Goal: Task Accomplishment & Management: Manage account settings

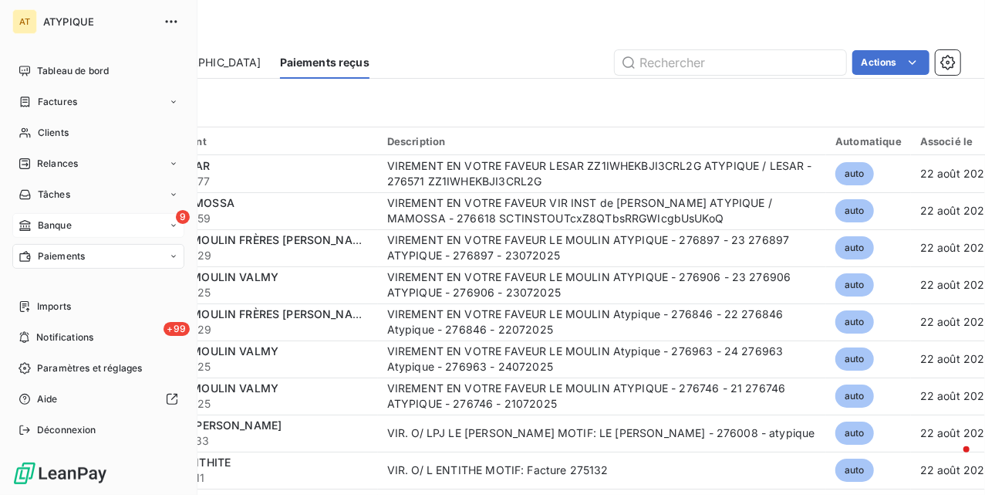
click at [38, 226] on span "Banque" at bounding box center [55, 225] width 34 height 14
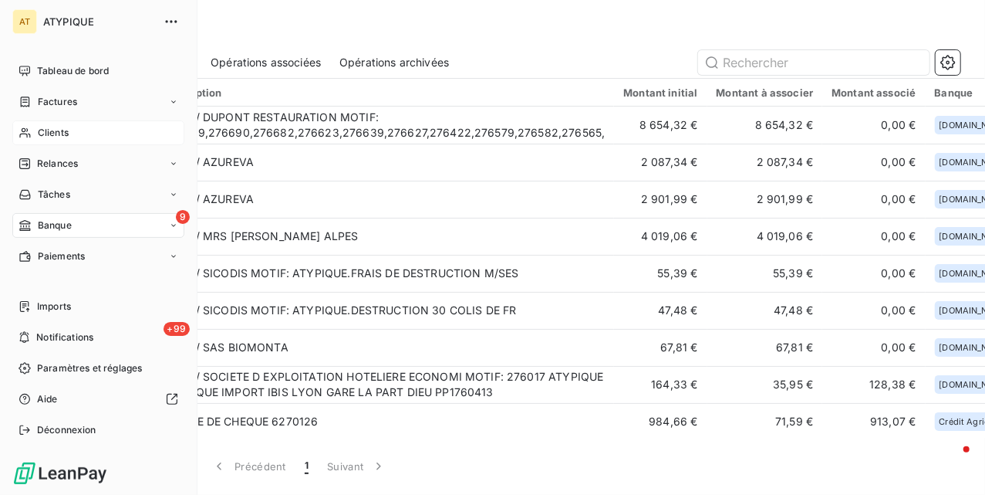
click at [20, 134] on icon at bounding box center [24, 133] width 11 height 10
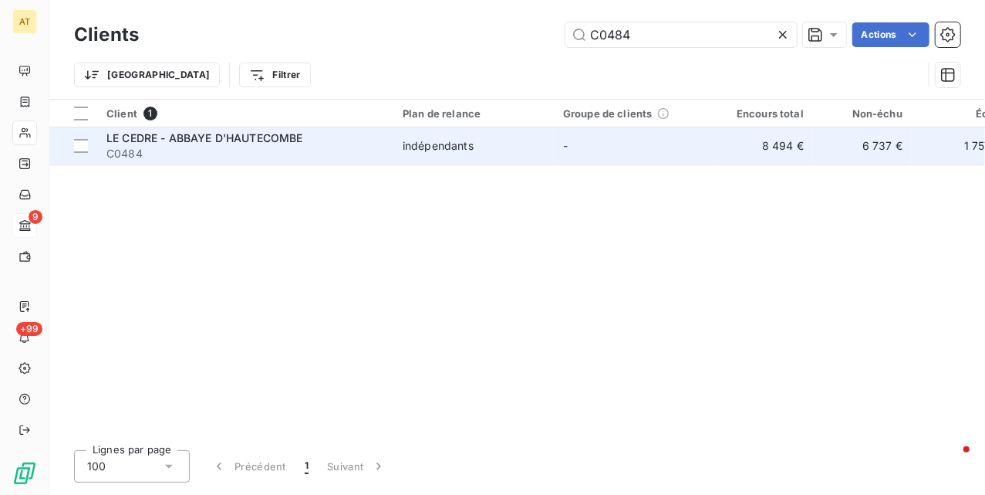
type input "C0484"
click at [242, 151] on span "C0484" at bounding box center [245, 153] width 278 height 15
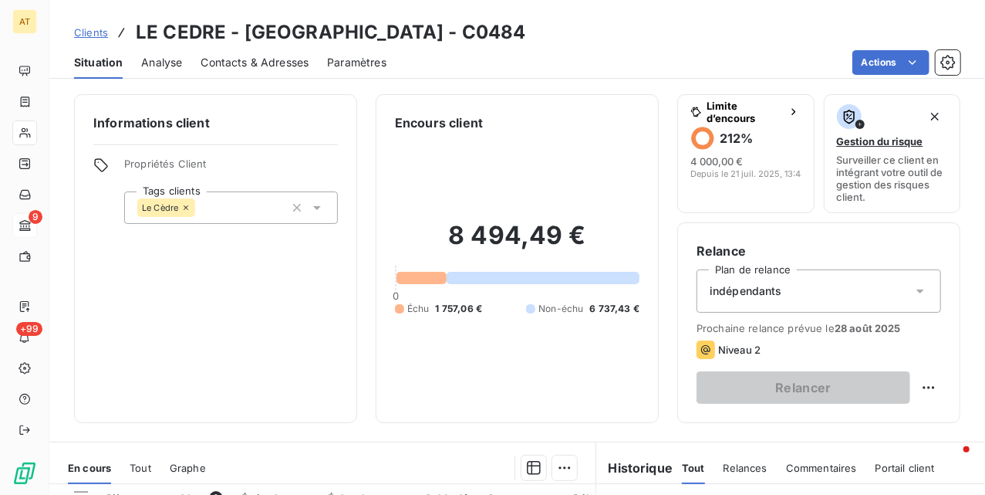
drag, startPoint x: 306, startPoint y: 281, endPoint x: 323, endPoint y: 278, distance: 17.3
click at [306, 281] on div "Informations client Propriétés Client Tags clients Le Cèdre" at bounding box center [215, 258] width 283 height 329
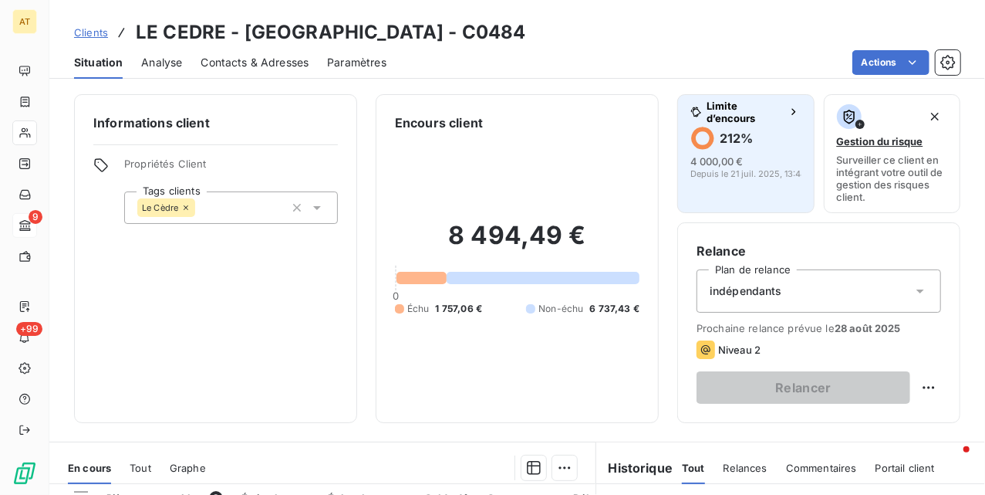
click at [730, 171] on span "Depuis le 21 juil. 2025, 13:48" at bounding box center [749, 173] width 116 height 9
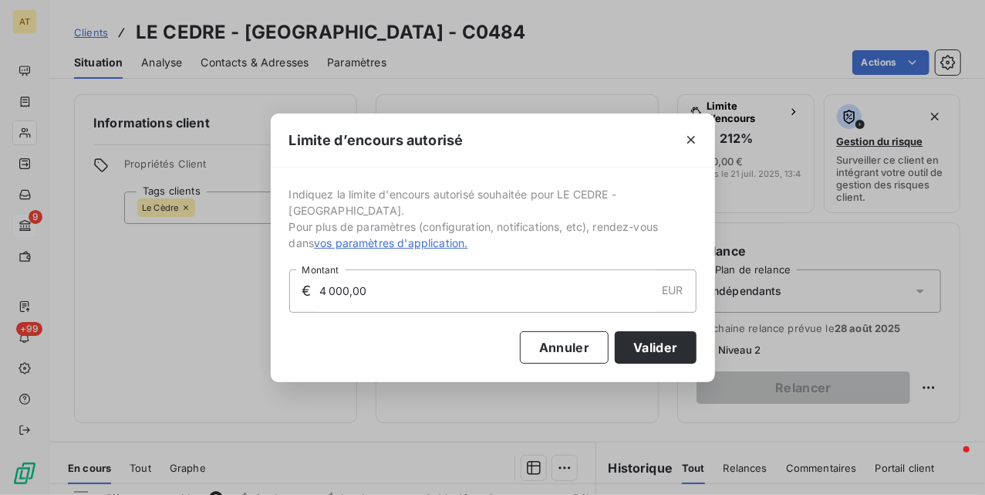
drag, startPoint x: 371, startPoint y: 299, endPoint x: 363, endPoint y: 319, distance: 21.8
click at [199, 310] on div "Limite d’encours autorisé Indiquez la limite d'encours autorisé souhaitée pour …" at bounding box center [492, 247] width 985 height 495
type input "6 000,00"
click at [674, 341] on button "Valider" at bounding box center [655, 347] width 81 height 32
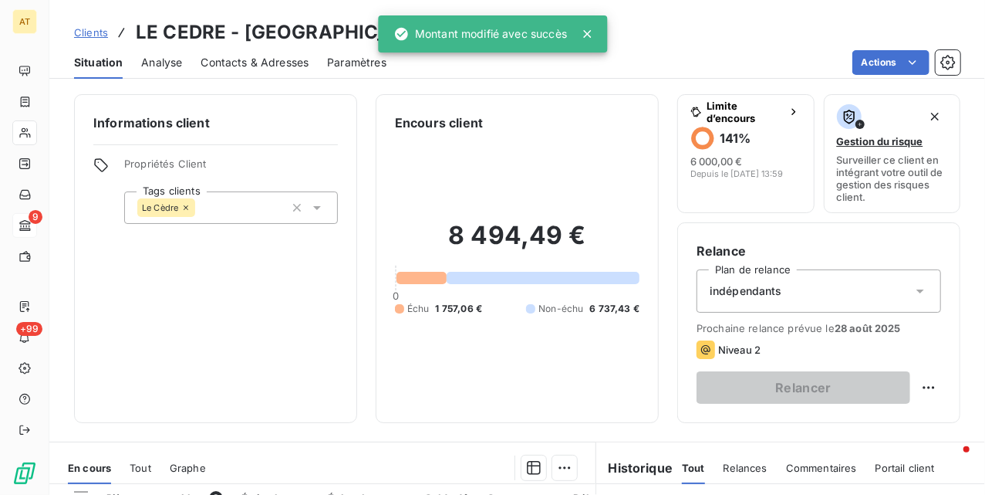
drag, startPoint x: 458, startPoint y: 370, endPoint x: 472, endPoint y: 375, distance: 14.6
click at [458, 371] on div "8 494,49 € 0 Échu 1 757,06 € Non-échu 6 737,43 €" at bounding box center [517, 268] width 245 height 272
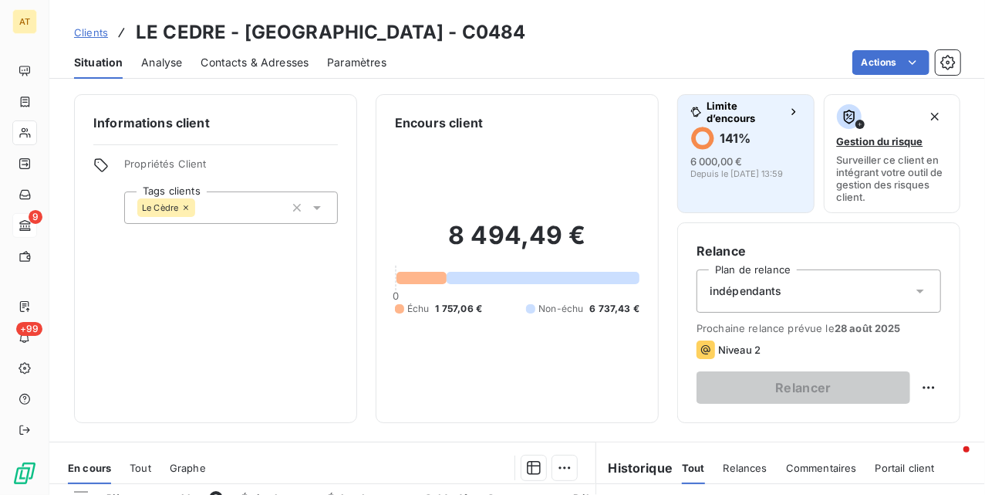
click at [729, 145] on div "141 %" at bounding box center [735, 138] width 31 height 19
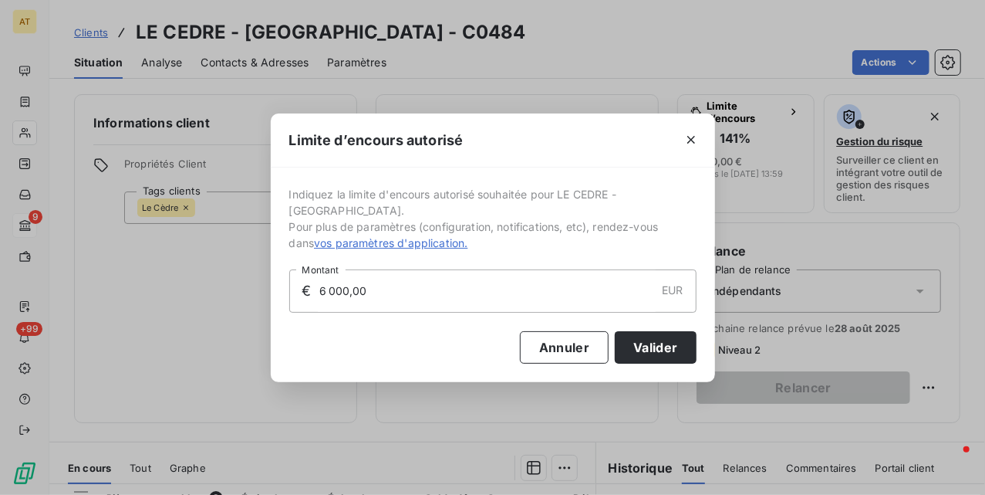
drag, startPoint x: 373, startPoint y: 288, endPoint x: 259, endPoint y: 403, distance: 162.0
click at [167, 321] on div "Limite d’encours autorisé Indiquez la limite d'encours autorisé souhaitée pour …" at bounding box center [492, 247] width 985 height 495
type input "12 000,00"
click at [674, 344] on button "Valider" at bounding box center [655, 347] width 81 height 32
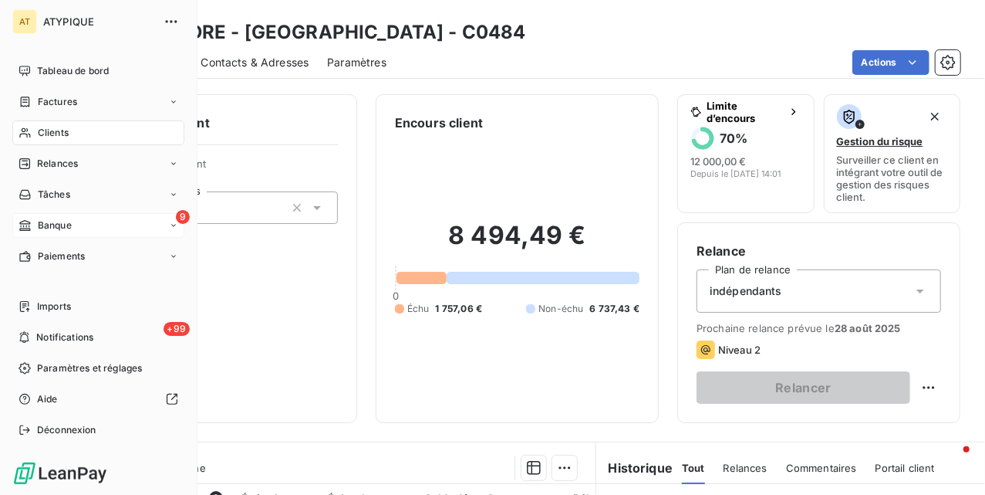
click at [38, 133] on span "Clients" at bounding box center [53, 133] width 31 height 14
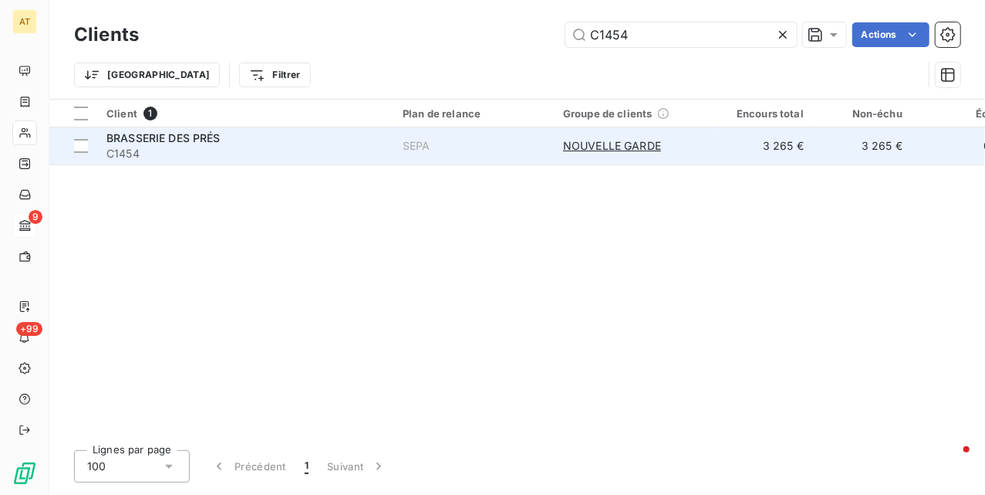
type input "C1454"
click at [115, 150] on span "C1454" at bounding box center [245, 153] width 278 height 15
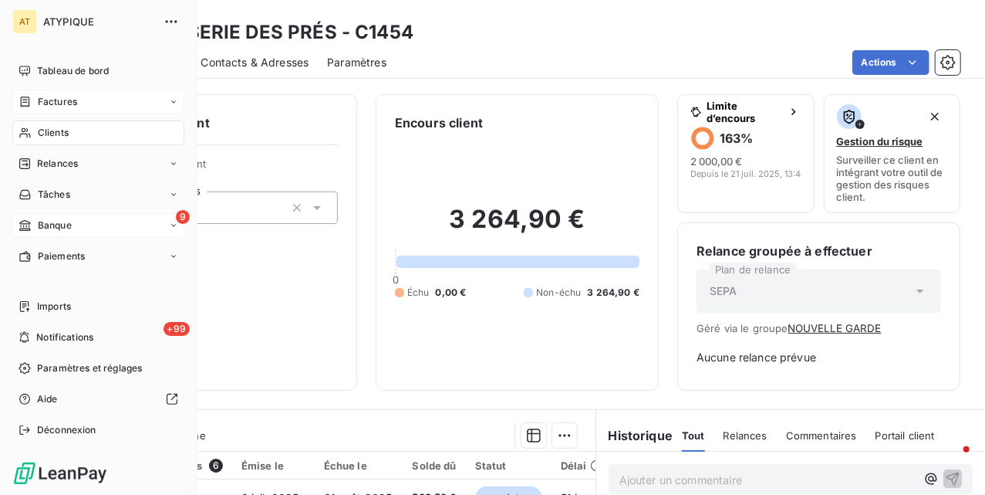
click at [74, 102] on span "Factures" at bounding box center [57, 102] width 39 height 14
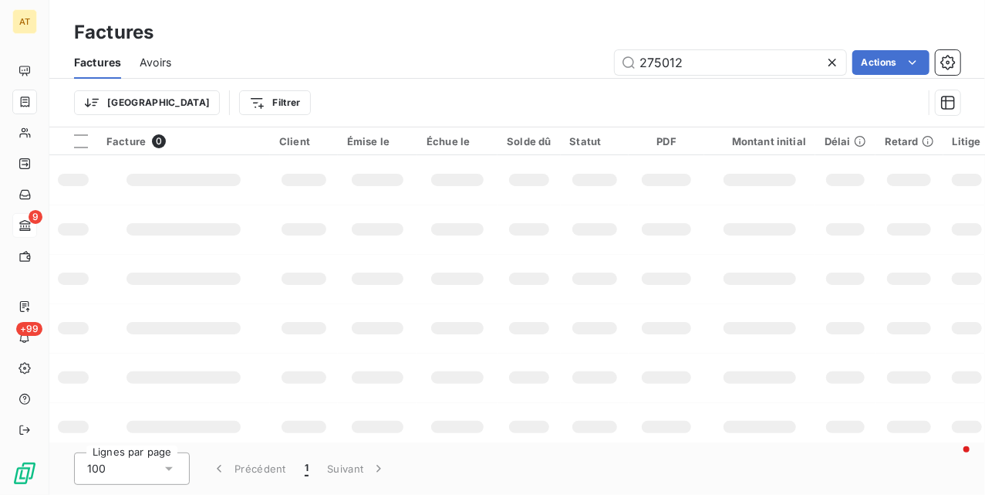
click at [829, 59] on icon at bounding box center [833, 63] width 8 height 8
click at [438, 51] on div "Actions" at bounding box center [575, 62] width 771 height 25
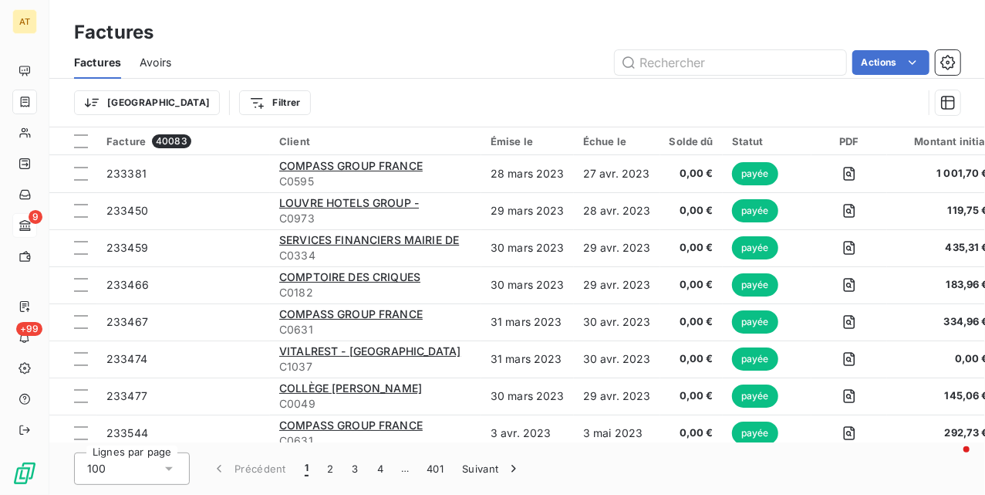
click at [517, 111] on div "Trier Filtrer" at bounding box center [498, 102] width 849 height 29
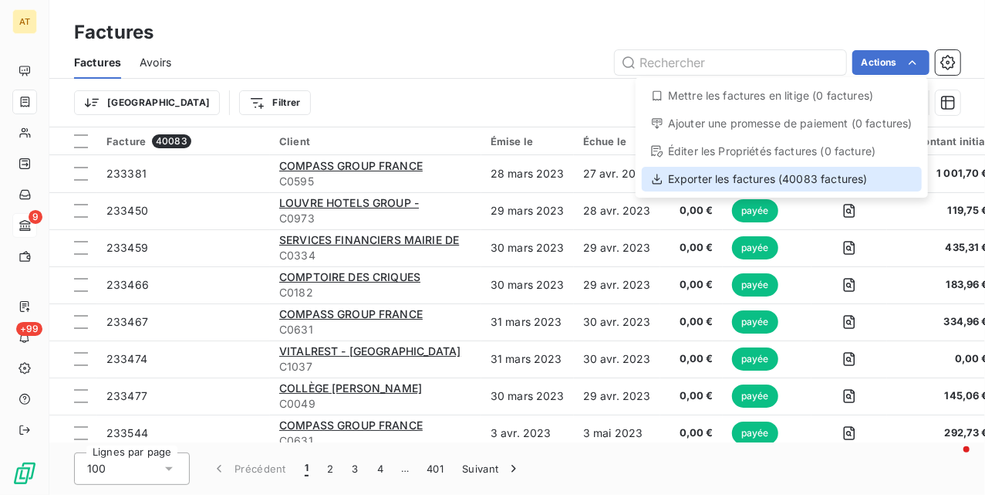
click at [795, 182] on div "Exporter les factures (40083 factures)" at bounding box center [782, 179] width 280 height 25
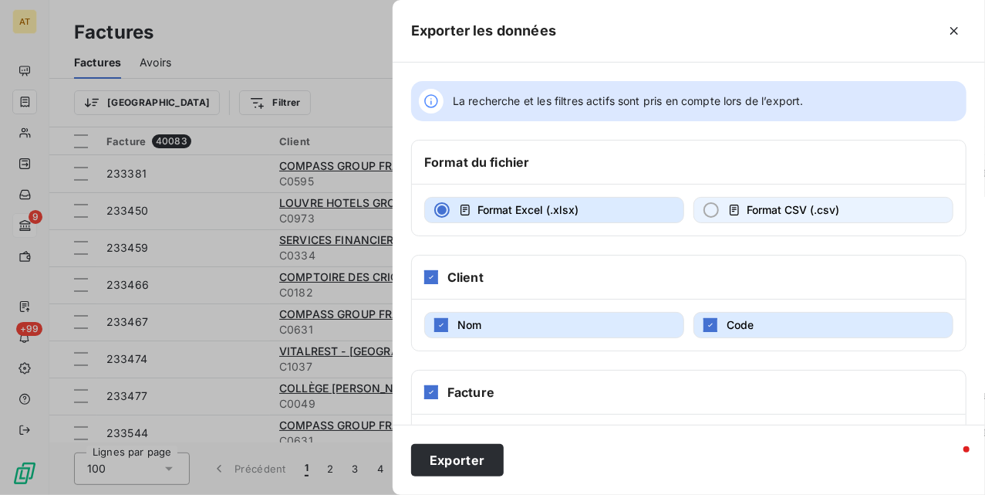
click at [790, 211] on span "Format CSV (.csv)" at bounding box center [793, 209] width 93 height 13
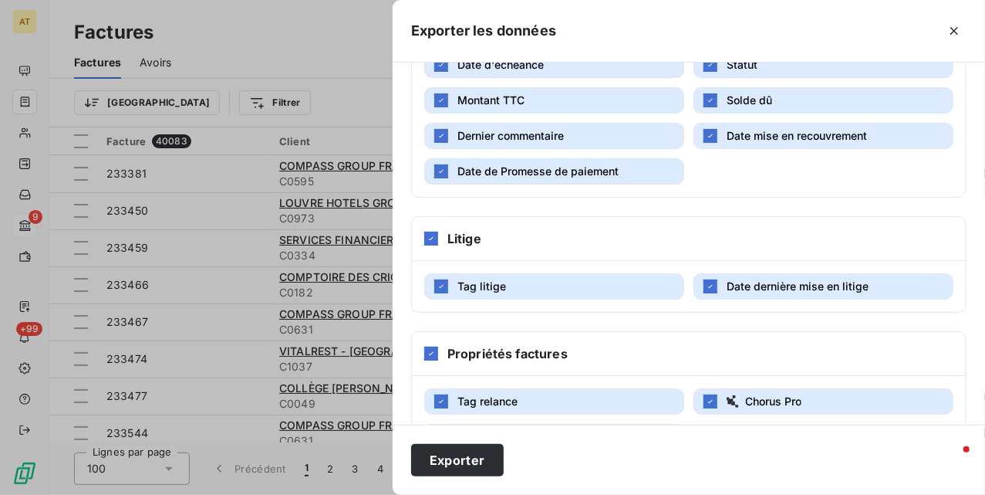
scroll to position [411, 0]
click at [559, 177] on span "Date de Promesse de paiement" at bounding box center [538, 170] width 161 height 13
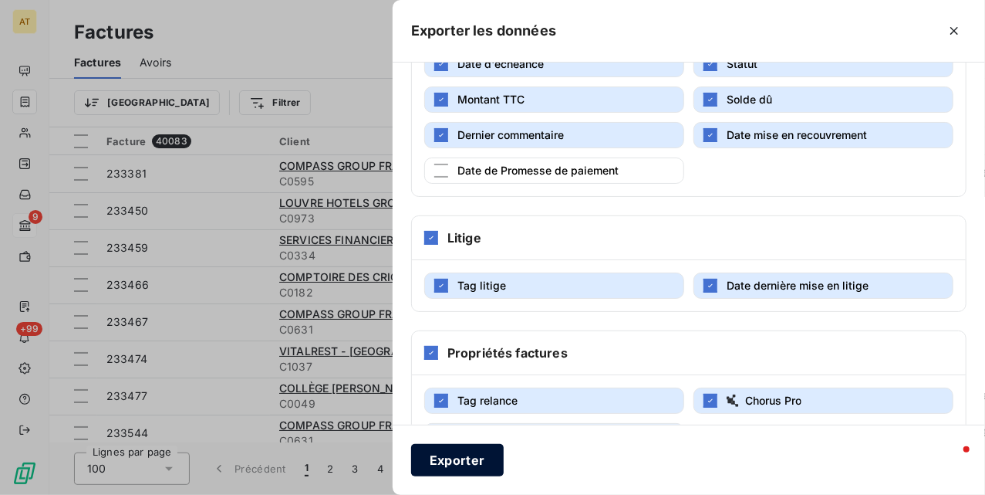
click at [451, 466] on button "Exporter" at bounding box center [457, 460] width 93 height 32
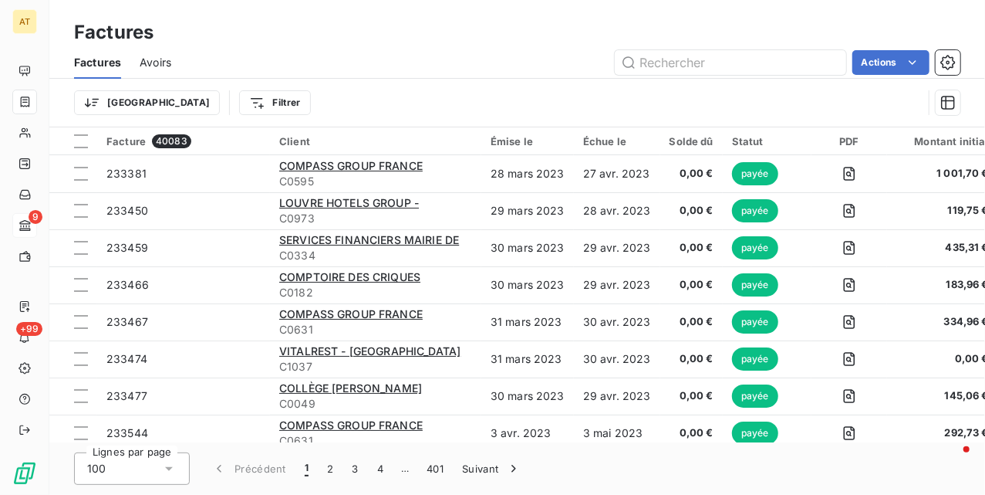
click at [156, 62] on span "Avoirs" at bounding box center [156, 62] width 32 height 15
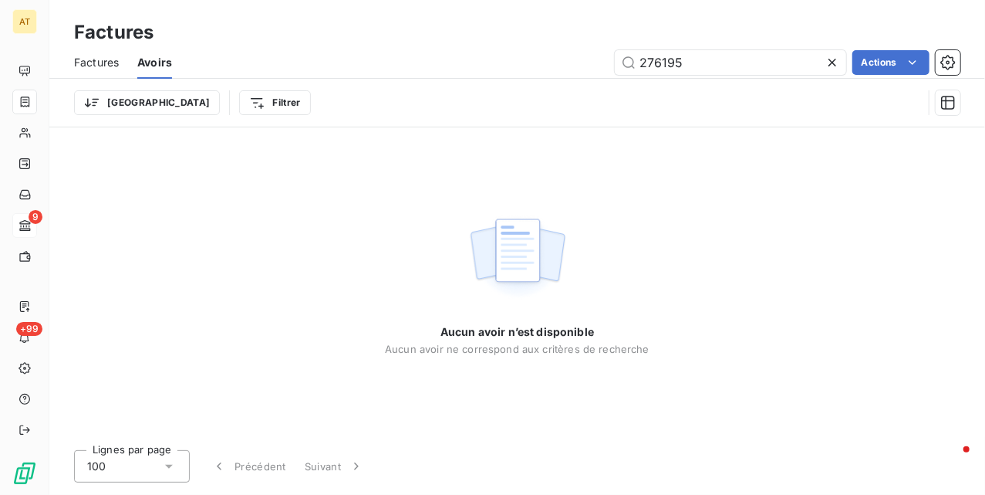
click at [837, 63] on icon at bounding box center [832, 62] width 15 height 15
click at [328, 60] on div "Actions" at bounding box center [576, 62] width 770 height 25
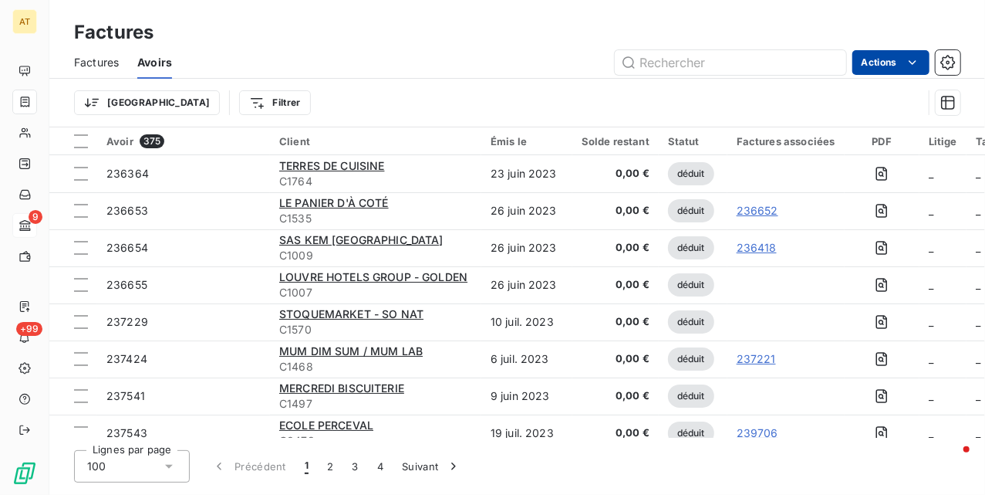
click at [889, 59] on html "AT 9 +99 Factures Factures Avoirs Actions Trier Filtrer Avoir 375 Client Émis l…" at bounding box center [492, 247] width 985 height 495
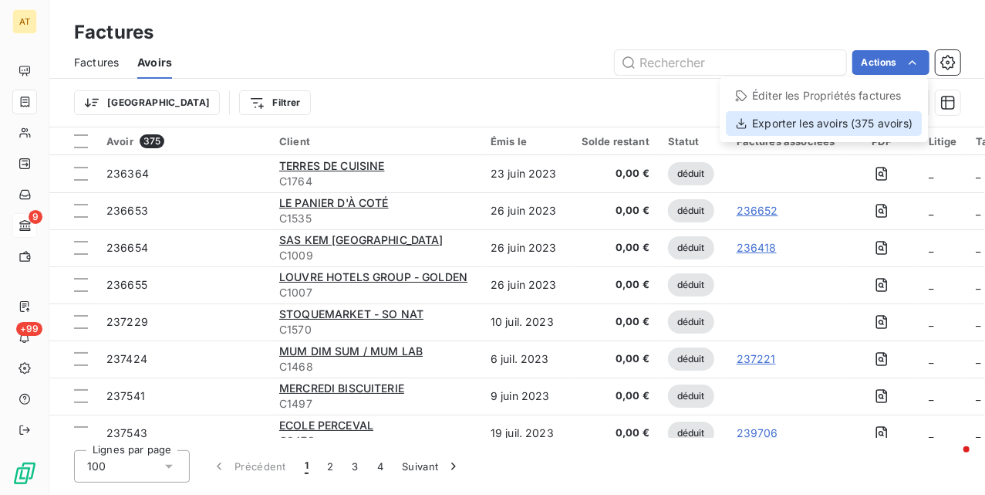
click at [816, 121] on div "Exporter les avoirs (375 avoirs)" at bounding box center [824, 123] width 196 height 25
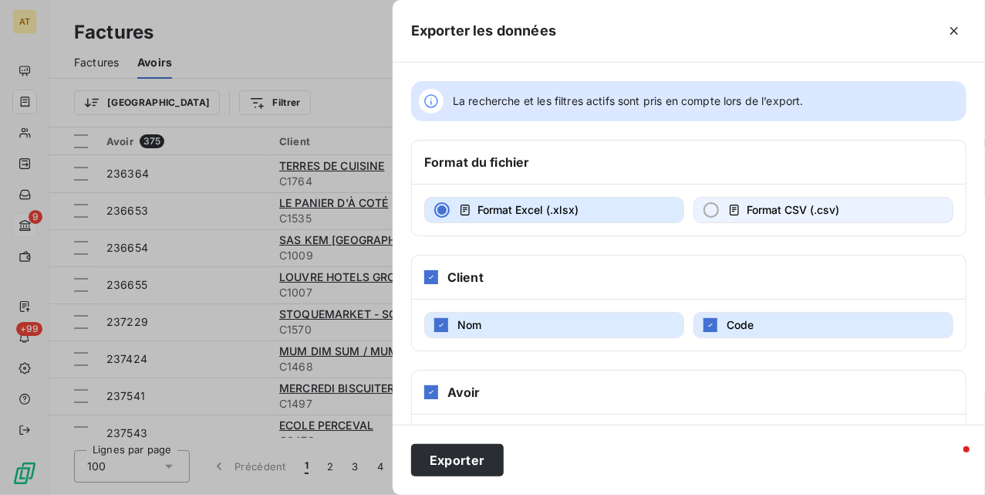
click at [748, 204] on button "Format CSV (.csv)" at bounding box center [824, 210] width 260 height 26
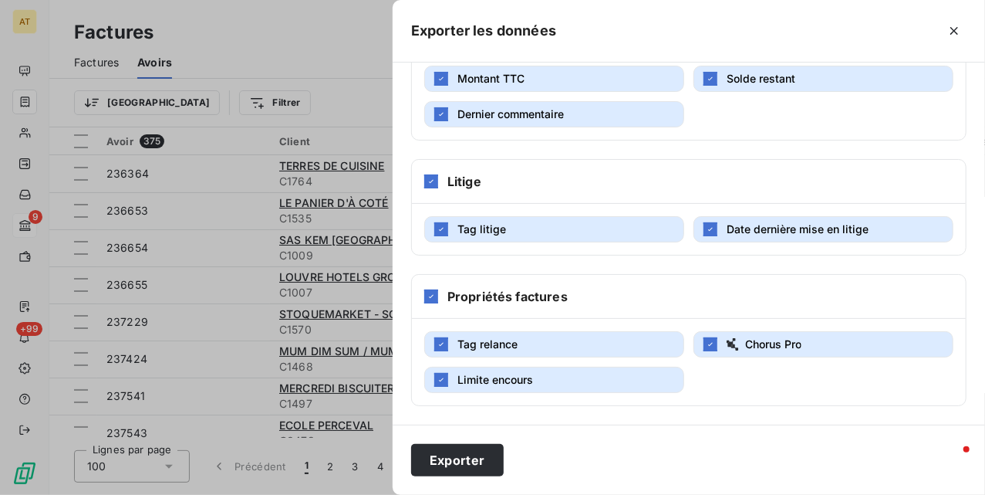
scroll to position [440, 0]
click at [470, 458] on button "Exporter" at bounding box center [457, 460] width 93 height 32
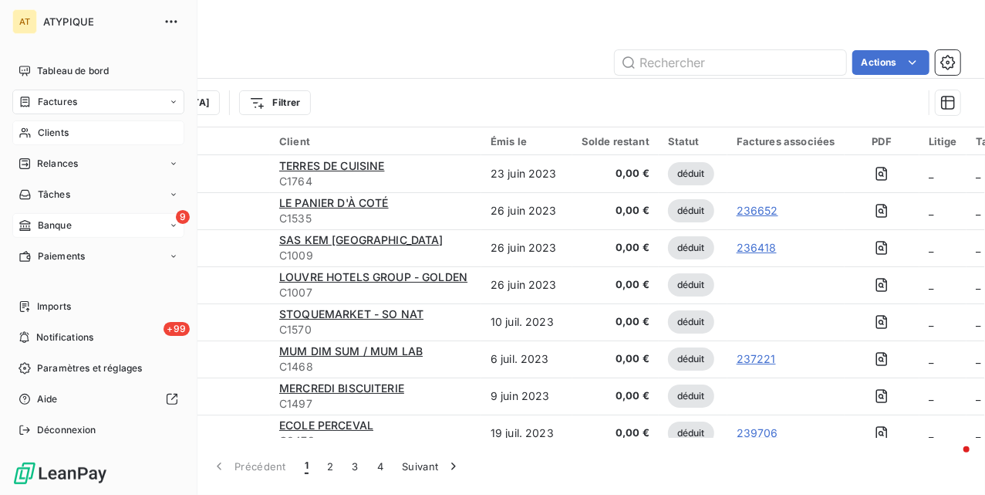
click at [31, 137] on icon at bounding box center [25, 133] width 13 height 12
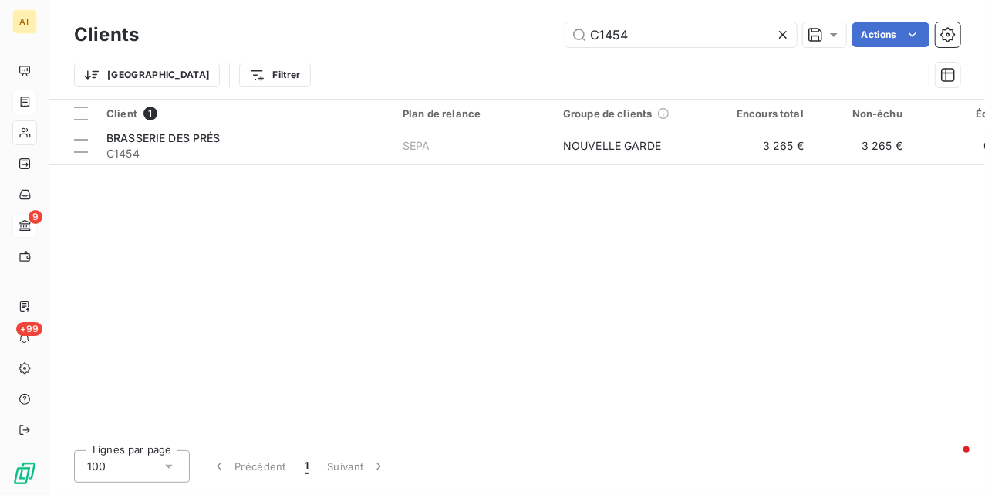
type input "Recouvrement on [DATE] 9:00 AM - 10:15 AM"
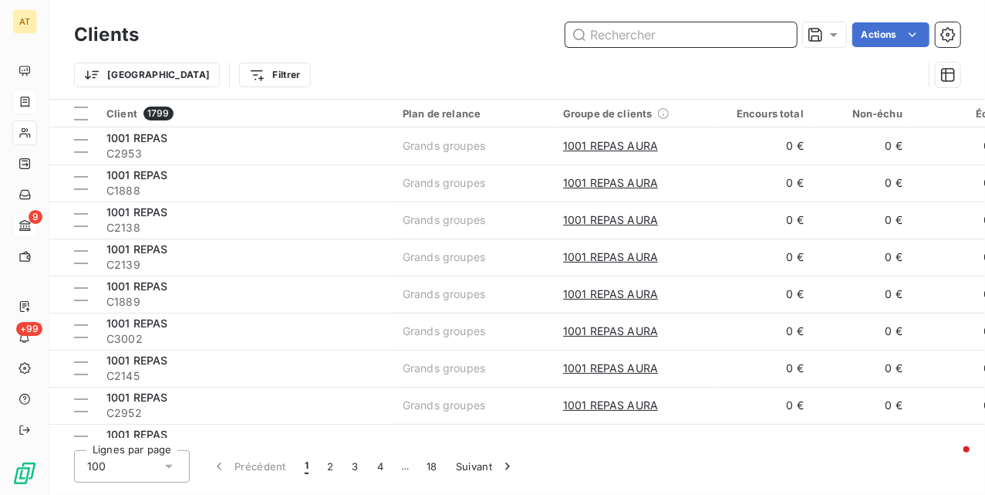
click at [609, 40] on input "text" at bounding box center [681, 34] width 231 height 25
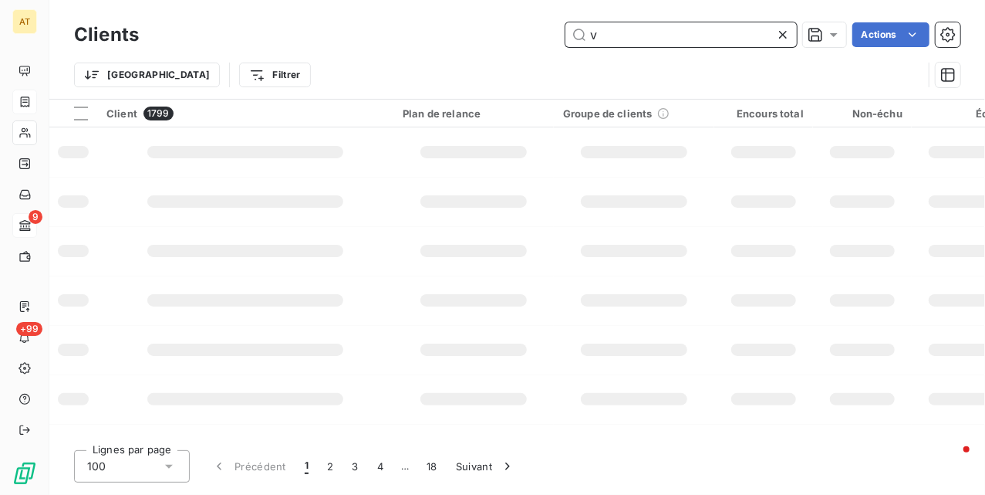
paste input "C1454"
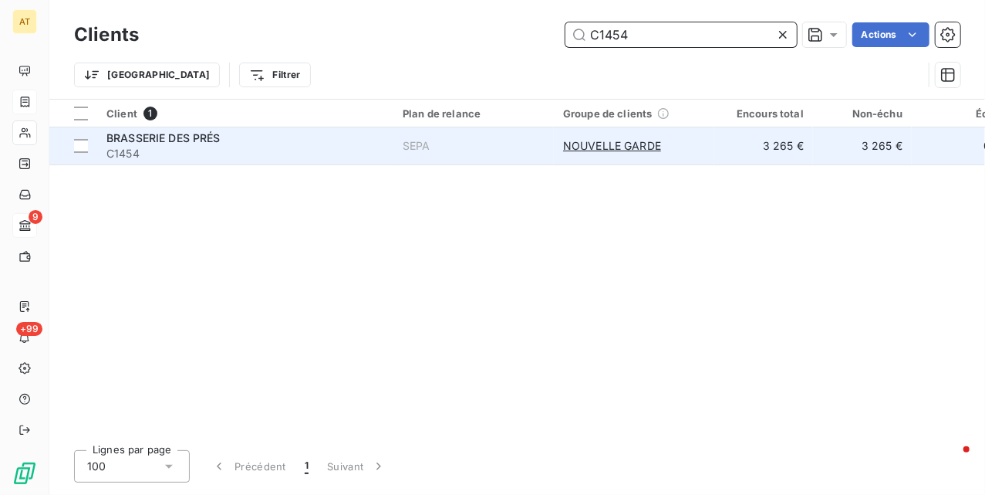
type input "C1454"
click at [120, 145] on div "BRASSERIE DES PRÉS C1454" at bounding box center [245, 145] width 278 height 31
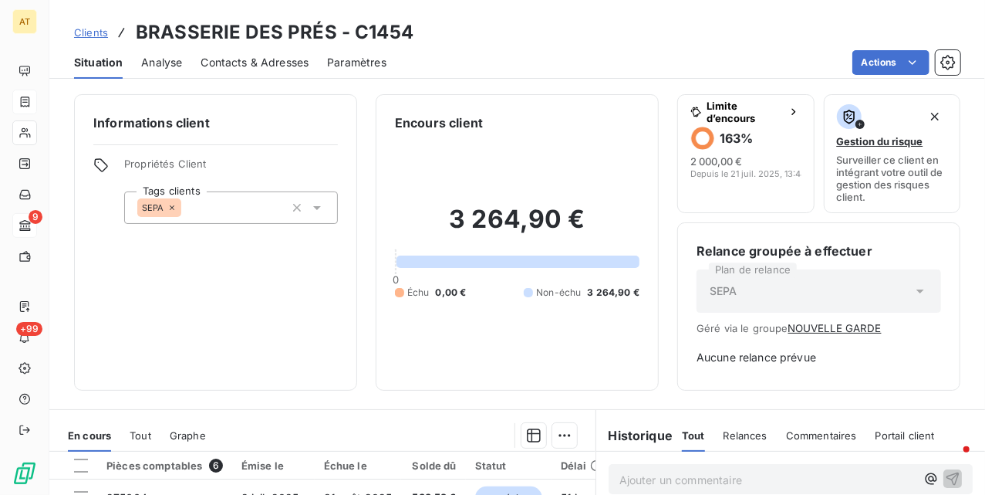
click at [299, 26] on h3 "BRASSERIE DES PRÉS - C1454" at bounding box center [275, 33] width 278 height 28
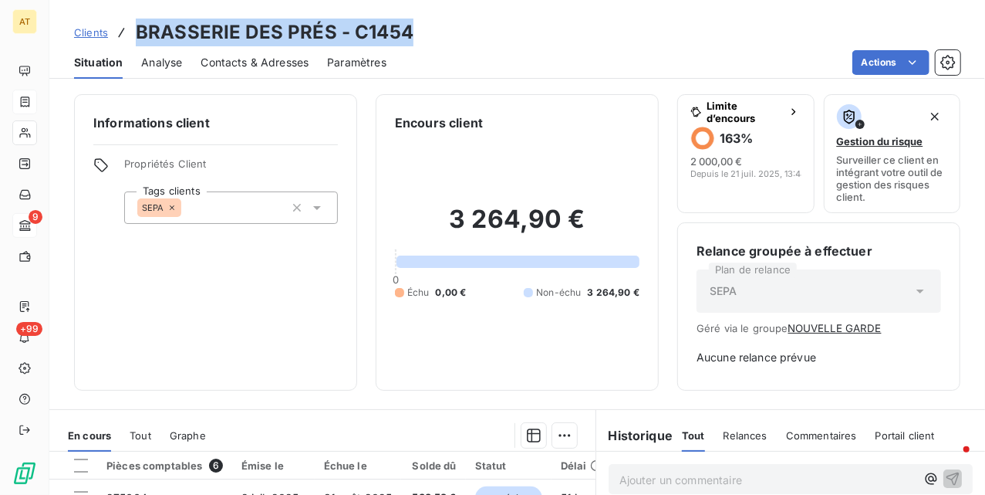
click at [299, 26] on h3 "BRASSERIE DES PRÉS - C1454" at bounding box center [275, 33] width 278 height 28
copy h3 "BRASSERIE DES PRÉS - C1454"
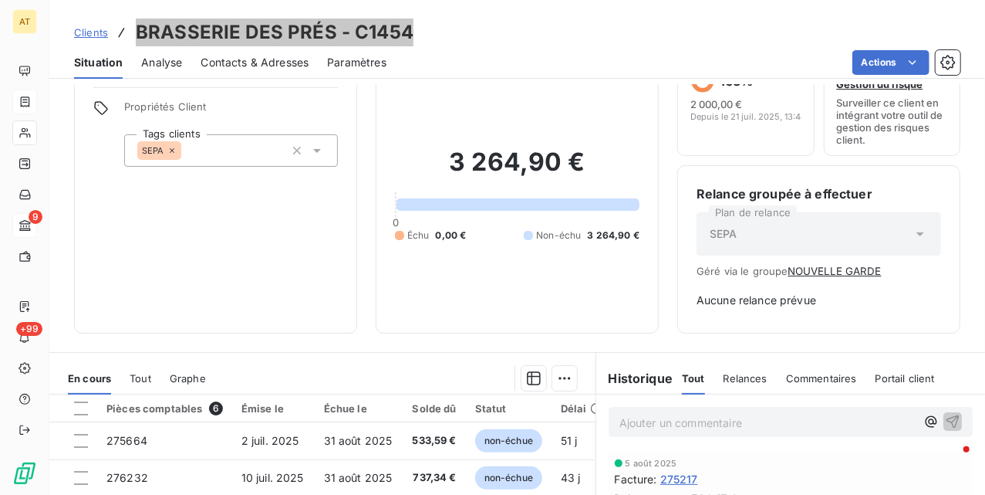
scroll to position [103, 0]
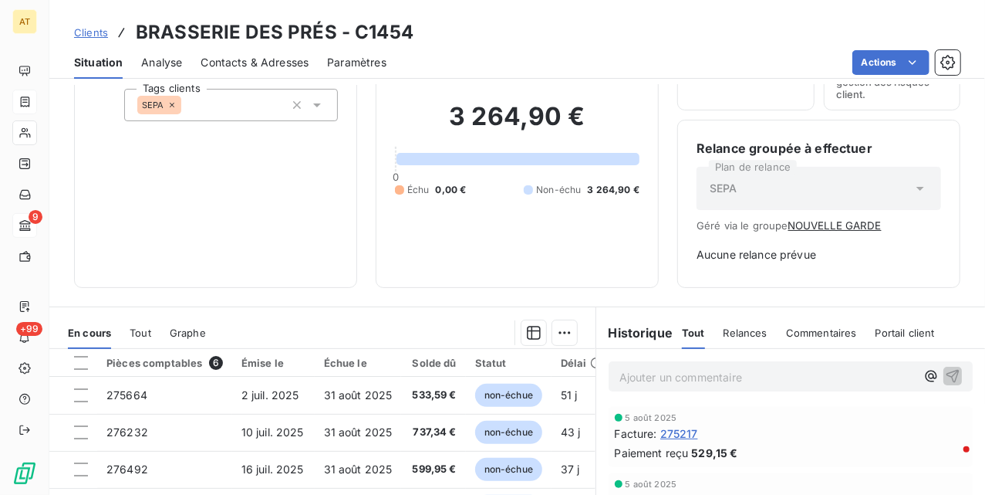
click at [241, 253] on div "Informations client Propriétés Client Tags clients SEPA" at bounding box center [215, 140] width 283 height 296
click at [227, 192] on div "Informations client Propriétés Client Tags clients SEPA" at bounding box center [215, 140] width 283 height 296
click at [183, 183] on div "Informations client Propriétés Client Tags clients SEPA" at bounding box center [215, 140] width 283 height 296
click at [204, 164] on div "Informations client Propriétés Client Tags clients SEPA" at bounding box center [215, 140] width 283 height 296
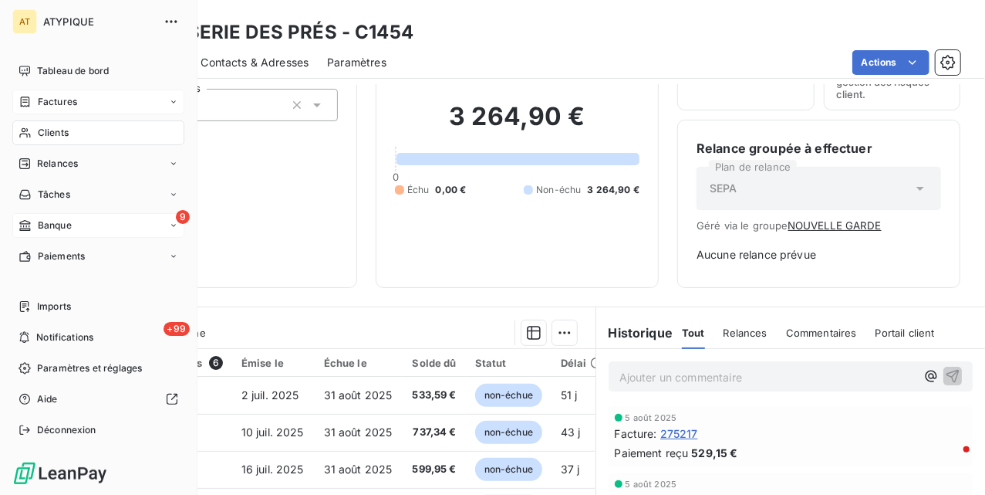
click at [42, 123] on div "Clients" at bounding box center [98, 132] width 172 height 25
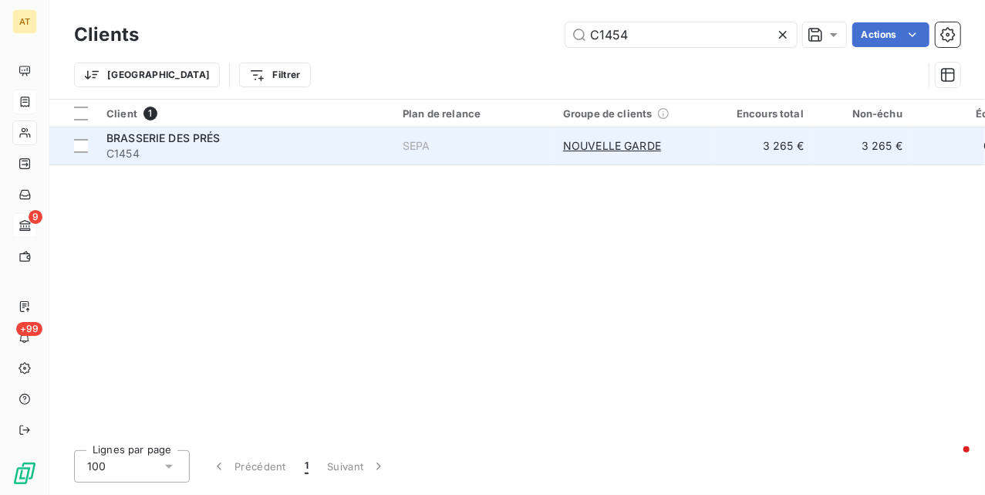
click at [225, 136] on div "BRASSERIE DES PRÉS" at bounding box center [245, 137] width 278 height 15
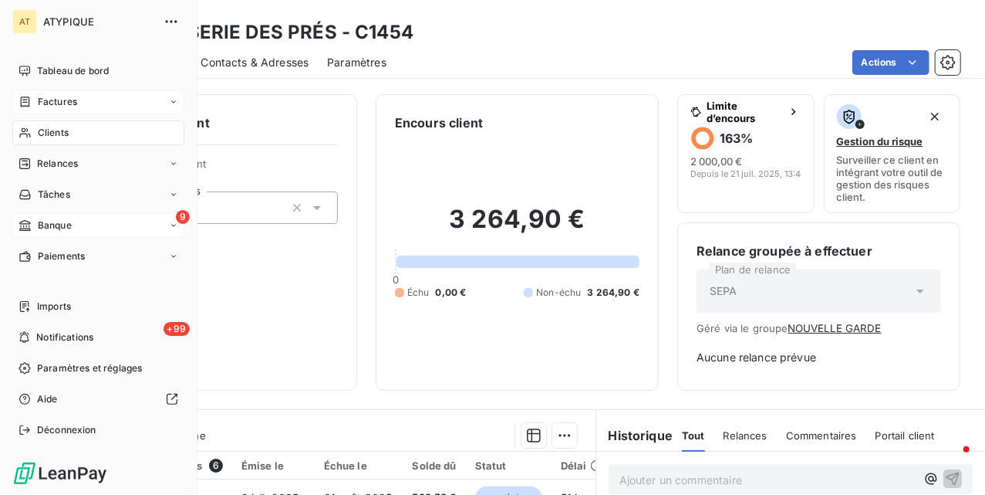
click at [38, 137] on span "Clients" at bounding box center [53, 133] width 31 height 14
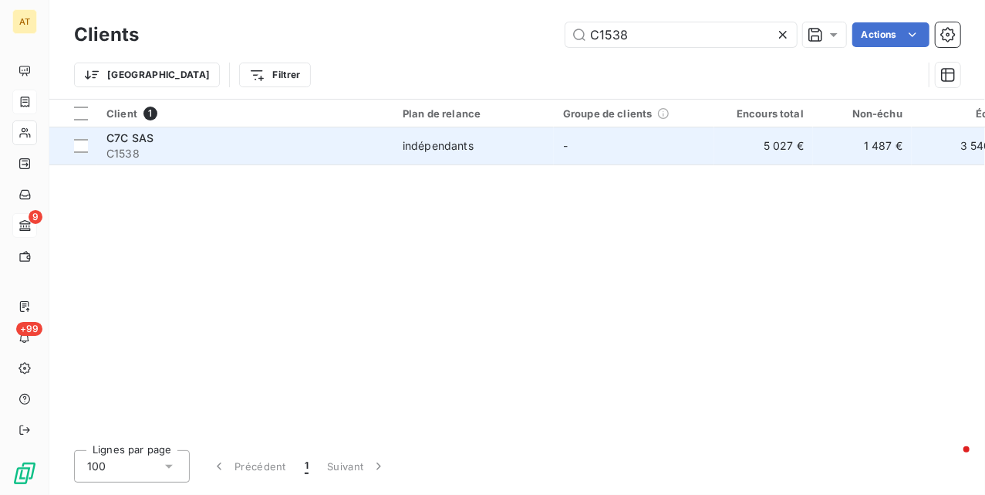
type input "C1538"
click at [130, 143] on div "C7C SAS C1538" at bounding box center [245, 145] width 278 height 31
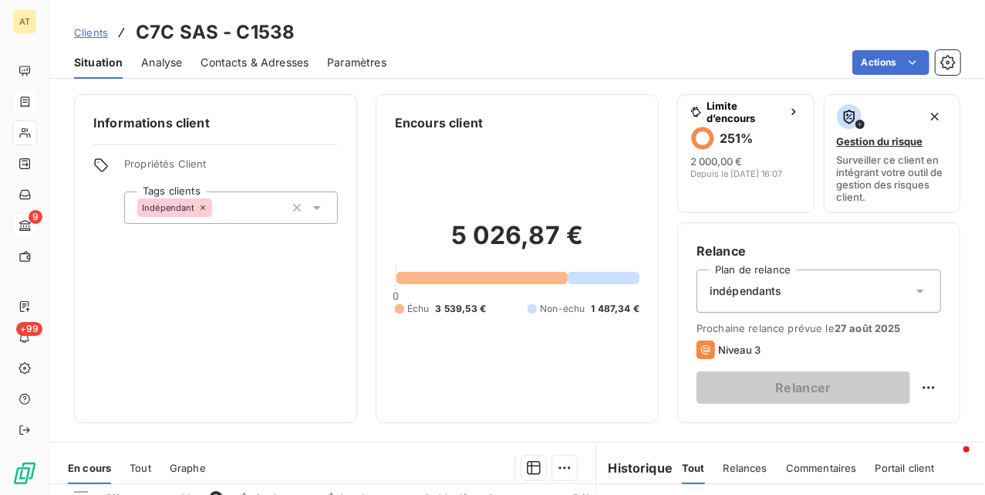
click at [189, 19] on h3 "C7C SAS - C1538" at bounding box center [215, 33] width 159 height 28
click at [193, 22] on h3 "C7C SAS - C1538" at bounding box center [215, 33] width 159 height 28
click at [193, 23] on h3 "C7C SAS - C1538" at bounding box center [215, 33] width 159 height 28
click at [195, 25] on h3 "C7C SAS - C1538" at bounding box center [215, 33] width 159 height 28
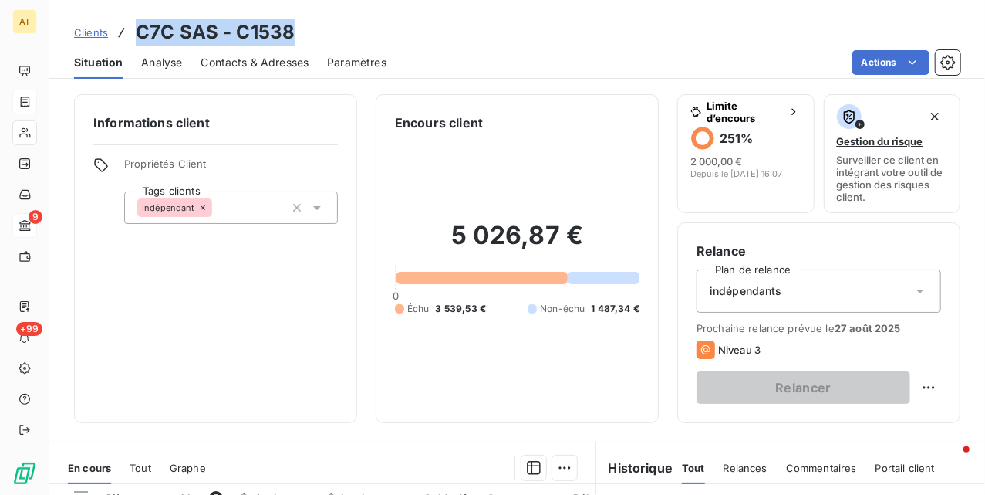
click at [195, 25] on h3 "C7C SAS - C1538" at bounding box center [215, 33] width 159 height 28
click at [297, 266] on div "Informations client Propriétés Client Tags clients Indépendant" at bounding box center [215, 258] width 283 height 329
click at [201, 270] on div "Informations client Propriétés Client Tags clients Indépendant" at bounding box center [215, 258] width 283 height 329
click at [779, 224] on div "Relance Plan de relance indépendants Prochaine relance prévue le [DATE] Niveau …" at bounding box center [818, 322] width 283 height 201
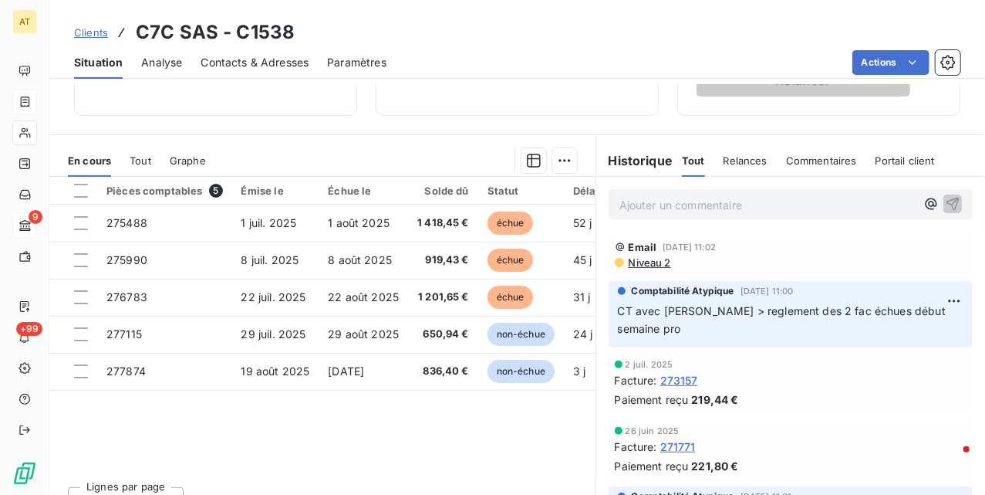
scroll to position [309, 0]
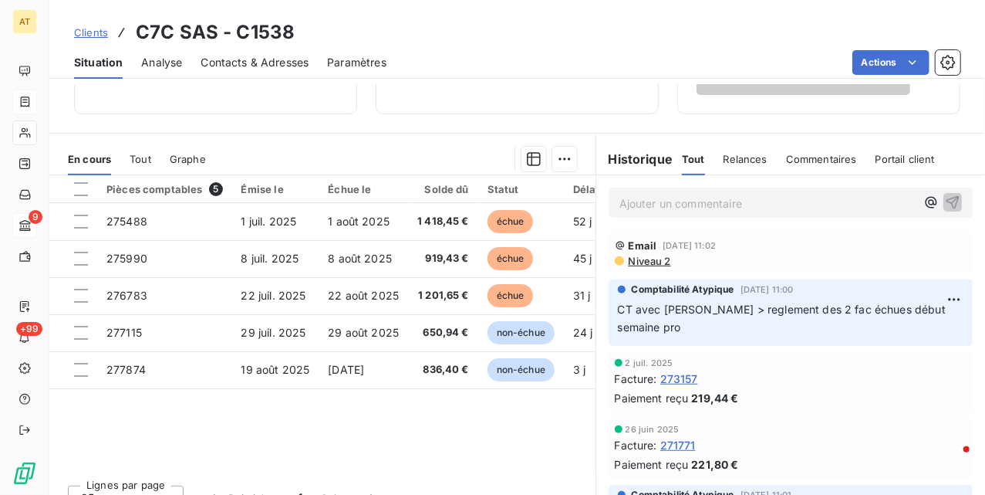
click at [757, 319] on p "CT avec [PERSON_NAME] > reglement des 2 fac échues début semaine pro" at bounding box center [791, 318] width 346 height 35
click at [714, 326] on p "CT avec [PERSON_NAME] > reglement des 2 fac échues début semaine pro" at bounding box center [791, 318] width 346 height 35
click at [735, 316] on span "CT avec [PERSON_NAME] > reglement des 2 fac échues début semaine pro" at bounding box center [784, 317] width 332 height 31
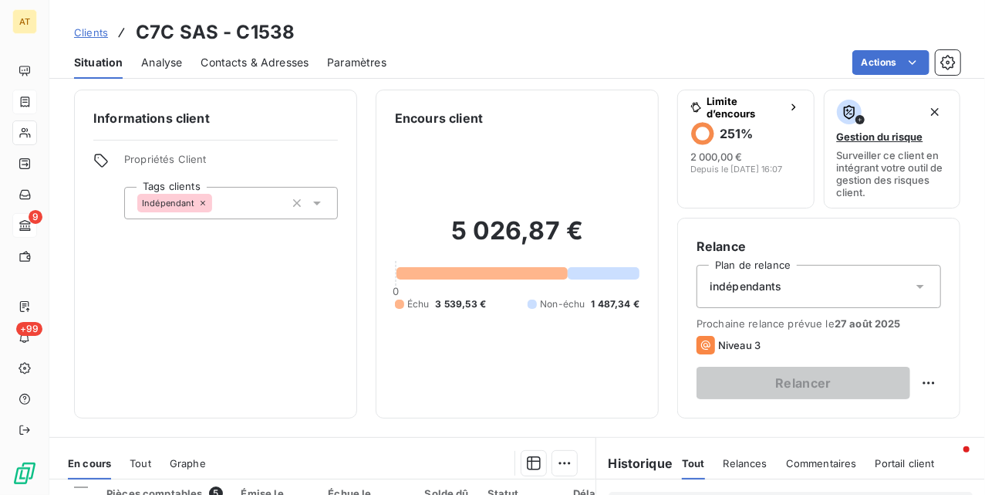
scroll to position [0, 0]
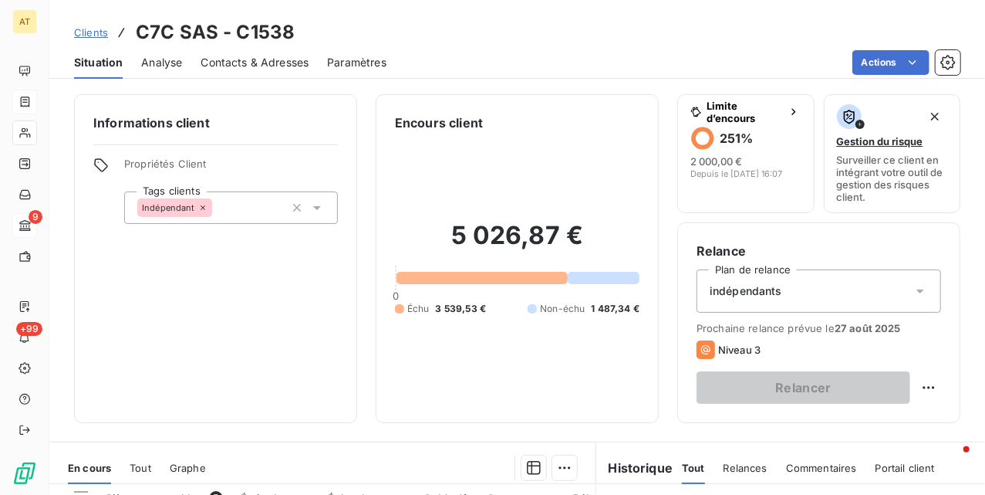
drag, startPoint x: 550, startPoint y: 368, endPoint x: 562, endPoint y: 332, distance: 38.3
click at [550, 365] on div "5 026,87 € 0 Échu 3 539,53 € Non-échu 1 487,34 €" at bounding box center [517, 268] width 245 height 272
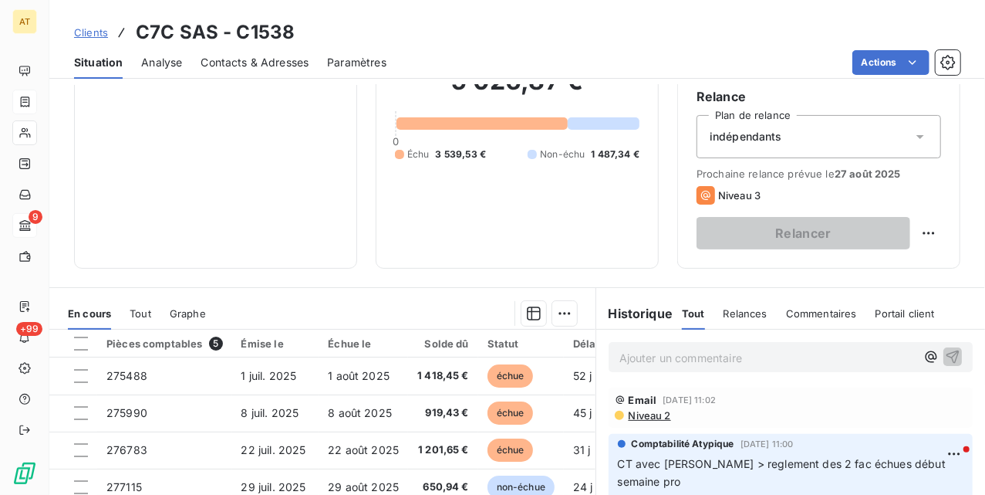
scroll to position [309, 0]
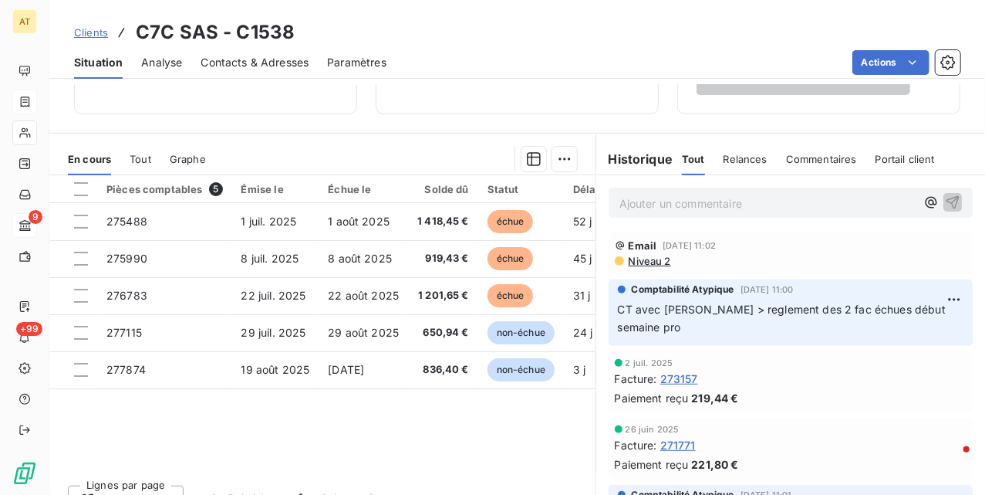
click at [431, 424] on div "Pièces comptables 5 Émise le Échue le Solde dû Statut Délai Retard Tag relance …" at bounding box center [322, 323] width 546 height 297
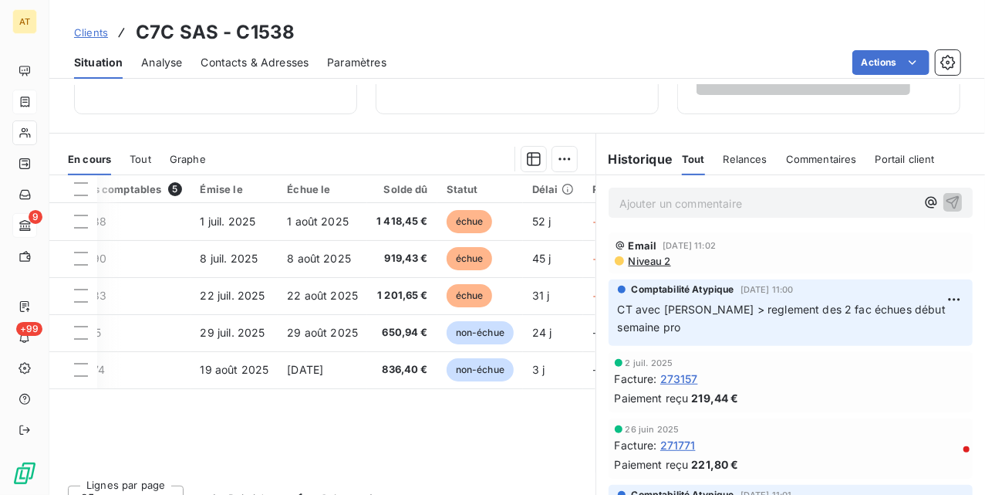
scroll to position [0, 0]
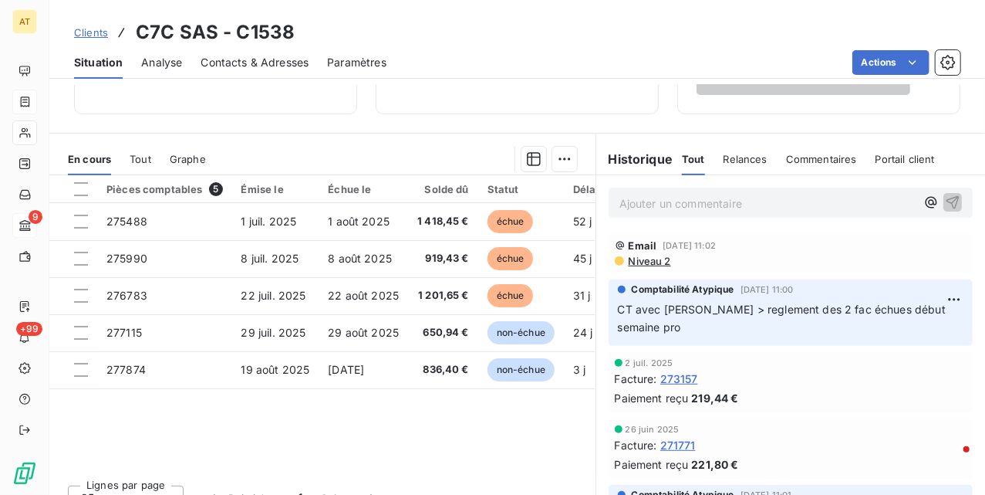
click at [266, 438] on div "Pièces comptables 5 Émise le Échue le Solde dû Statut Délai Retard Tag relance …" at bounding box center [322, 323] width 546 height 297
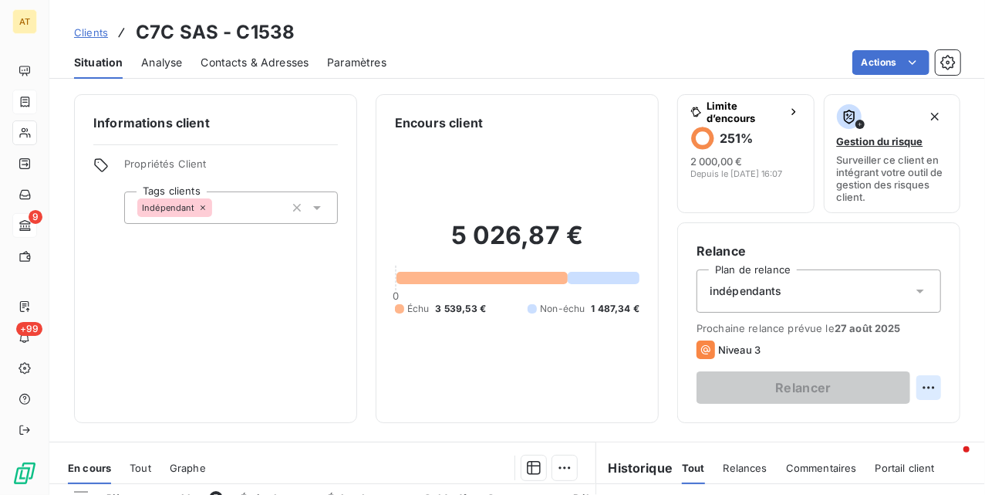
click at [910, 389] on html "AT 9 +99 Clients C7C SAS - C1538 Situation Analyse Contacts & Adresses Paramètr…" at bounding box center [492, 247] width 985 height 495
click at [880, 418] on div "Replanifier cette action" at bounding box center [850, 422] width 138 height 25
select select "7"
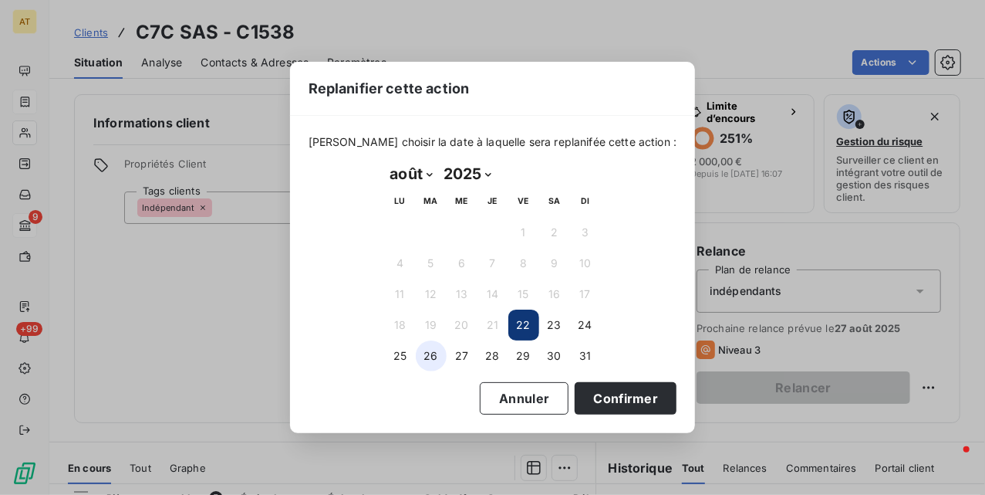
click at [417, 362] on button "26" at bounding box center [431, 355] width 31 height 31
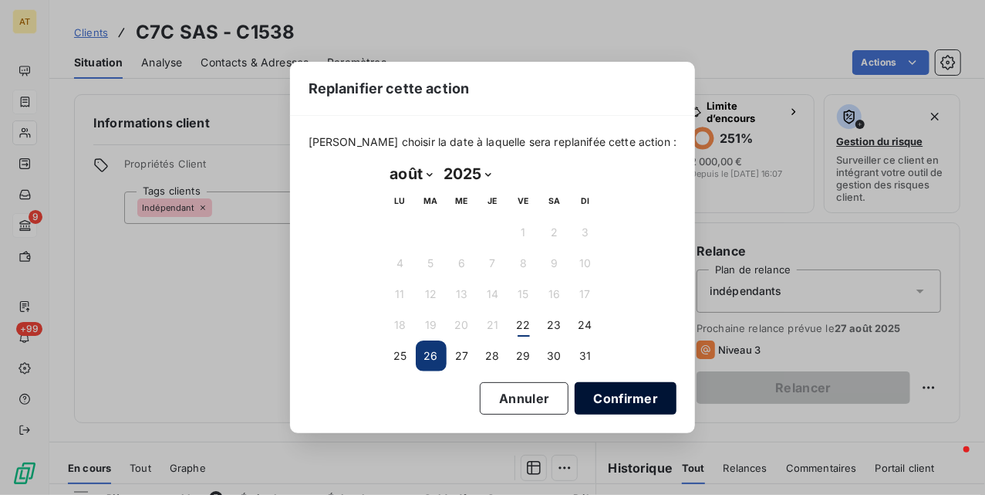
click at [606, 398] on button "Confirmer" at bounding box center [626, 398] width 102 height 32
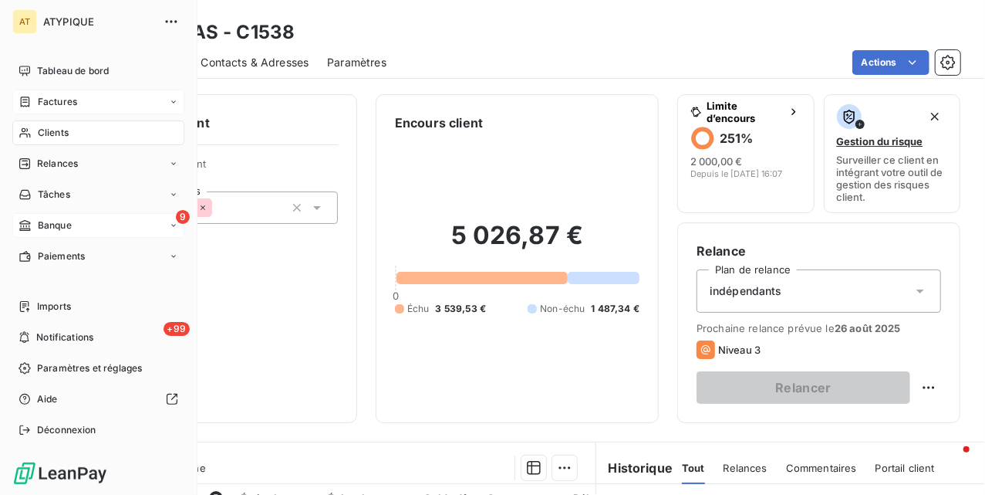
drag, startPoint x: 38, startPoint y: 134, endPoint x: 181, endPoint y: 134, distance: 142.7
click at [38, 134] on span "Clients" at bounding box center [53, 133] width 31 height 14
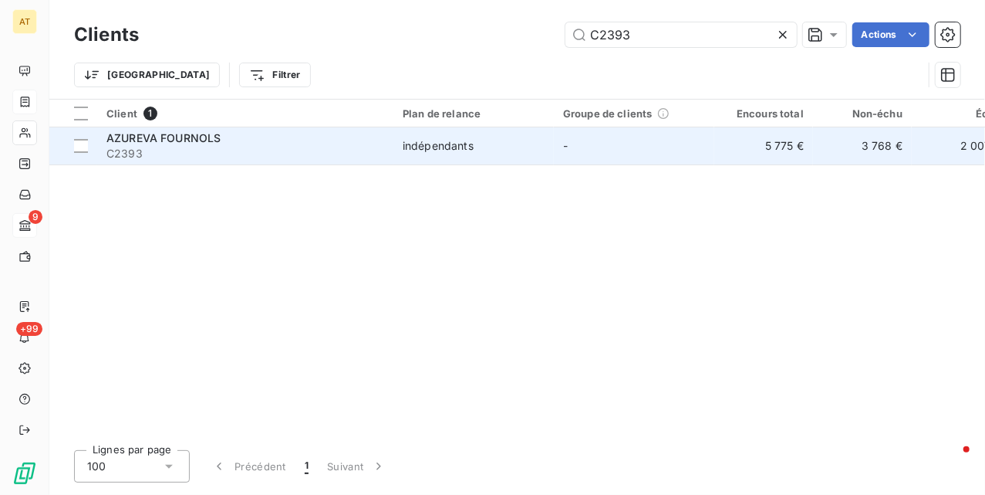
type input "C2393"
click at [167, 151] on span "C2393" at bounding box center [245, 153] width 278 height 15
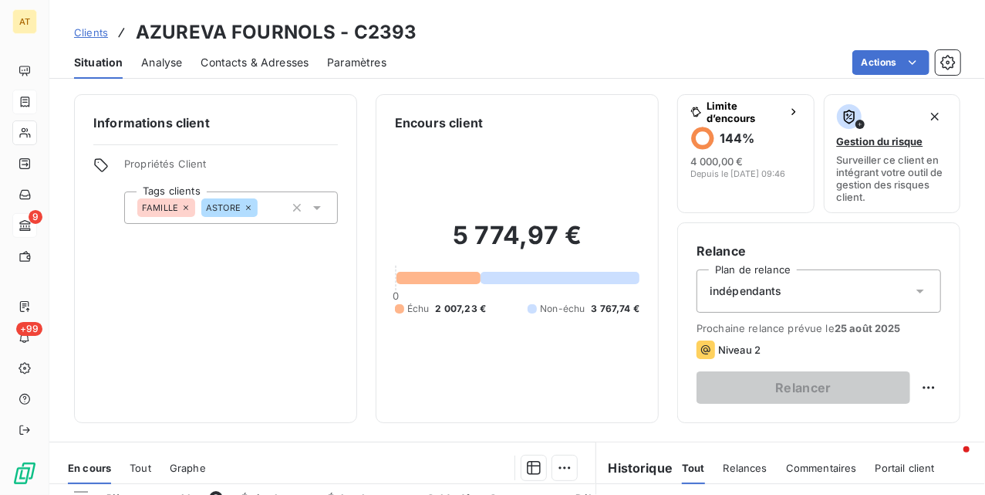
click at [375, 35] on h3 "AZUREVA FOURNOLS - C2393" at bounding box center [277, 33] width 282 height 28
copy h3 "C2393"
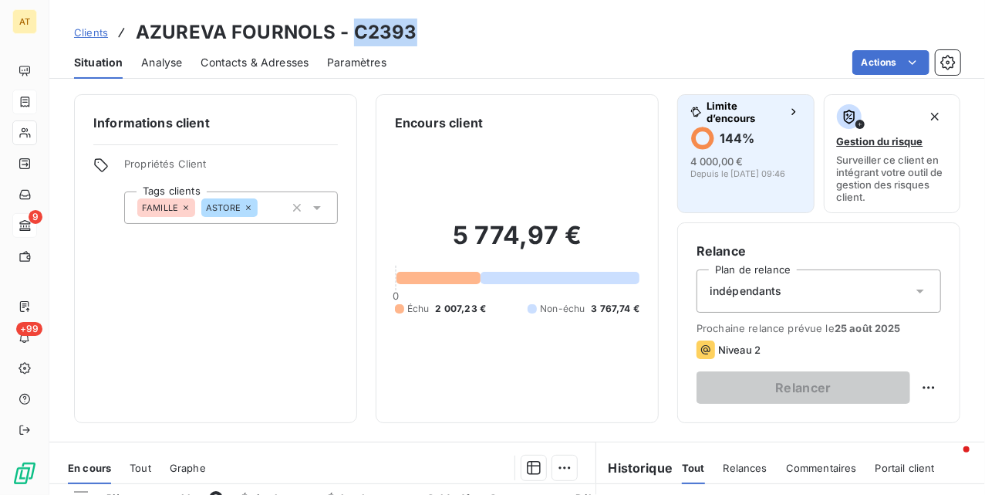
click at [720, 191] on button "Limite d’encours 144 % 4 000,00 € Depuis le [DATE] 09:46" at bounding box center [745, 153] width 137 height 119
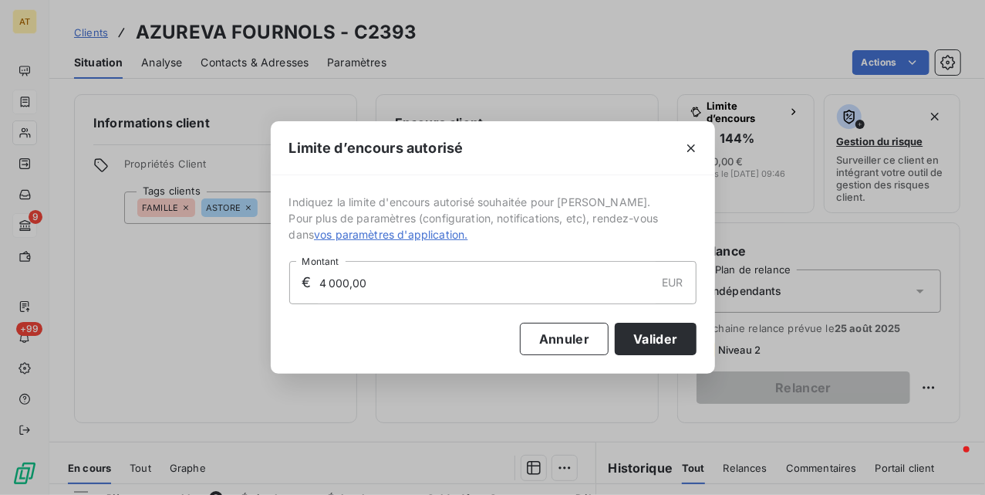
drag, startPoint x: 491, startPoint y: 282, endPoint x: 171, endPoint y: 297, distance: 319.8
click at [144, 298] on div "Limite d’encours autorisé Indiquez la limite d'encours autorisé souhaitée pour …" at bounding box center [492, 247] width 985 height 495
type input "6 000,00"
click at [654, 344] on button "Valider" at bounding box center [655, 339] width 81 height 32
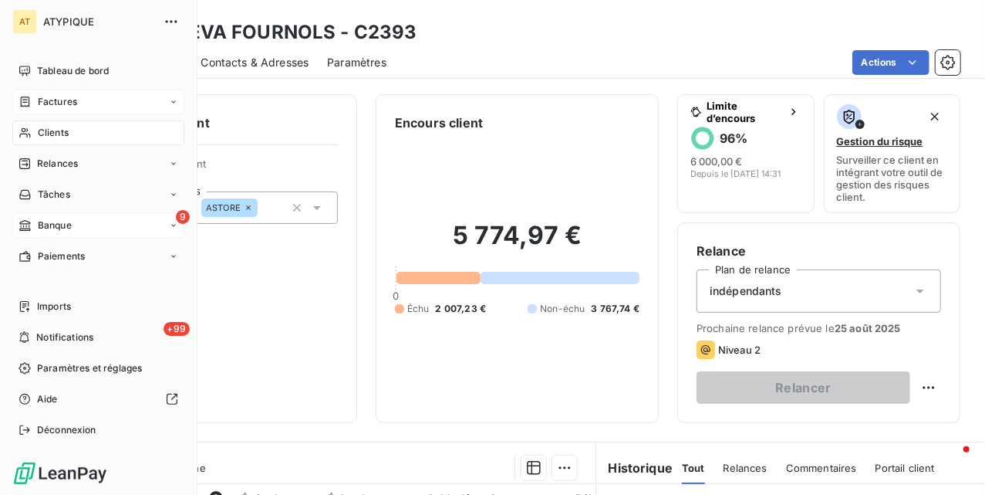
click at [39, 137] on span "Clients" at bounding box center [53, 133] width 31 height 14
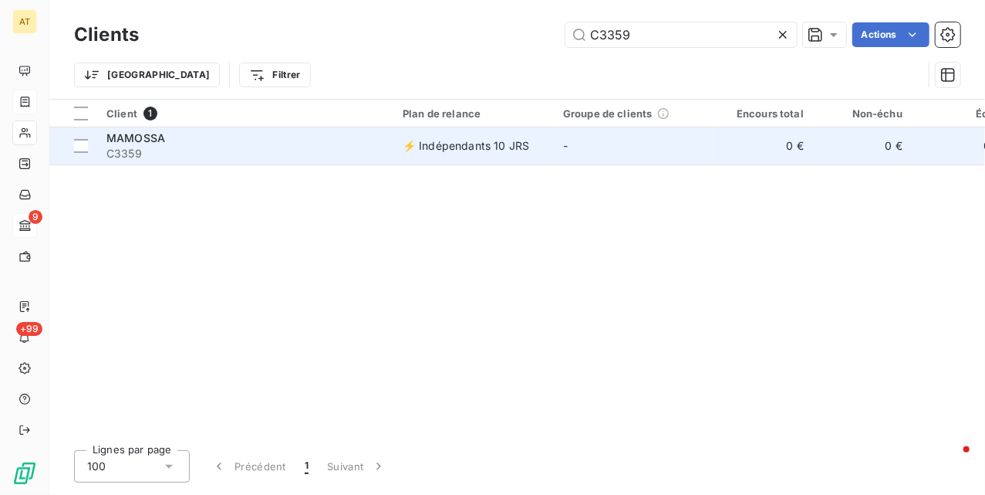
type input "C3359"
click at [211, 144] on div "MAMOSSA" at bounding box center [245, 137] width 278 height 15
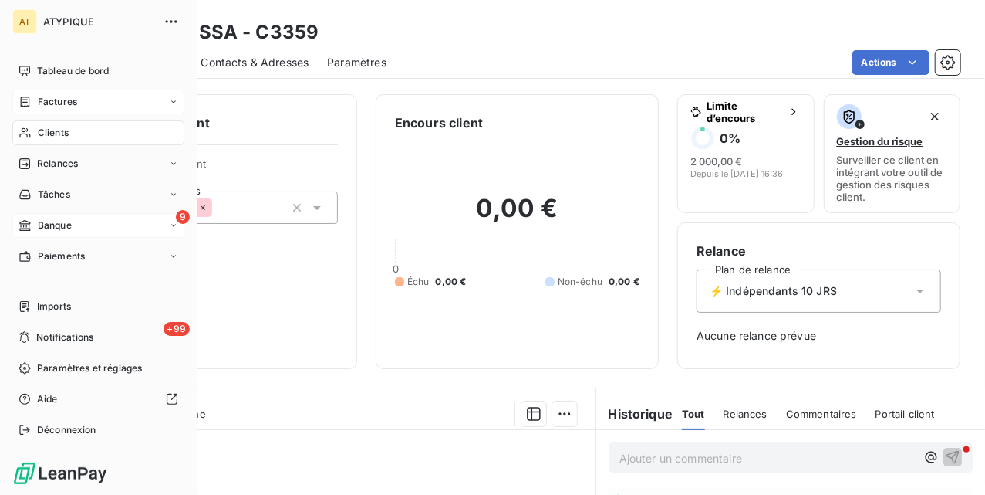
click at [32, 124] on div "Clients" at bounding box center [98, 132] width 172 height 25
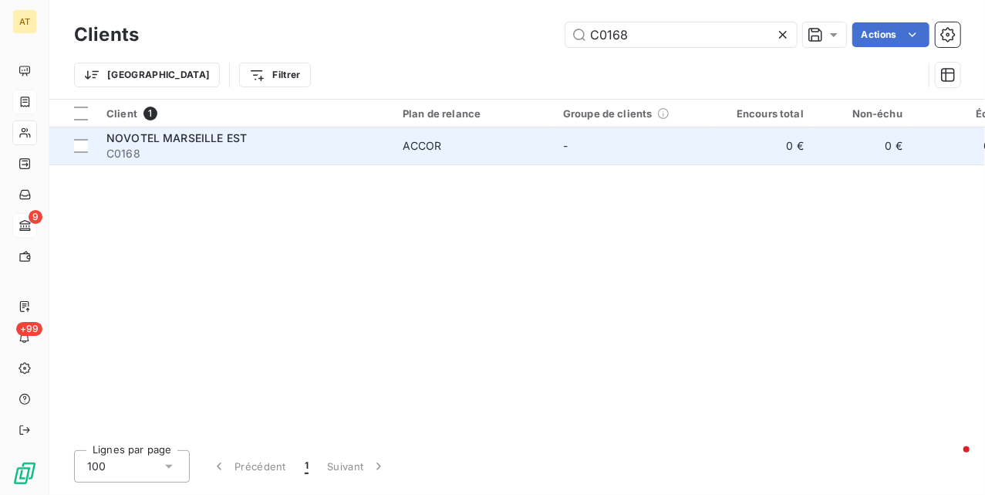
type input "C0168"
click at [227, 154] on span "C0168" at bounding box center [245, 153] width 278 height 15
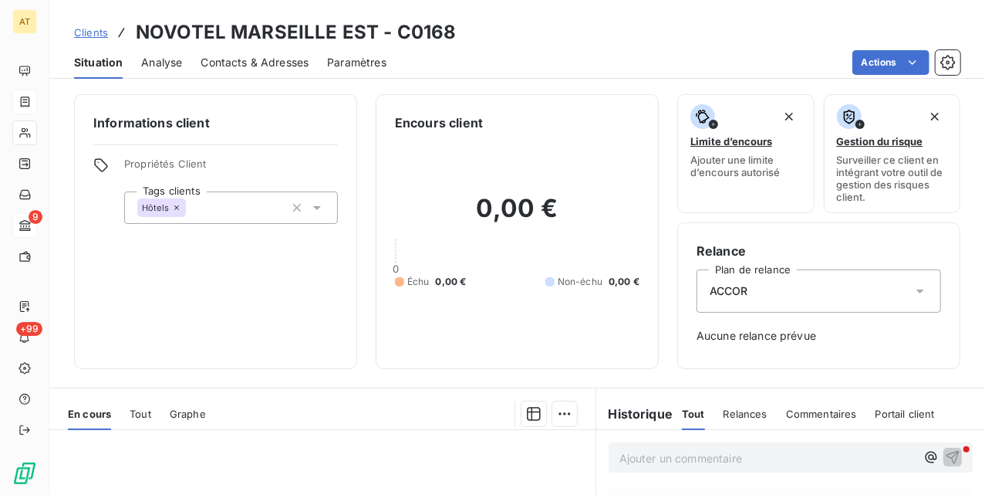
click at [218, 62] on span "Contacts & Adresses" at bounding box center [255, 62] width 108 height 15
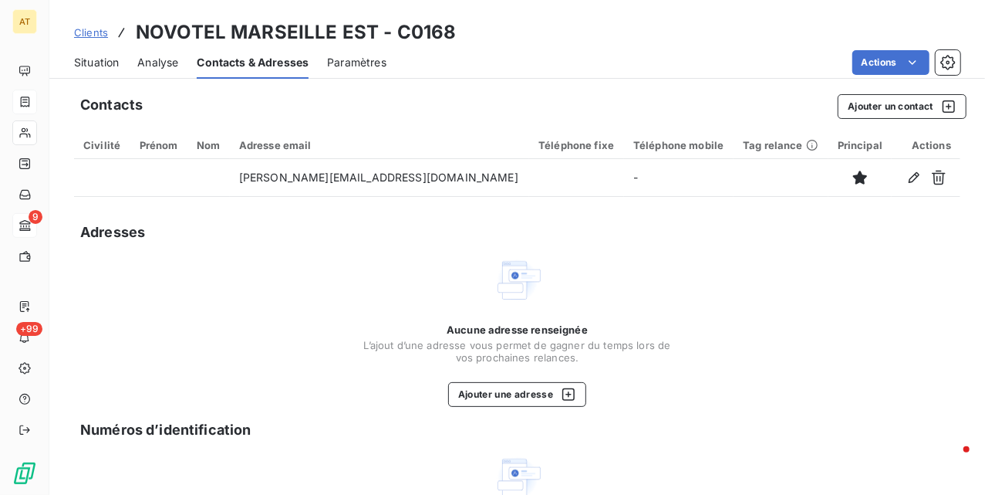
click at [171, 62] on span "Analyse" at bounding box center [157, 62] width 41 height 15
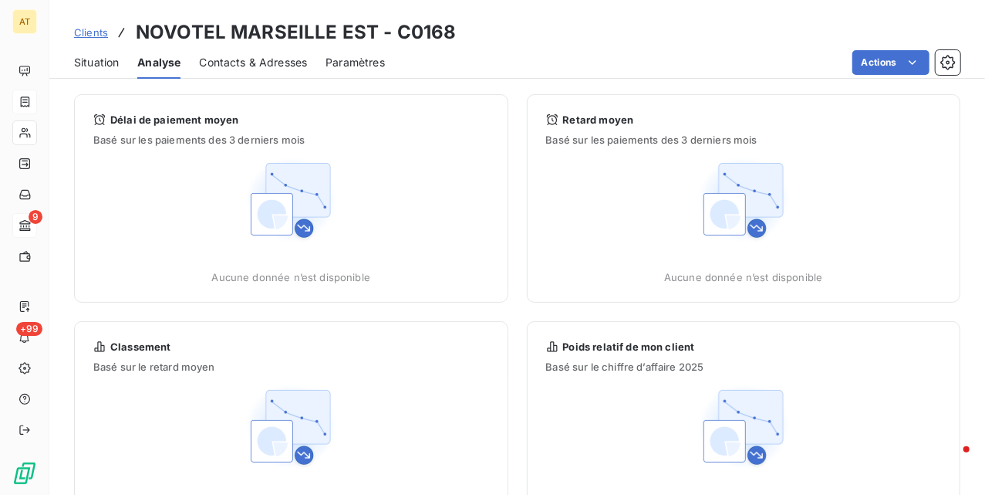
click at [109, 62] on span "Situation" at bounding box center [96, 62] width 45 height 15
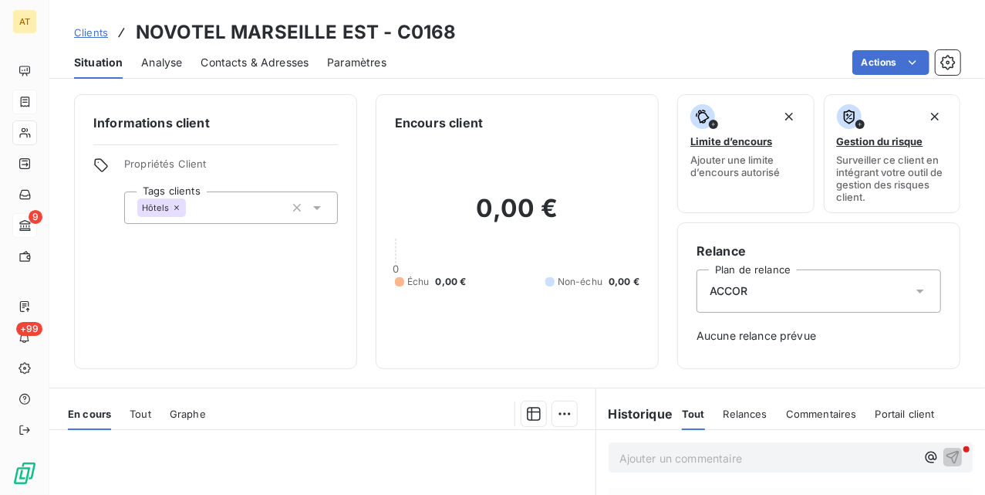
scroll to position [205, 0]
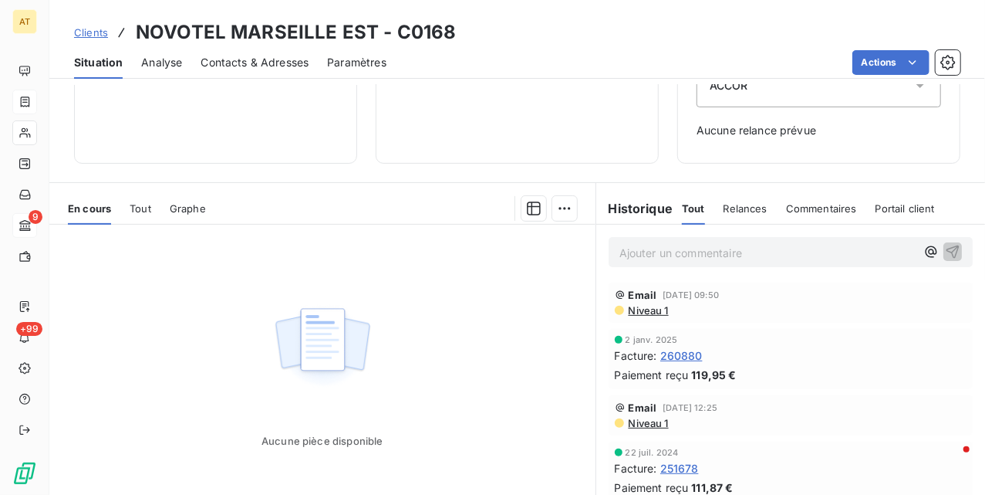
click at [148, 213] on span "Tout" at bounding box center [141, 208] width 22 height 12
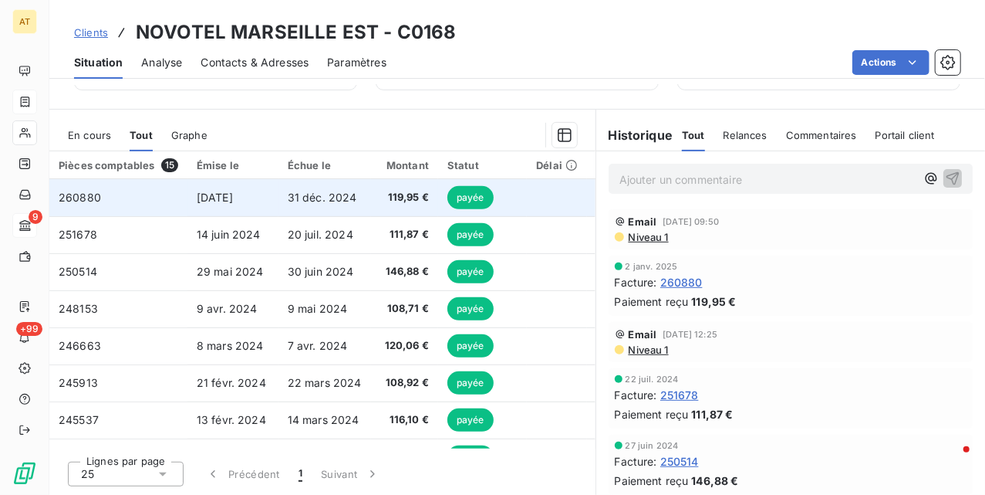
scroll to position [0, 0]
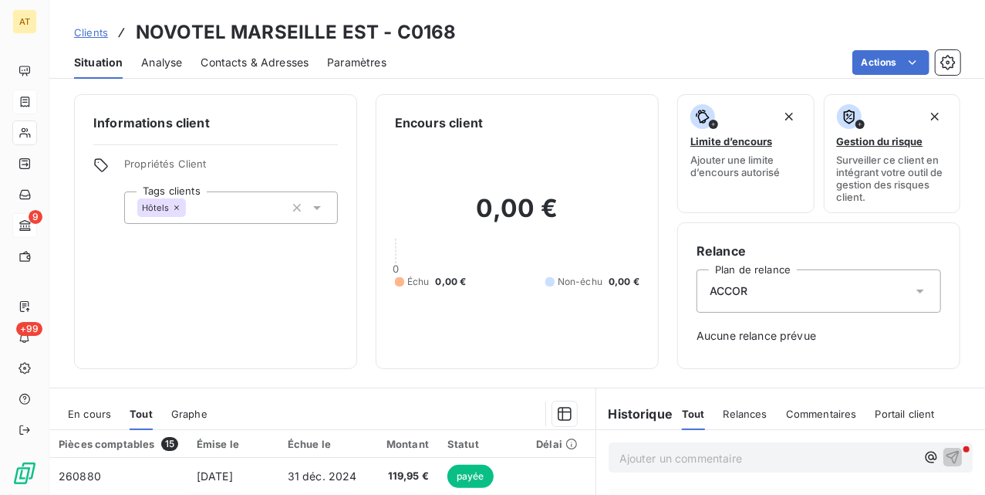
click at [241, 63] on span "Contacts & Adresses" at bounding box center [255, 62] width 108 height 15
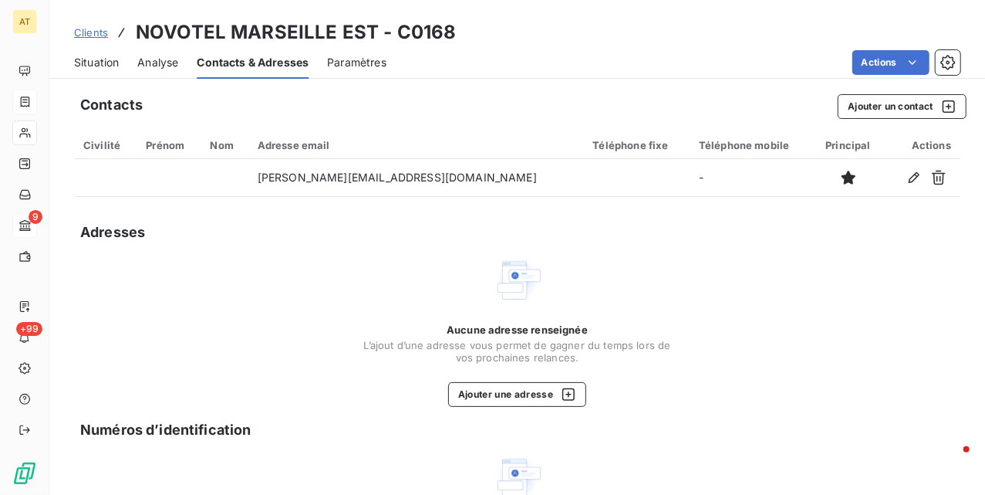
click at [195, 65] on div "Situation Analyse Contacts & Adresses Paramètres Actions" at bounding box center [517, 62] width 936 height 32
click at [178, 66] on span "Analyse" at bounding box center [157, 62] width 41 height 15
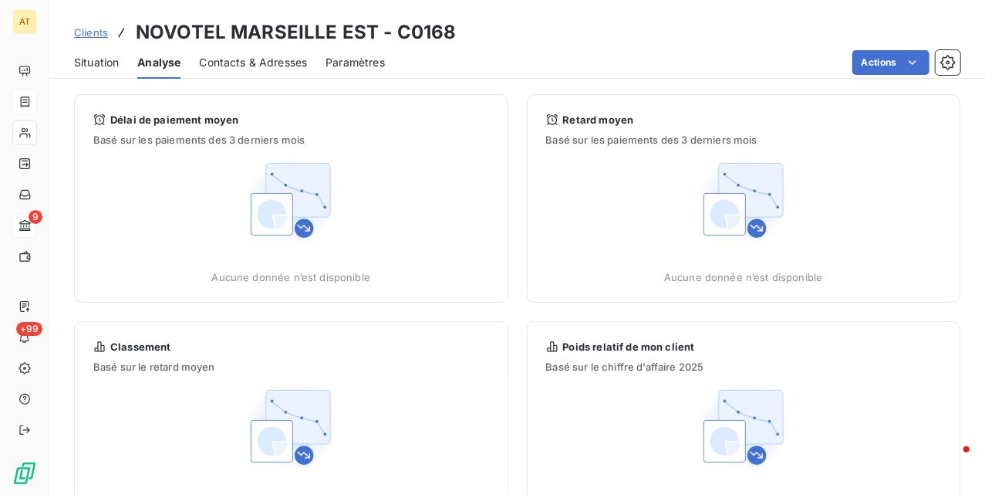
click at [252, 63] on span "Contacts & Adresses" at bounding box center [253, 62] width 108 height 15
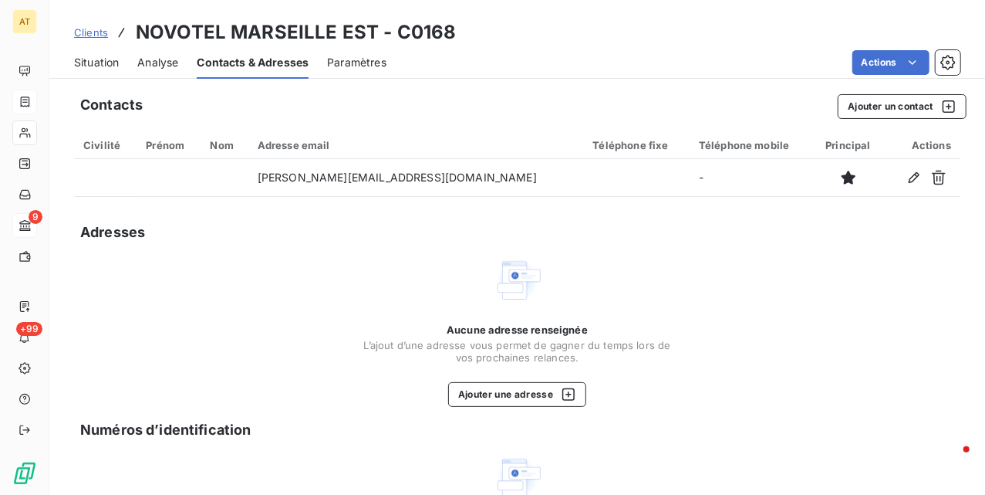
click at [361, 59] on span "Paramètres" at bounding box center [356, 62] width 59 height 15
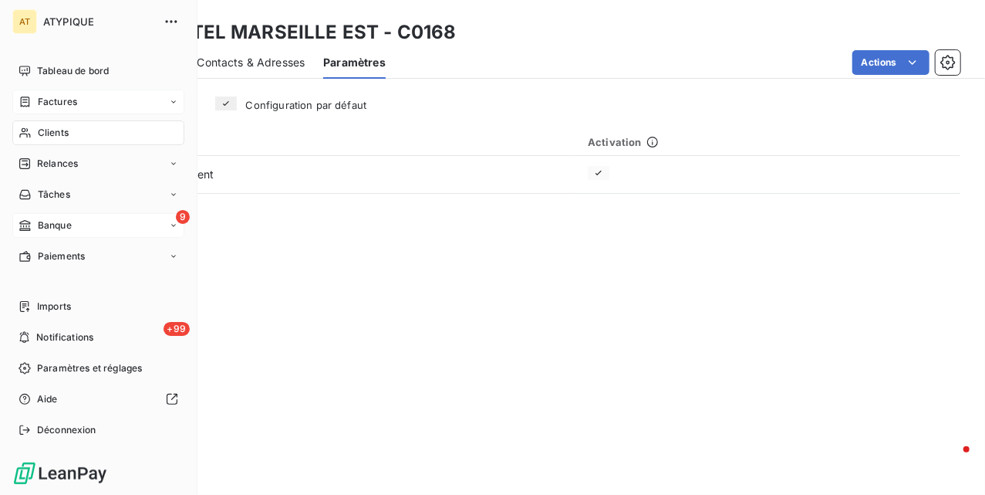
click at [25, 130] on icon at bounding box center [25, 133] width 13 height 12
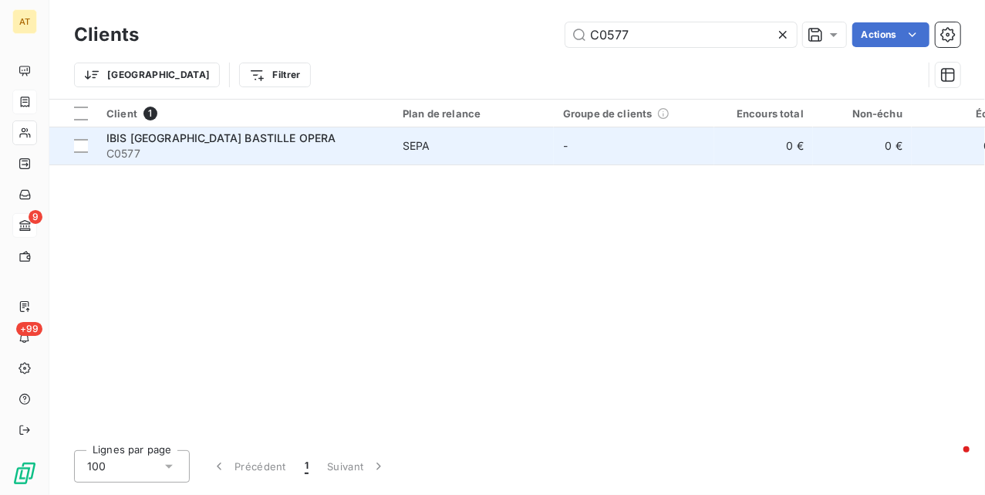
type input "C0577"
click at [295, 137] on div "IBIS [GEOGRAPHIC_DATA] BASTILLE OPERA" at bounding box center [245, 137] width 278 height 15
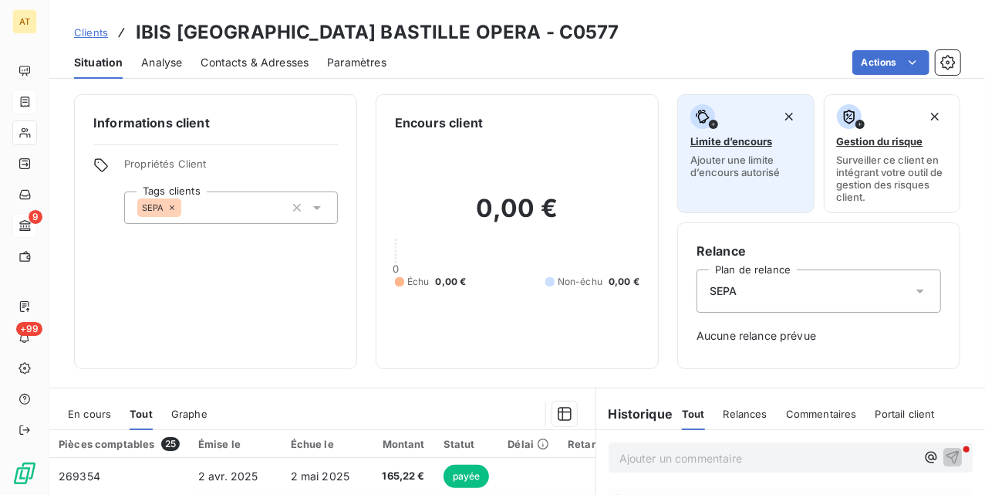
click at [725, 179] on button "Limite d’encours Ajouter une limite d’encours autorisé" at bounding box center [745, 153] width 137 height 119
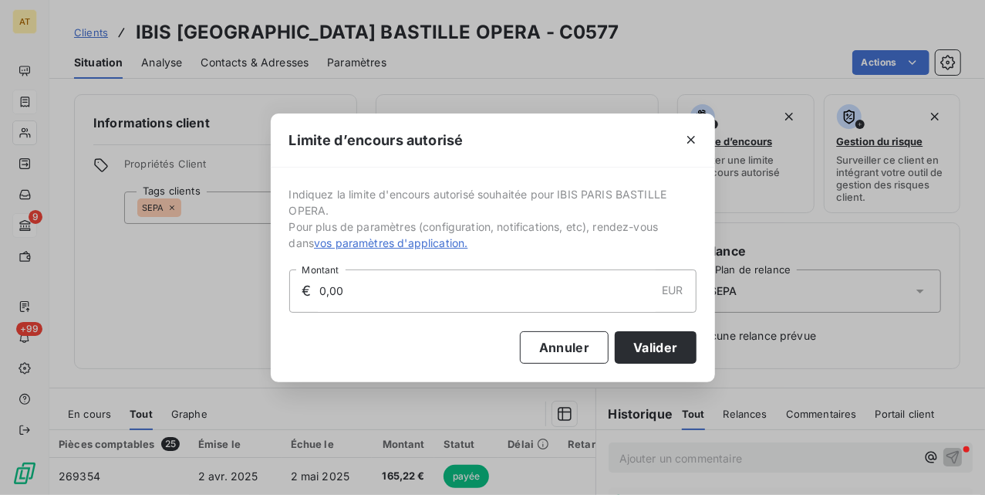
drag, startPoint x: 507, startPoint y: 292, endPoint x: 231, endPoint y: 298, distance: 275.5
click at [231, 298] on div "Limite d’encours autorisé Indiquez la limite d'encours autorisé souhaitée pour …" at bounding box center [492, 247] width 985 height 495
type input "2 000,00"
click at [651, 347] on button "Valider" at bounding box center [655, 347] width 81 height 32
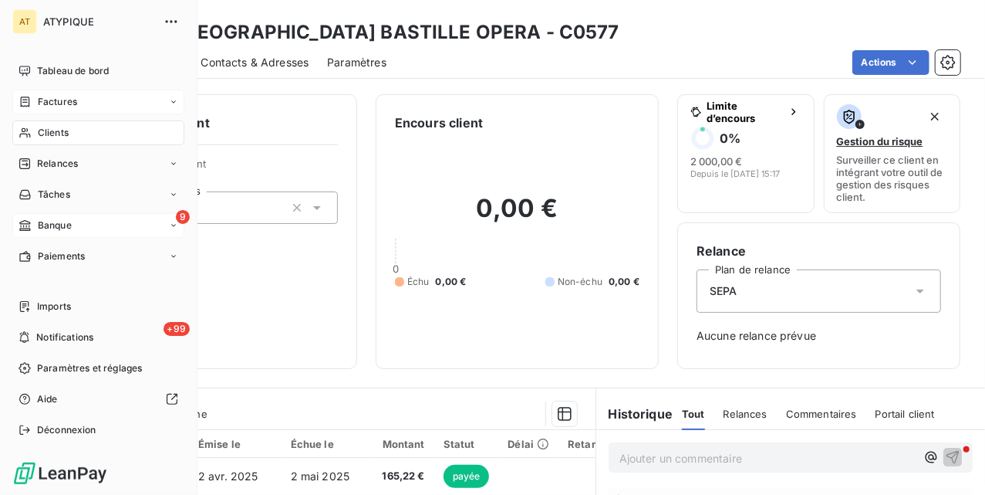
click at [59, 126] on span "Clients" at bounding box center [53, 133] width 31 height 14
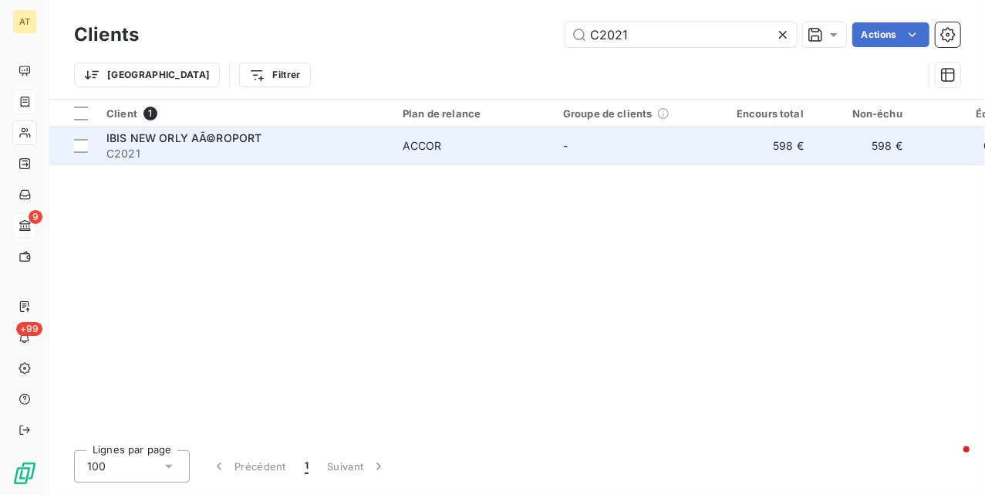
type input "C2021"
click at [228, 147] on span "C2021" at bounding box center [245, 153] width 278 height 15
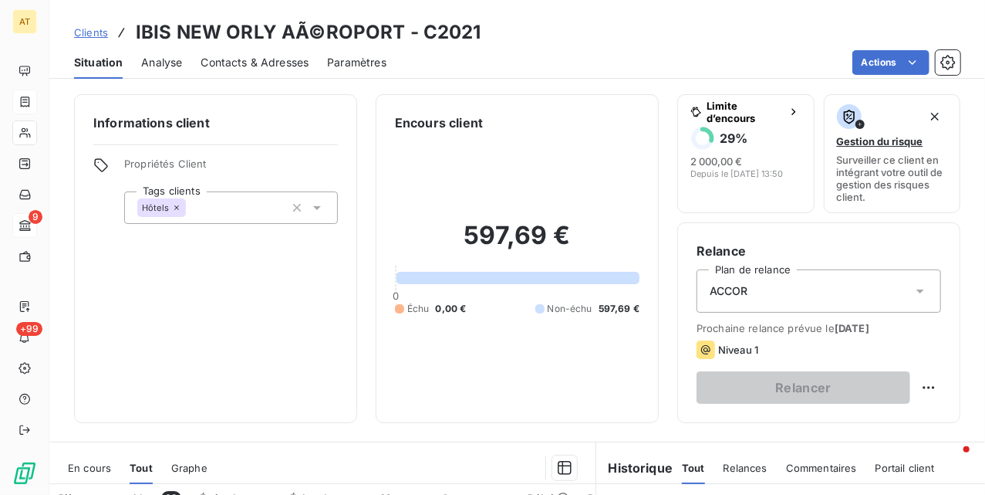
click at [414, 417] on div "Encours client 597,69 € 0 Échu 0,00 € Non-échu 597,69 €" at bounding box center [517, 258] width 283 height 329
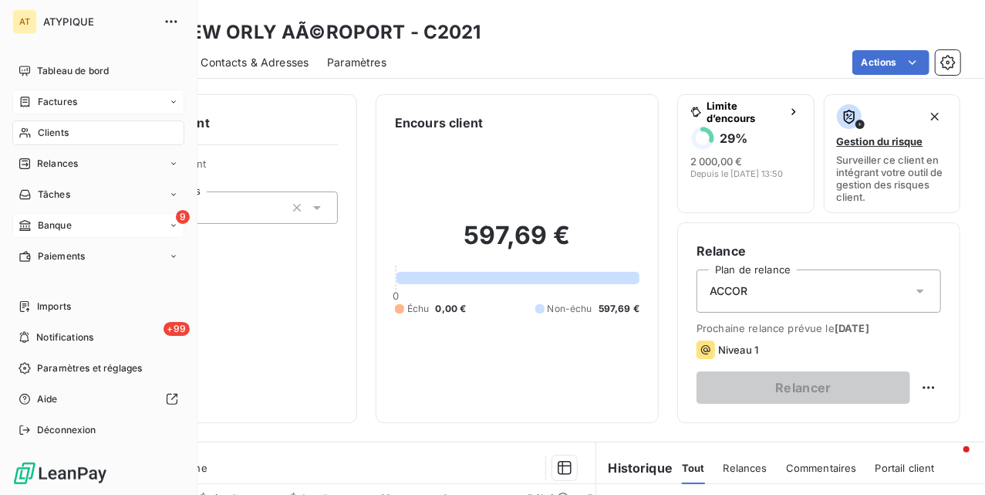
click at [34, 130] on div "Clients" at bounding box center [98, 132] width 172 height 25
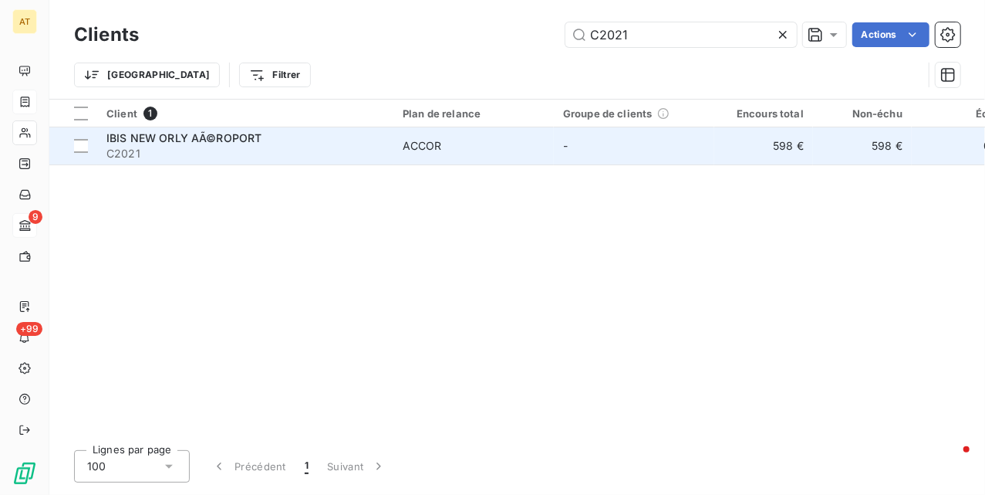
click at [273, 162] on td "IBIS NEW ORLY AÃ©ROPORT C2021" at bounding box center [245, 145] width 296 height 37
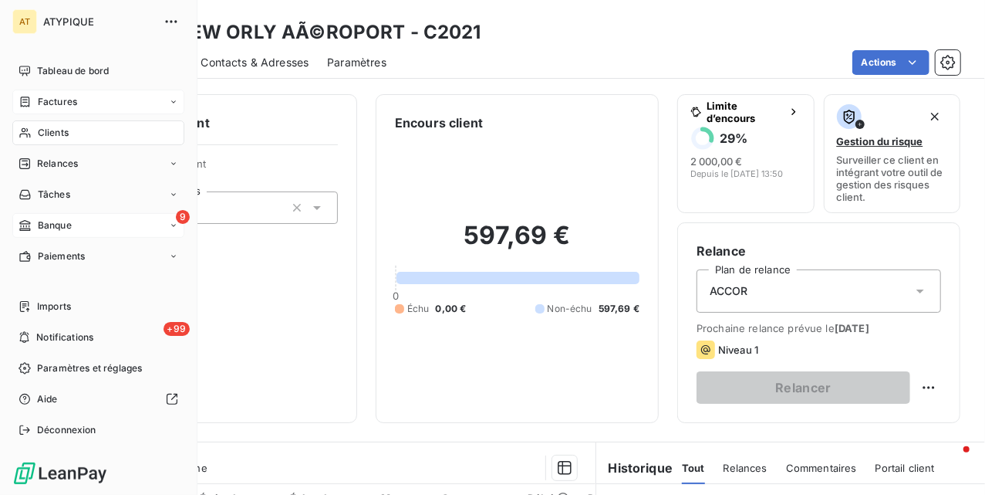
click at [32, 133] on div "Clients" at bounding box center [98, 132] width 172 height 25
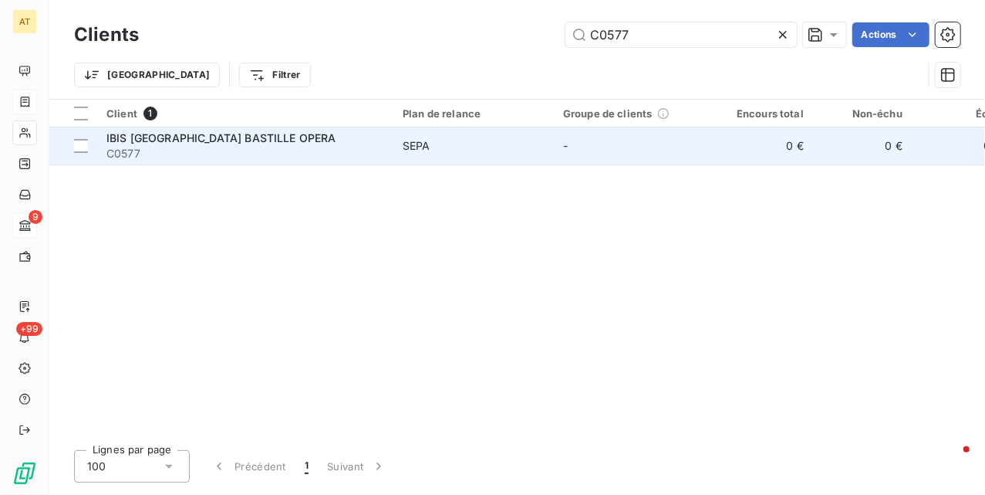
type input "C0577"
click at [192, 146] on span "C0577" at bounding box center [245, 153] width 278 height 15
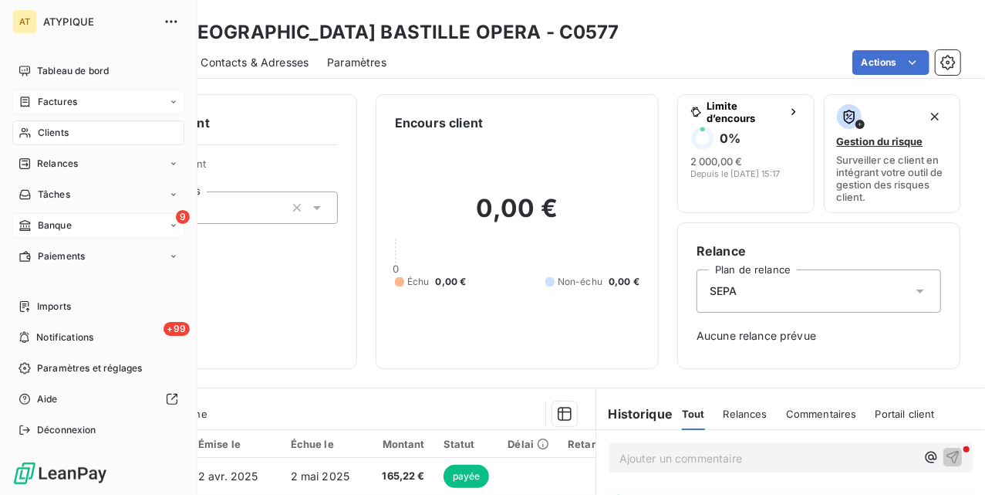
click at [49, 139] on div "Clients" at bounding box center [98, 132] width 172 height 25
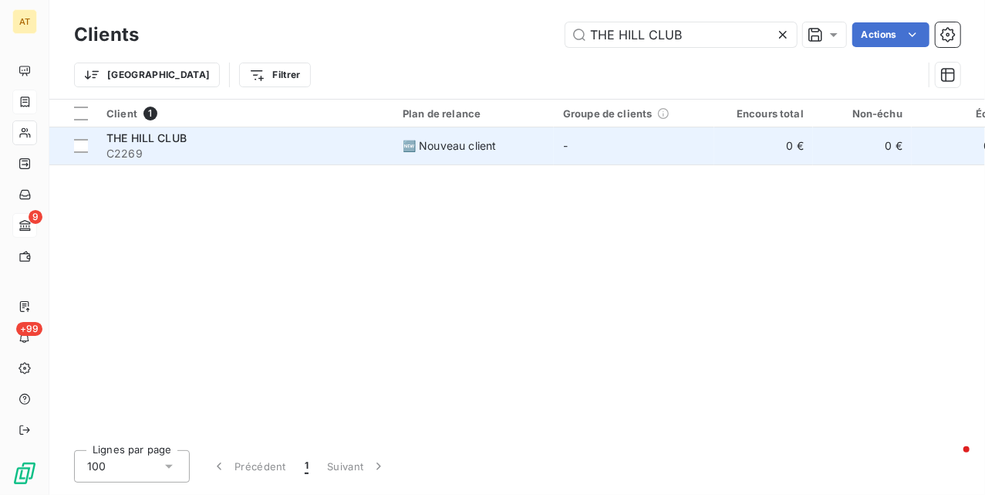
type input "THE HILL CLUB"
drag, startPoint x: 211, startPoint y: 137, endPoint x: 225, endPoint y: 137, distance: 13.9
click at [225, 137] on div "THE HILL CLUB" at bounding box center [245, 137] width 278 height 15
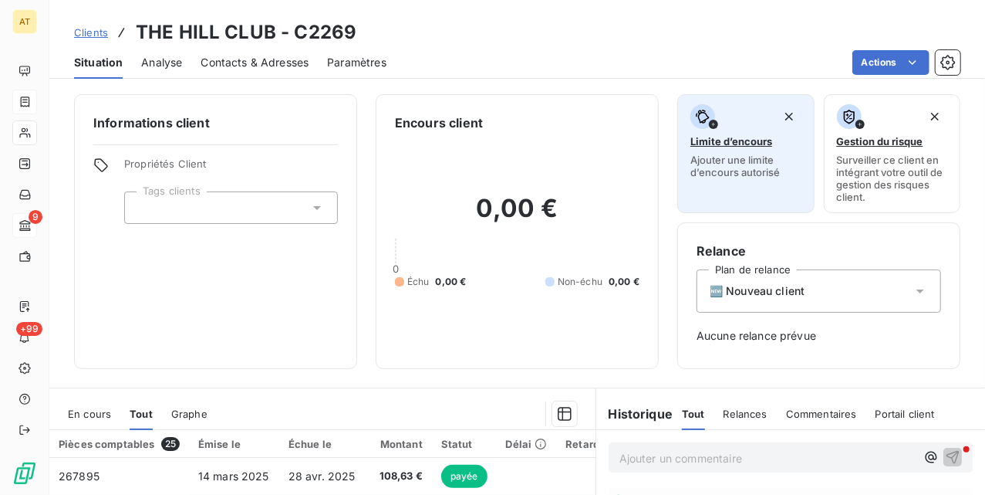
drag, startPoint x: 738, startPoint y: 145, endPoint x: 748, endPoint y: 145, distance: 10.0
click at [748, 145] on span "Limite d’encours" at bounding box center [732, 141] width 82 height 12
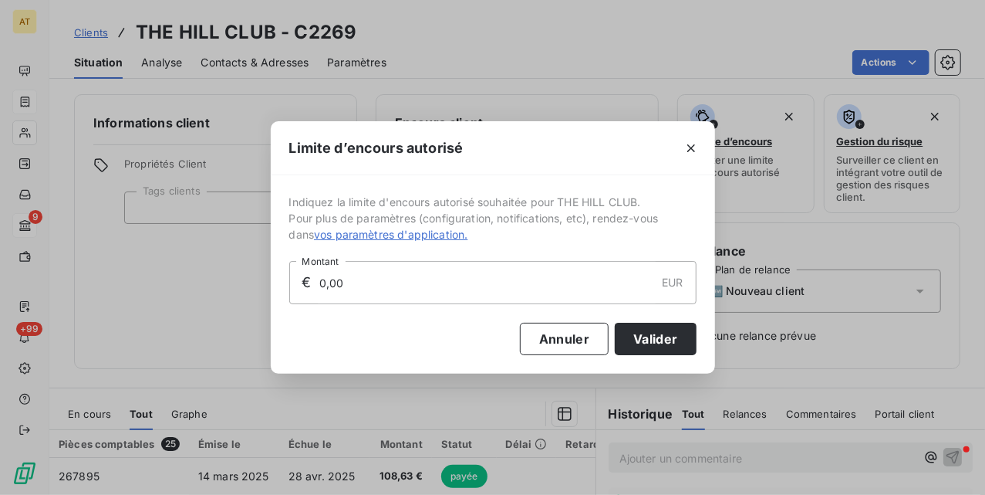
drag, startPoint x: 400, startPoint y: 279, endPoint x: 177, endPoint y: 281, distance: 222.2
click at [184, 281] on div "Limite d’encours autorisé Indiquez la limite d'encours autorisé souhaitée pour …" at bounding box center [492, 247] width 985 height 495
type input "2 000,00"
click at [654, 343] on button "Valider" at bounding box center [655, 339] width 81 height 32
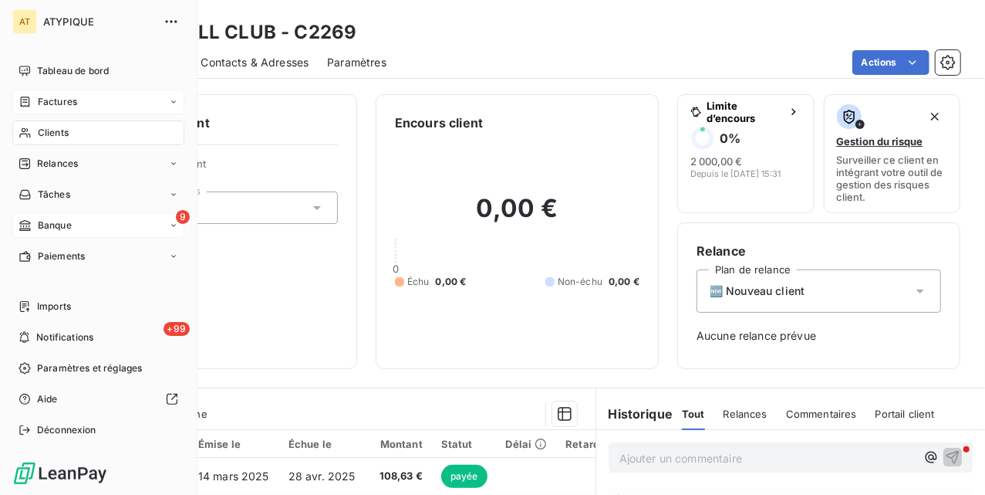
click at [50, 136] on span "Clients" at bounding box center [53, 133] width 31 height 14
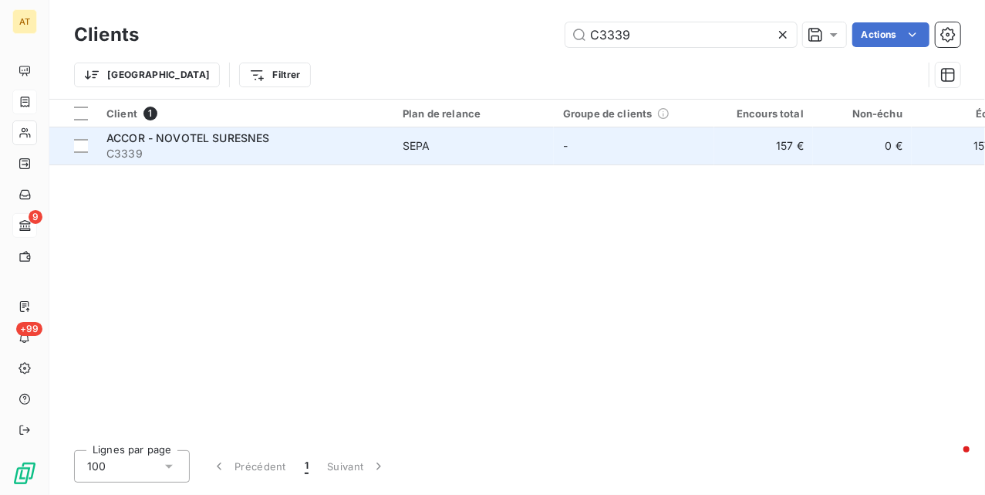
type input "C3339"
click at [255, 146] on span "C3339" at bounding box center [245, 153] width 278 height 15
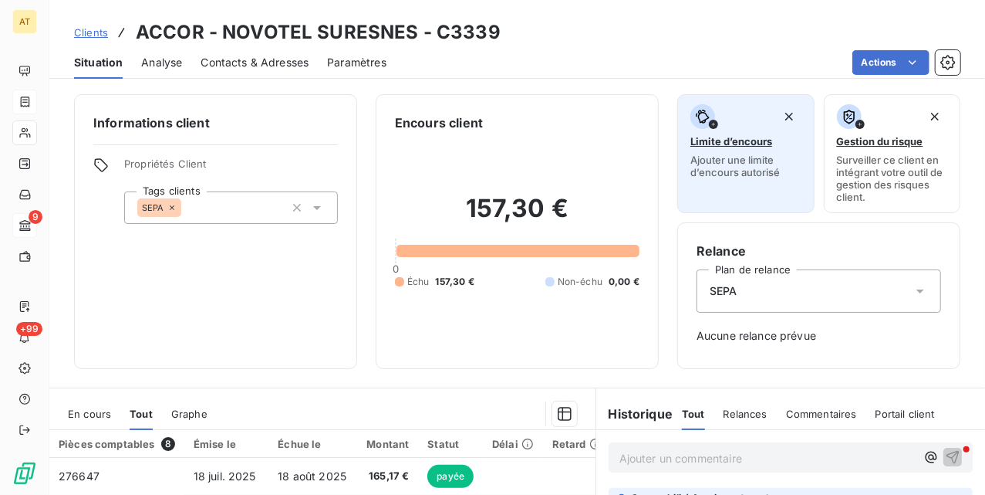
click at [739, 165] on span "Ajouter une limite d’encours autorisé" at bounding box center [746, 166] width 111 height 25
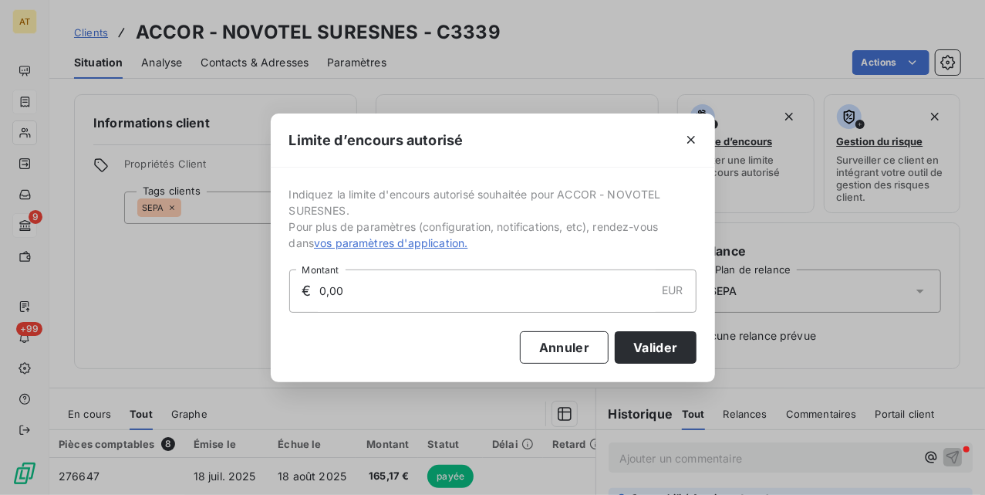
drag, startPoint x: 426, startPoint y: 288, endPoint x: 252, endPoint y: 300, distance: 174.8
click at [252, 300] on div "Limite d’encours autorisé Indiquez la limite d'encours autorisé souhaitée pour …" at bounding box center [492, 247] width 985 height 495
type input "2 000,00"
click at [676, 355] on button "Valider" at bounding box center [655, 347] width 81 height 32
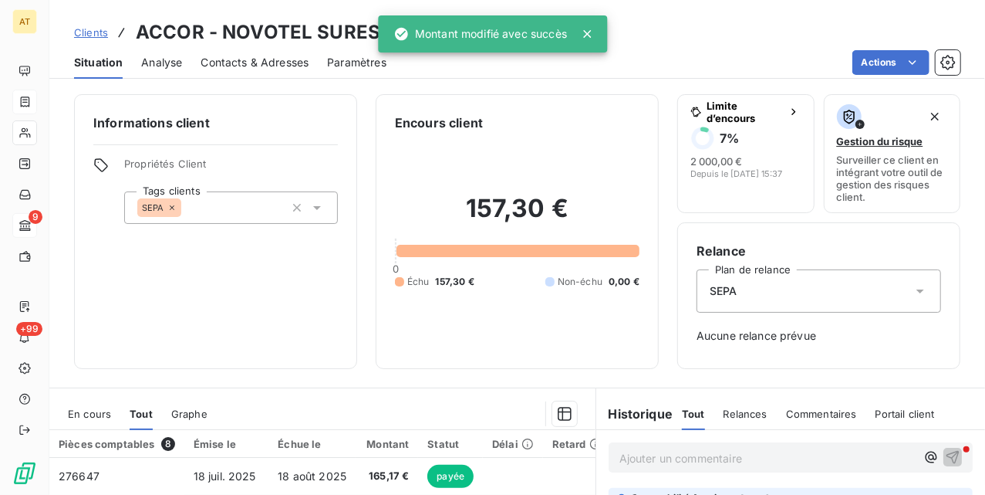
click at [380, 315] on div "Encours client 157,30 € 0 Échu 157,30 € Non-échu 0,00 €" at bounding box center [517, 231] width 283 height 275
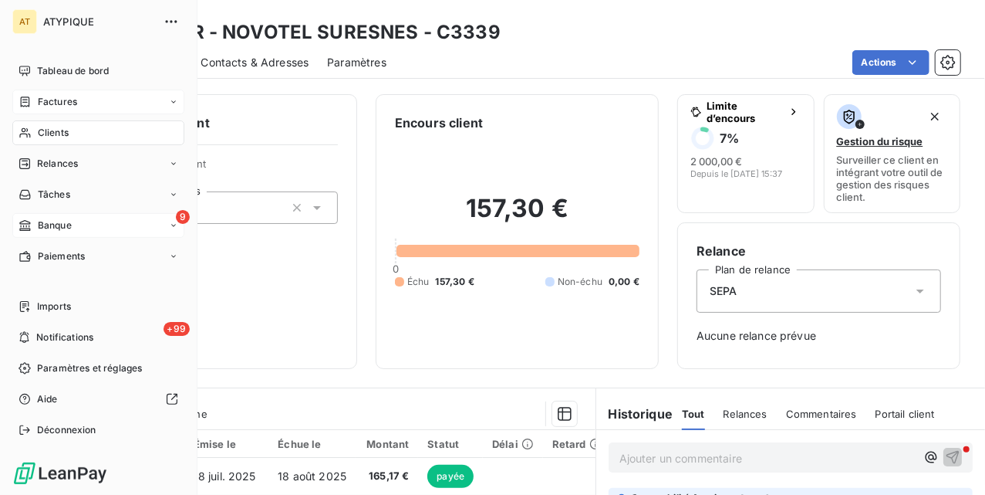
drag, startPoint x: 37, startPoint y: 134, endPoint x: 105, endPoint y: 131, distance: 68.0
click at [38, 134] on span "Clients" at bounding box center [53, 133] width 31 height 14
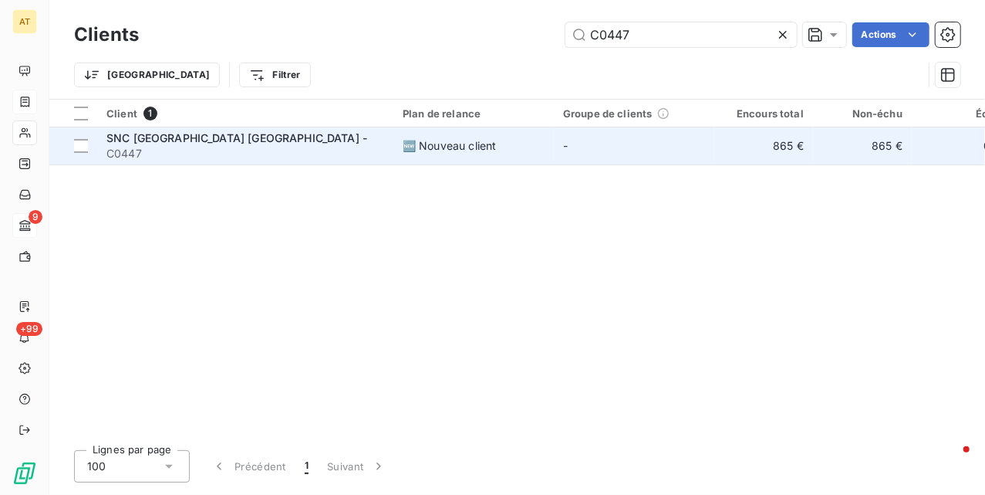
type input "C0447"
click at [224, 147] on span "C0447" at bounding box center [245, 153] width 278 height 15
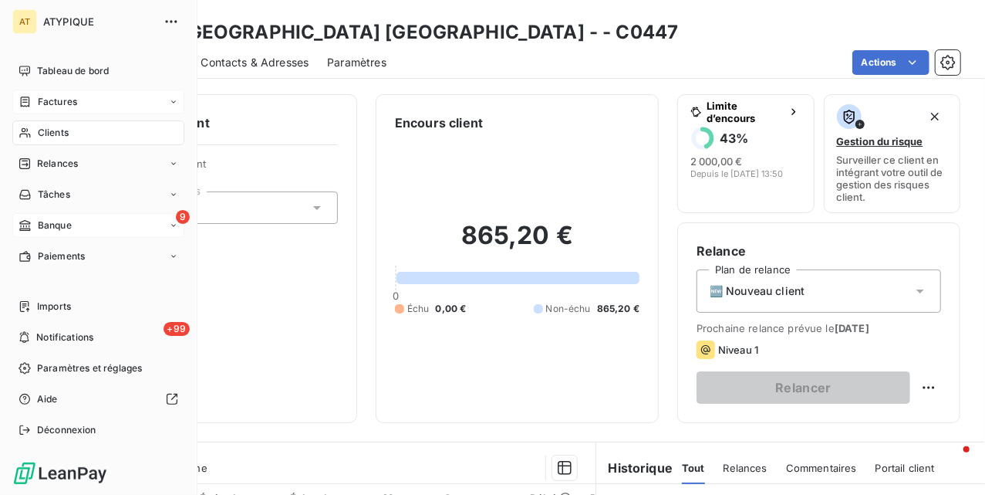
click at [44, 134] on span "Clients" at bounding box center [53, 133] width 31 height 14
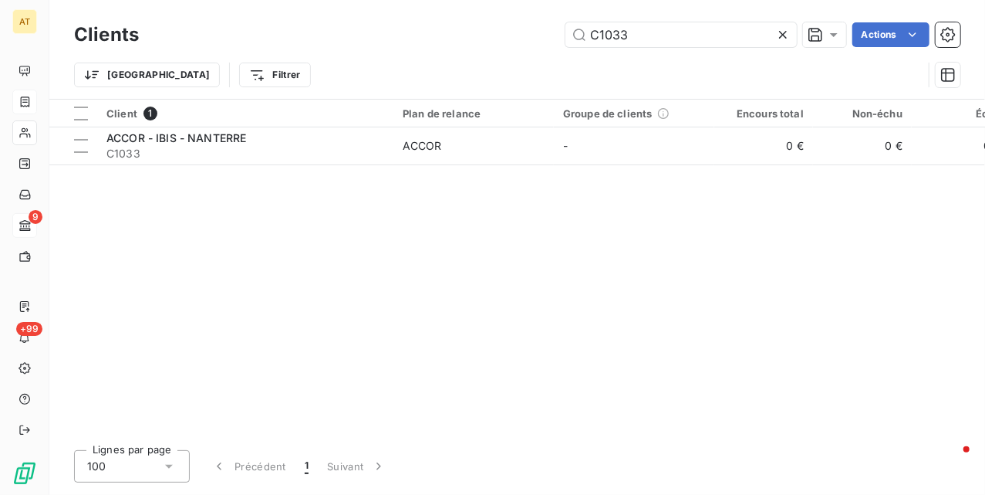
type input "C1033"
click at [231, 146] on span "C1033" at bounding box center [245, 153] width 278 height 15
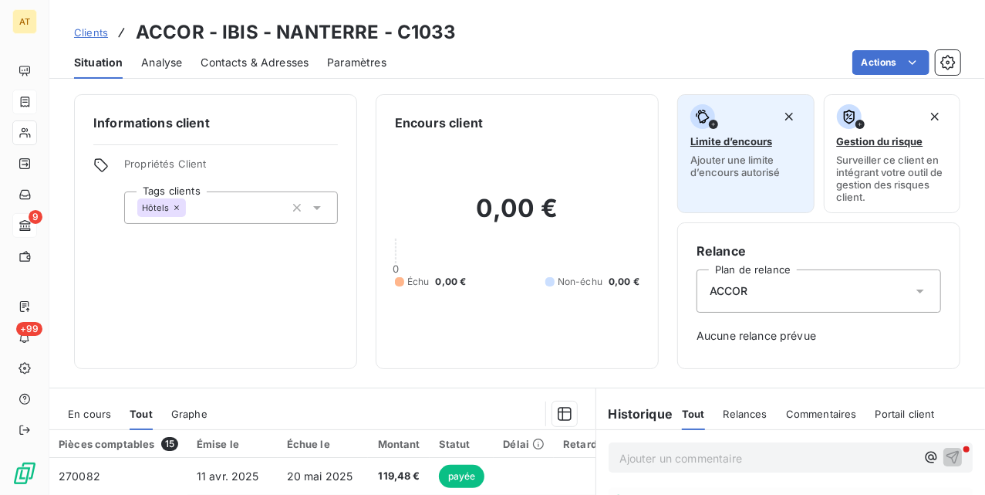
click at [735, 159] on span "Ajouter une limite d’encours autorisé" at bounding box center [746, 166] width 111 height 25
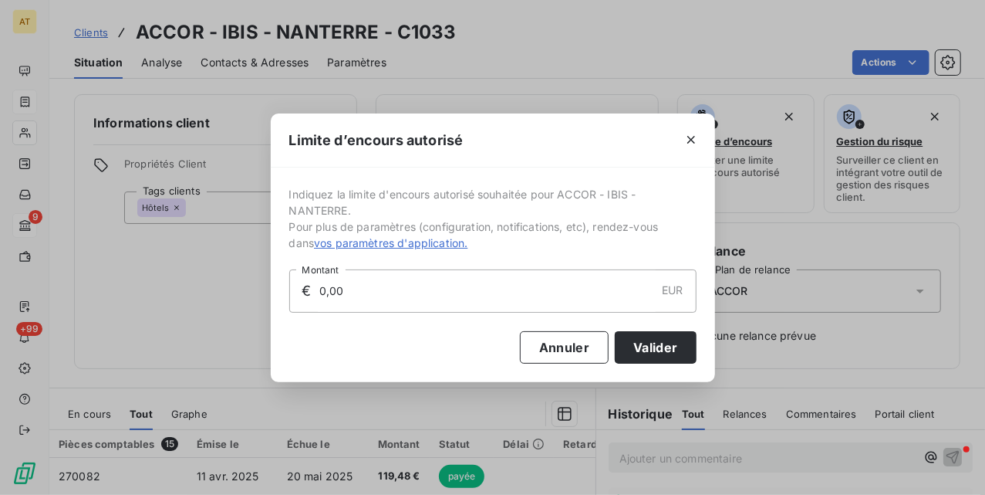
click at [219, 323] on div "Limite d’encours autorisé Indiquez la limite d'encours autorisé souhaitée pour …" at bounding box center [492, 247] width 985 height 495
type input "1 000,00"
click at [636, 361] on button "Valider" at bounding box center [655, 347] width 81 height 32
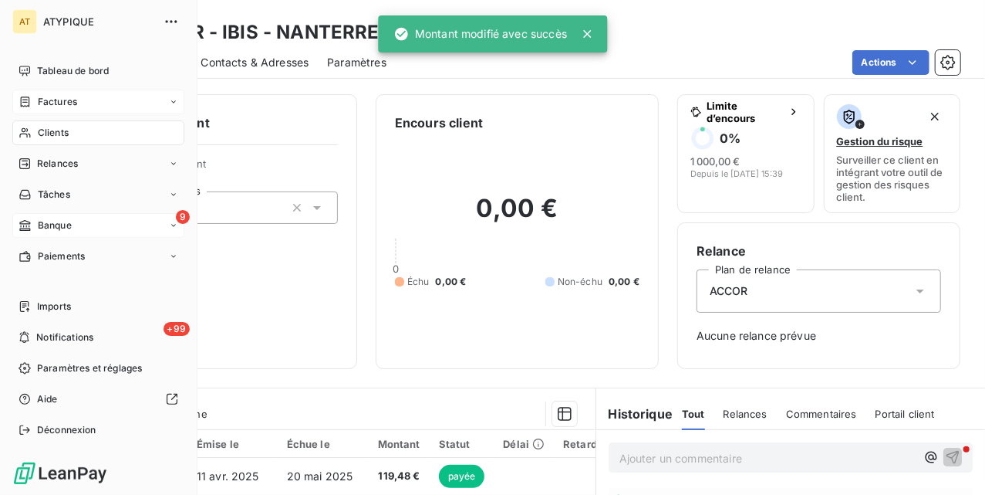
click at [32, 140] on div "Clients" at bounding box center [98, 132] width 172 height 25
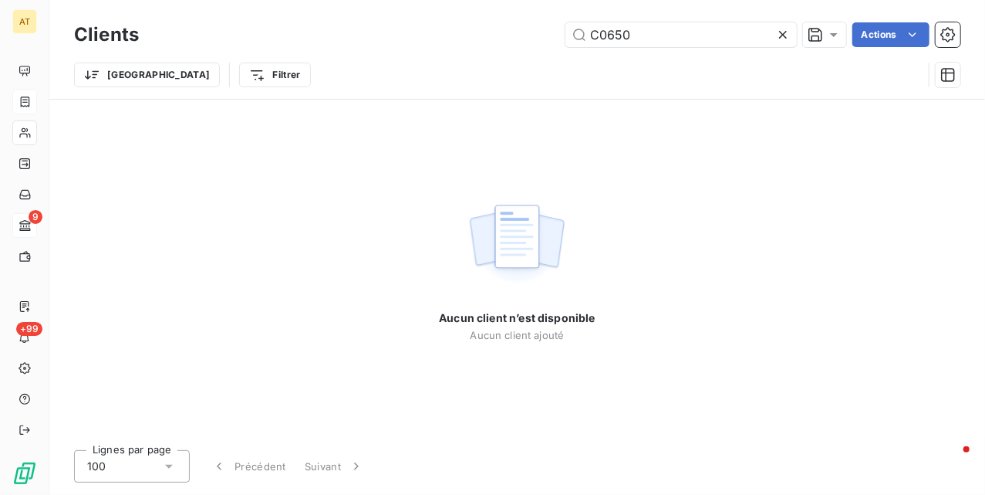
type input "C0650"
drag, startPoint x: 656, startPoint y: 29, endPoint x: 559, endPoint y: 62, distance: 102.7
click at [548, 49] on div "Clients C0650 Actions" at bounding box center [517, 35] width 887 height 32
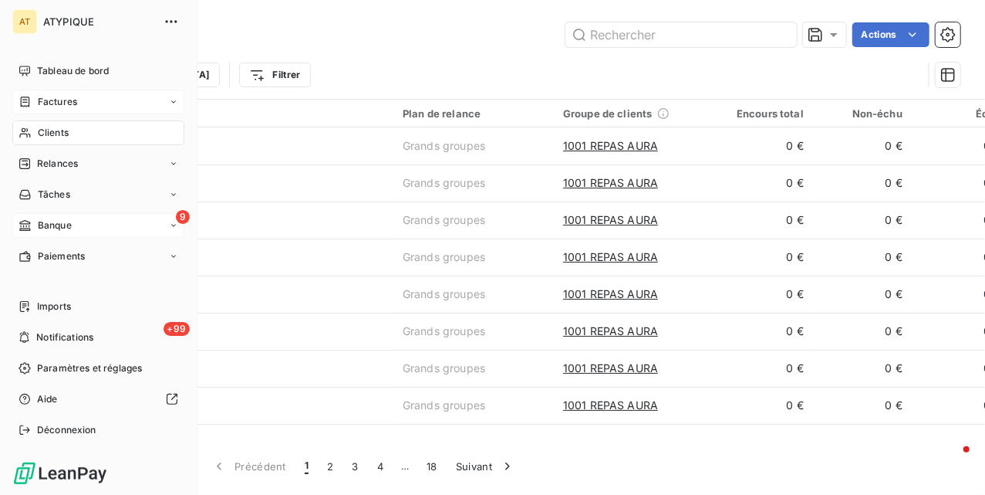
click at [43, 127] on span "Clients" at bounding box center [53, 133] width 31 height 14
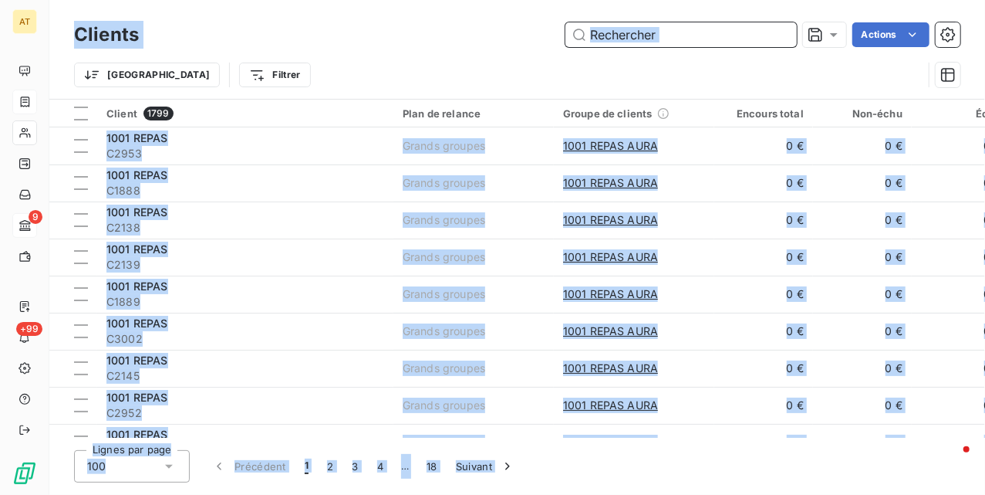
click at [701, 41] on input "text" at bounding box center [681, 34] width 231 height 25
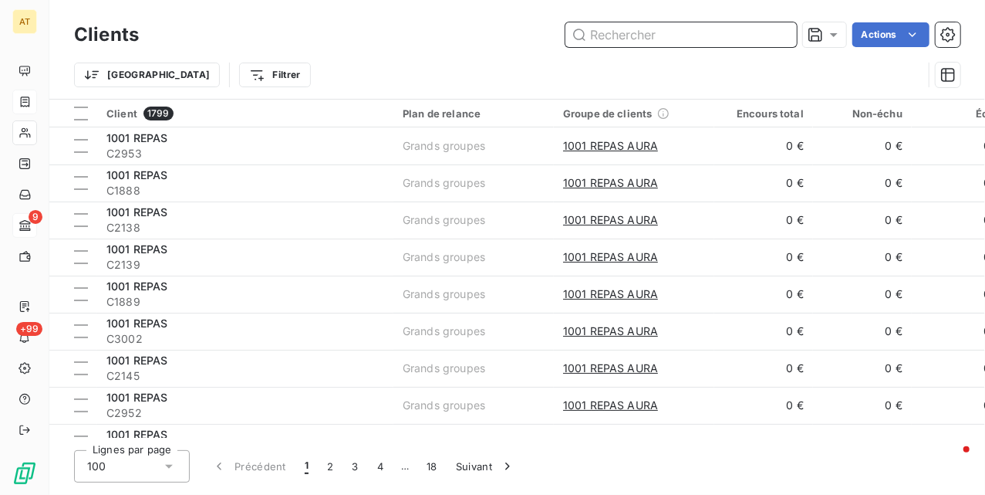
paste input "C0488"
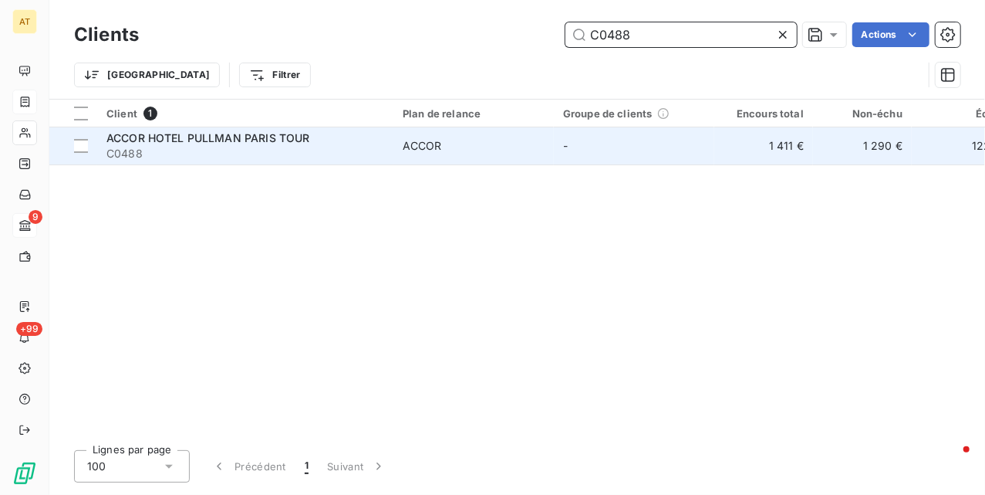
type input "C0488"
click at [195, 157] on span "C0488" at bounding box center [245, 153] width 278 height 15
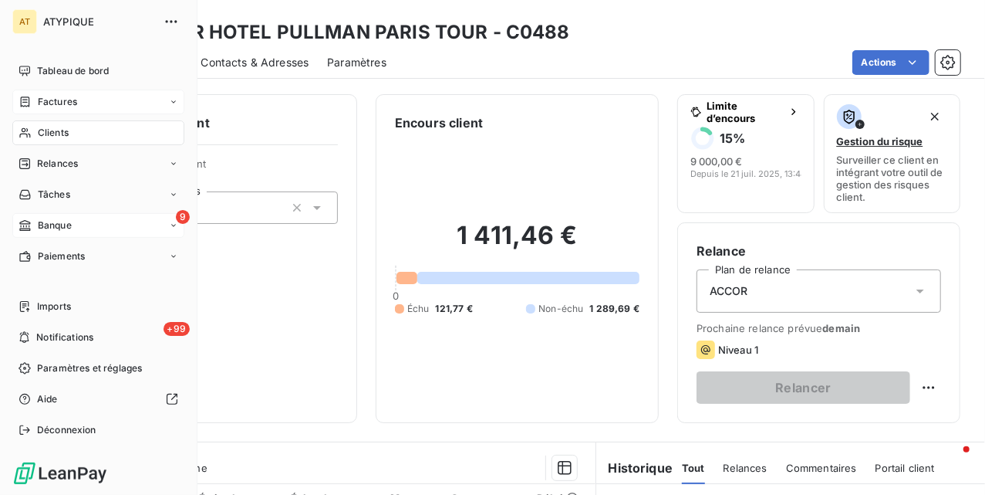
click at [56, 131] on span "Clients" at bounding box center [53, 133] width 31 height 14
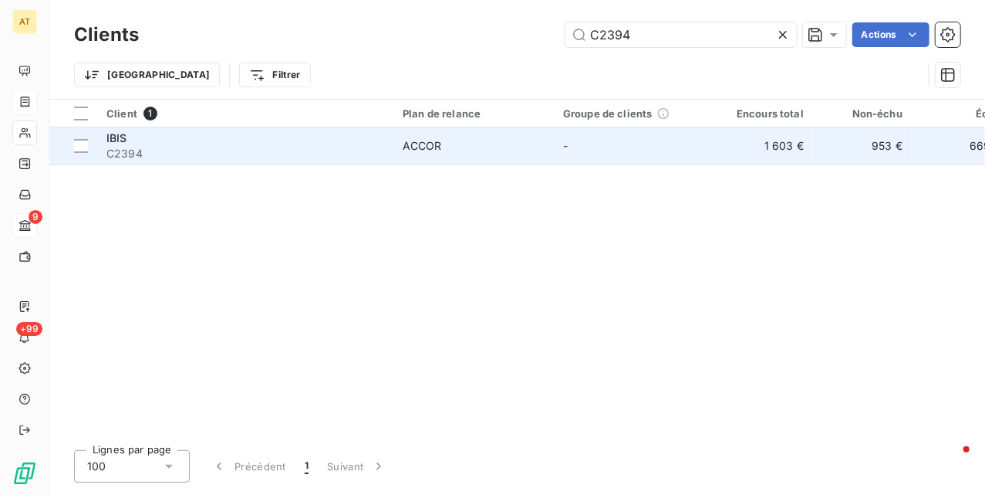
type input "C2394"
click at [162, 140] on div "IBIS" at bounding box center [245, 137] width 278 height 15
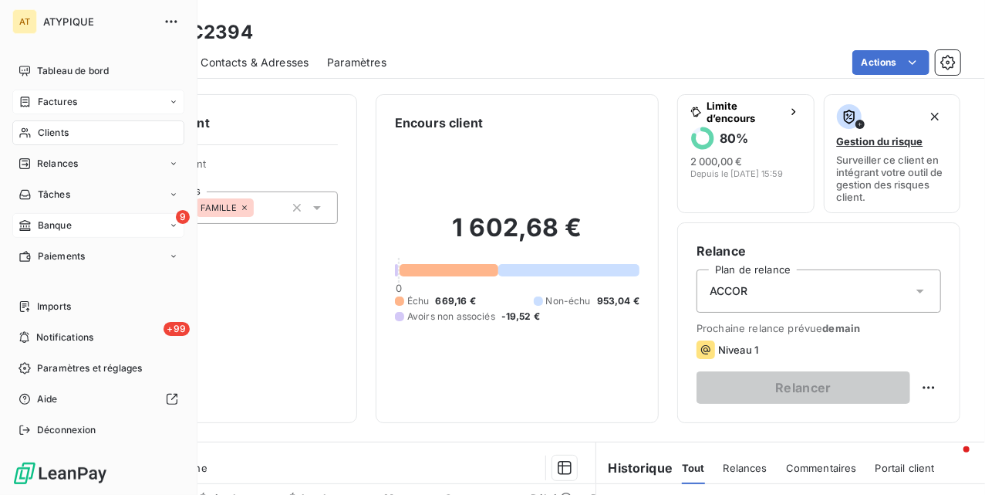
click at [50, 131] on span "Clients" at bounding box center [53, 133] width 31 height 14
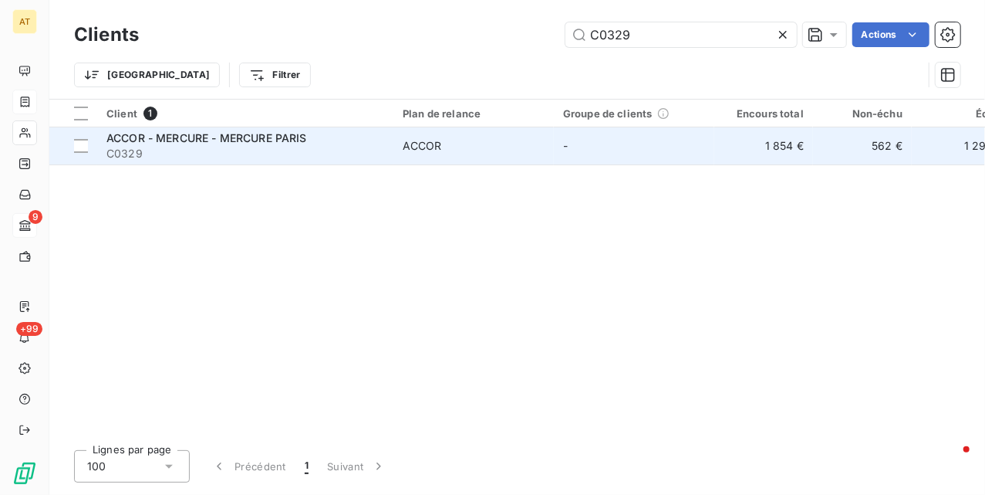
type input "C0329"
click at [312, 158] on span "C0329" at bounding box center [245, 153] width 278 height 15
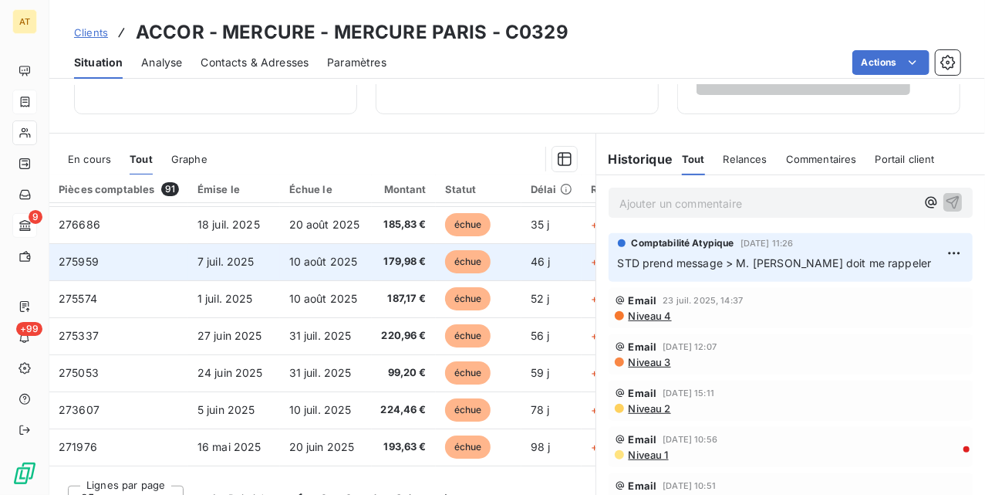
scroll to position [103, 0]
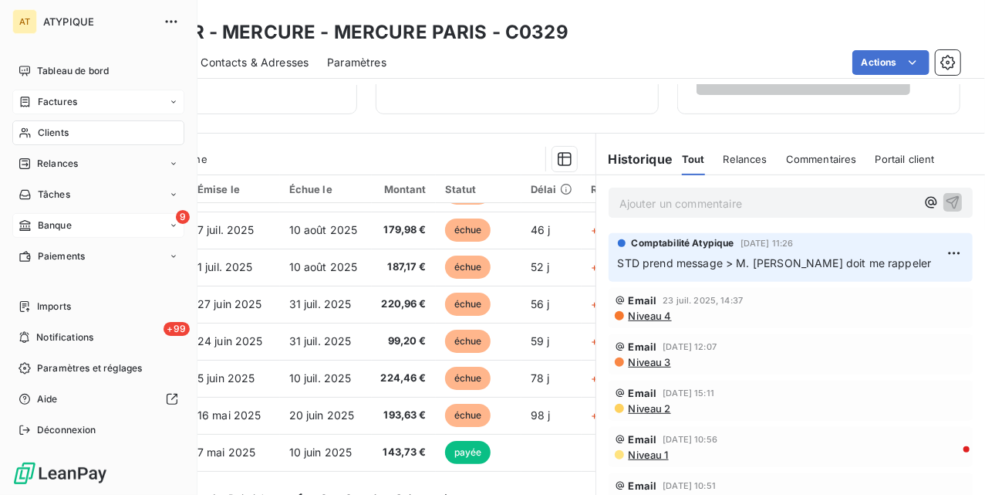
click at [29, 137] on icon at bounding box center [25, 133] width 13 height 12
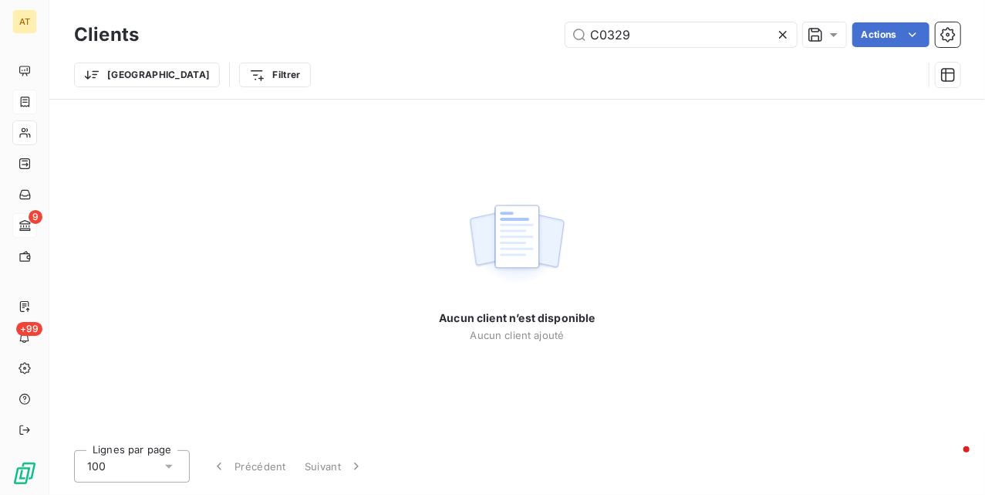
type input "C0329"
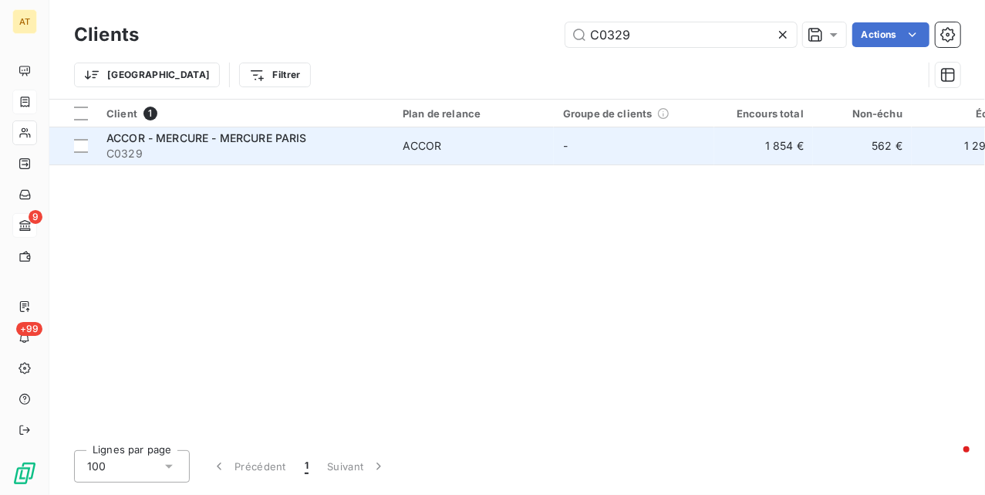
click at [350, 164] on td "ACCOR - MERCURE - MERCURE PARIS C0329" at bounding box center [245, 145] width 296 height 37
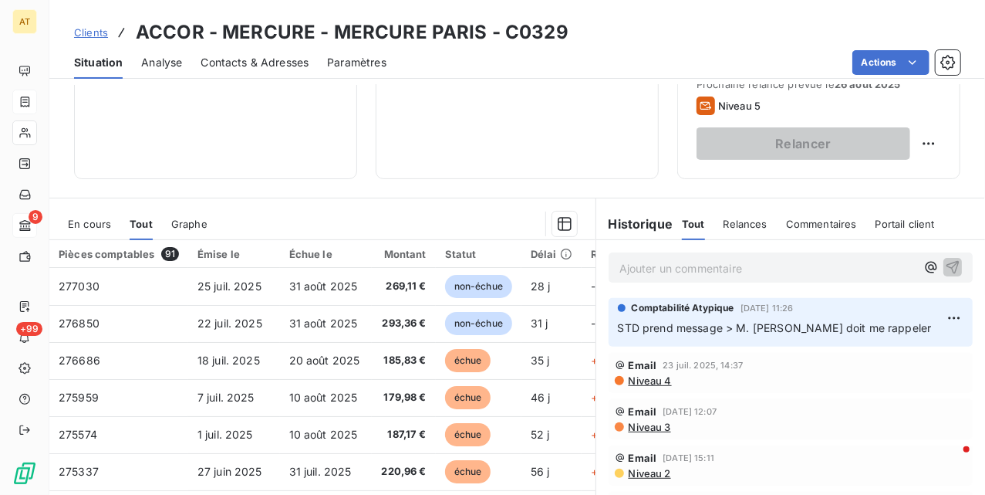
scroll to position [25, 0]
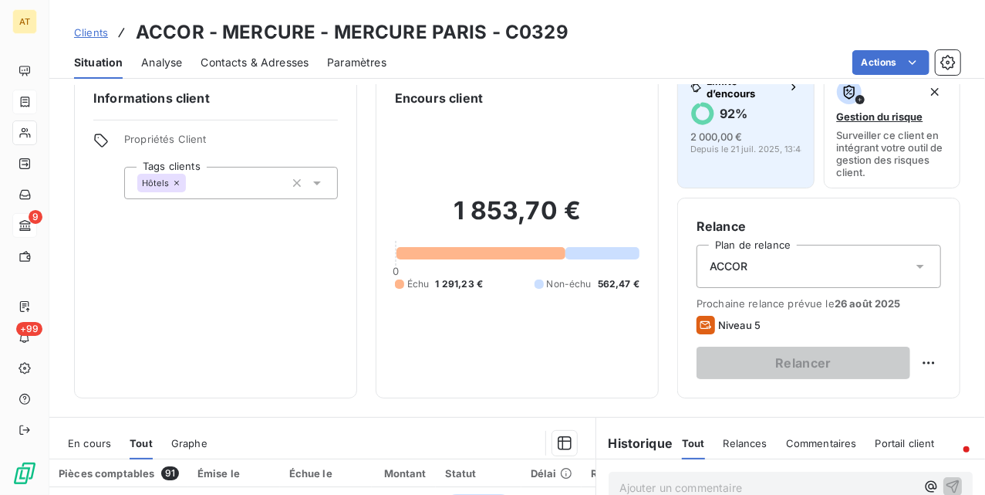
click at [733, 106] on h6 "92 %" at bounding box center [734, 113] width 28 height 15
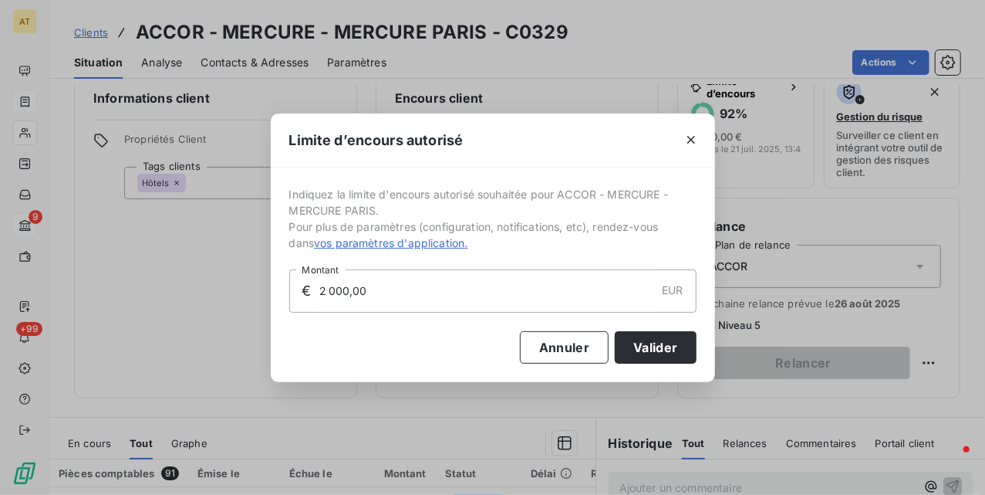
drag, startPoint x: 374, startPoint y: 285, endPoint x: 187, endPoint y: 301, distance: 188.2
click at [177, 303] on div "Limite d’encours autorisé Indiquez la limite d'encours autorisé souhaitée pour …" at bounding box center [492, 247] width 985 height 495
type input "8 000,00"
click at [640, 350] on button "Valider" at bounding box center [655, 347] width 81 height 32
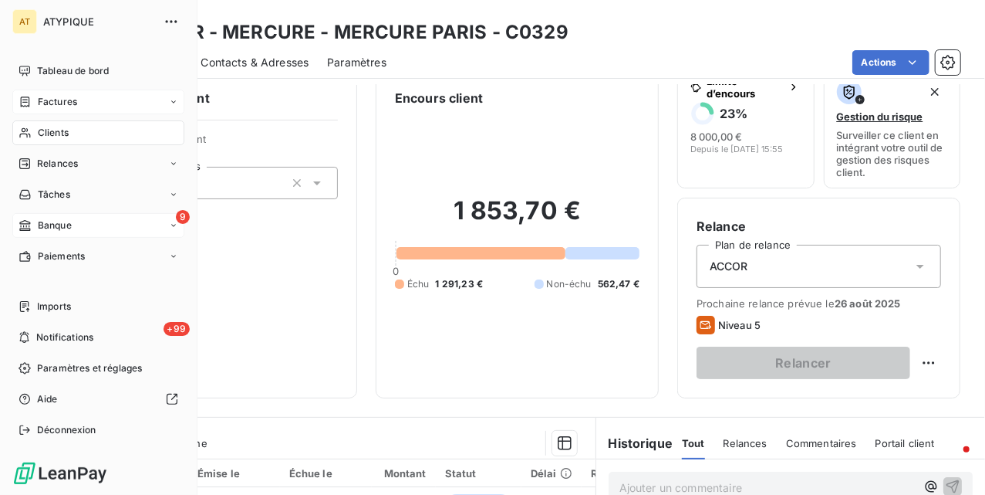
drag, startPoint x: 40, startPoint y: 133, endPoint x: 190, endPoint y: 109, distance: 151.7
click at [40, 133] on span "Clients" at bounding box center [53, 133] width 31 height 14
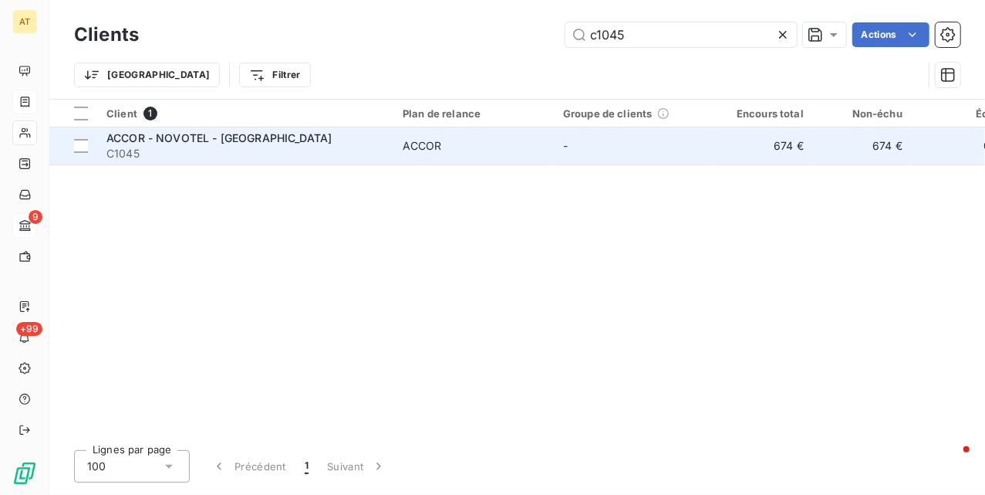
type input "c1045"
click at [238, 142] on span "ACCOR - NOVOTEL - [GEOGRAPHIC_DATA]" at bounding box center [218, 137] width 225 height 13
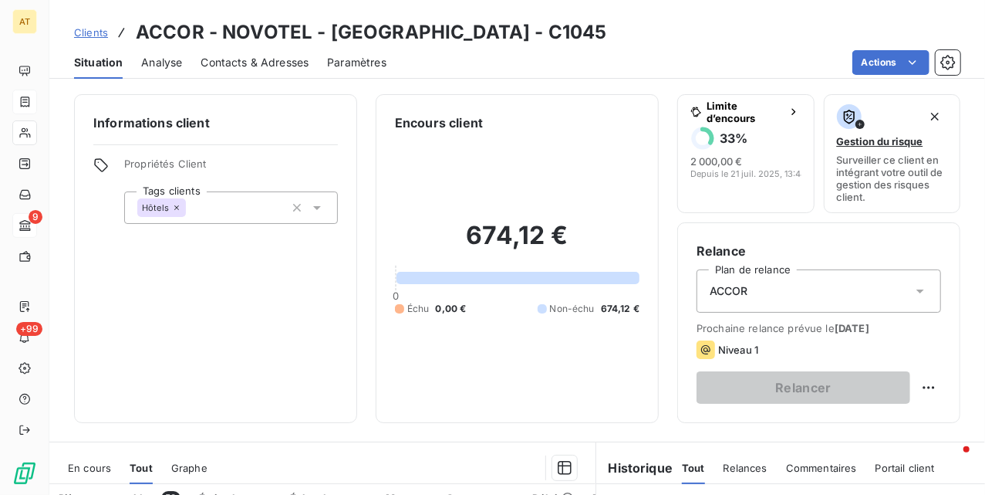
click at [519, 32] on h3 "ACCOR - NOVOTEL - [GEOGRAPHIC_DATA] - C1045" at bounding box center [371, 33] width 471 height 28
copy h3 "C1045"
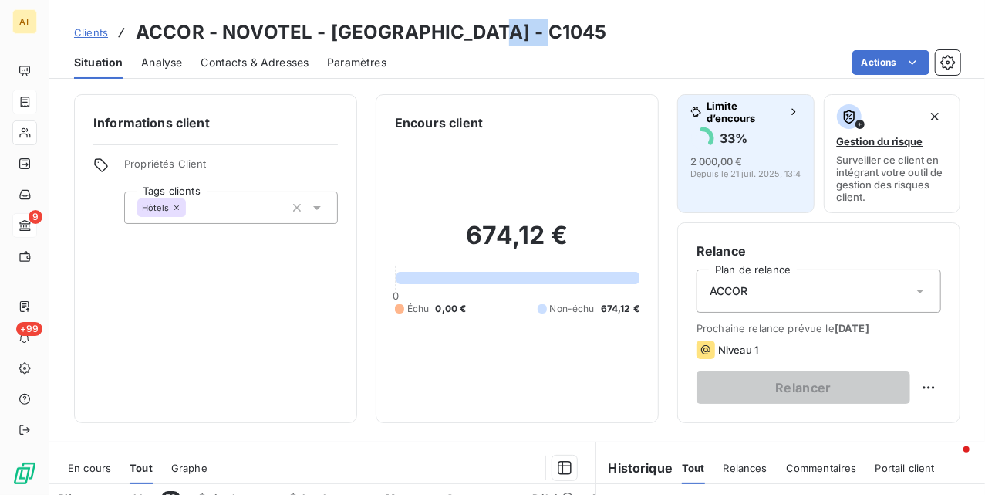
click at [722, 165] on span "2 000,00 €" at bounding box center [717, 161] width 52 height 12
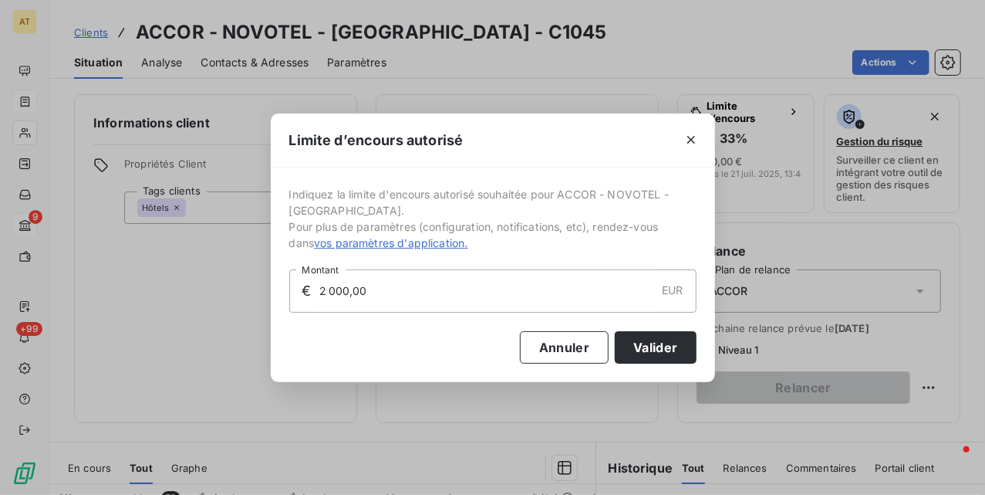
drag, startPoint x: 410, startPoint y: 297, endPoint x: 189, endPoint y: 299, distance: 221.5
click at [216, 299] on div "Limite d’encours autorisé Indiquez la limite d'encours autorisé souhaitée pour …" at bounding box center [492, 247] width 985 height 495
type input "8 000,00"
click at [655, 353] on button "Valider" at bounding box center [655, 347] width 81 height 32
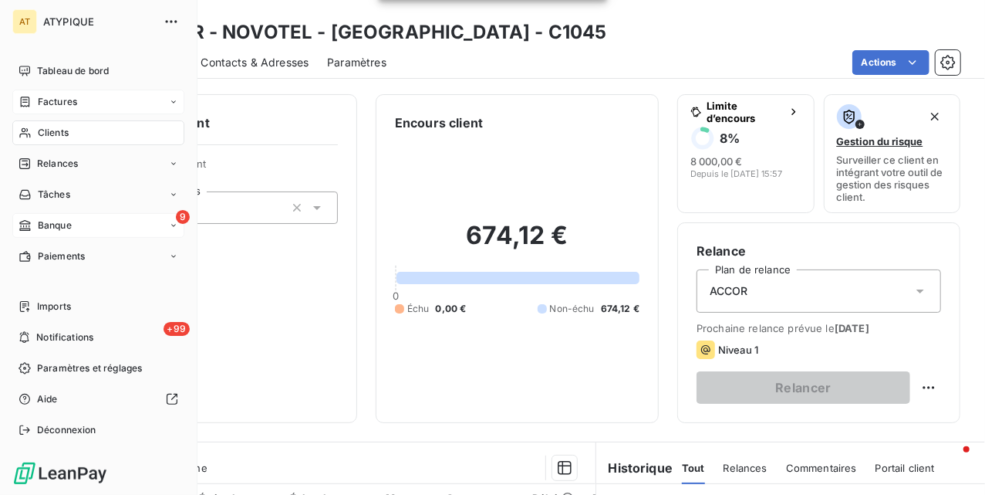
click at [35, 136] on div "Clients" at bounding box center [98, 132] width 172 height 25
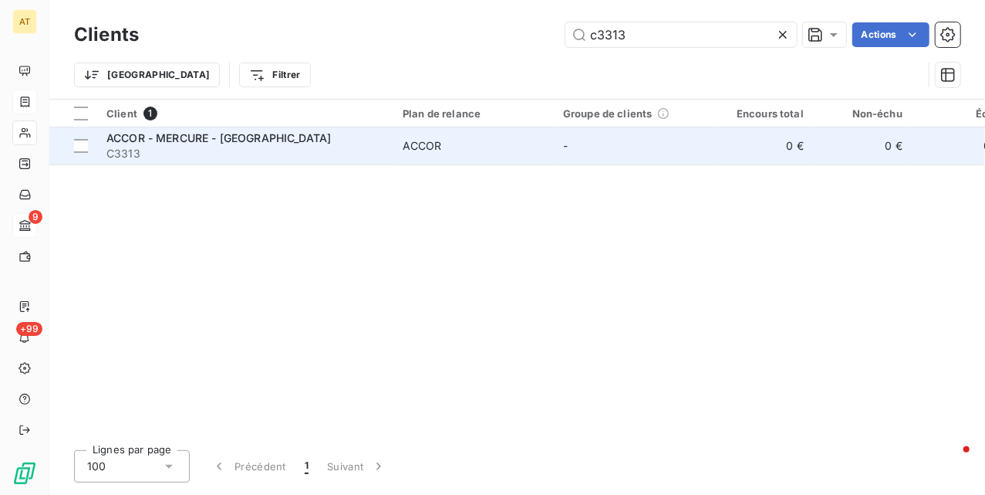
type input "c3313"
click at [273, 143] on span "ACCOR - MERCURE - [GEOGRAPHIC_DATA]" at bounding box center [218, 137] width 225 height 13
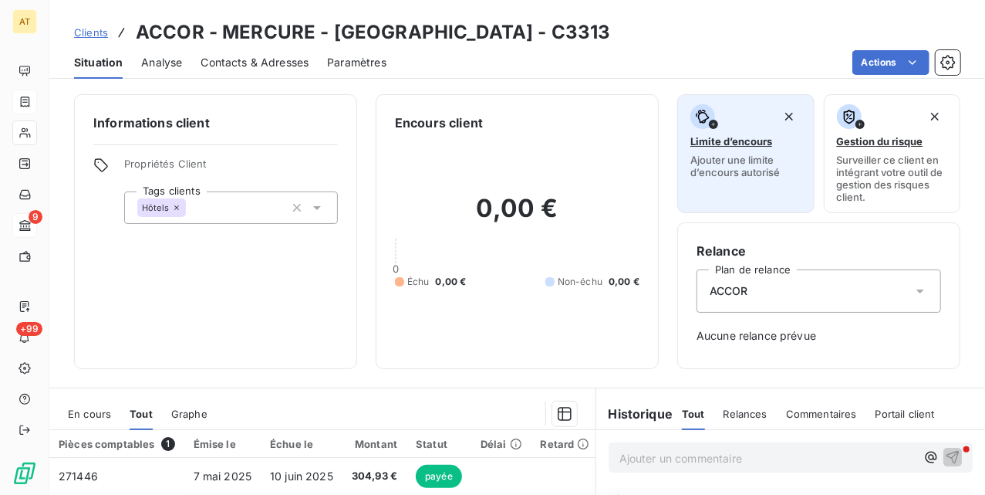
click at [719, 177] on span "Ajouter une limite d’encours autorisé" at bounding box center [746, 166] width 111 height 25
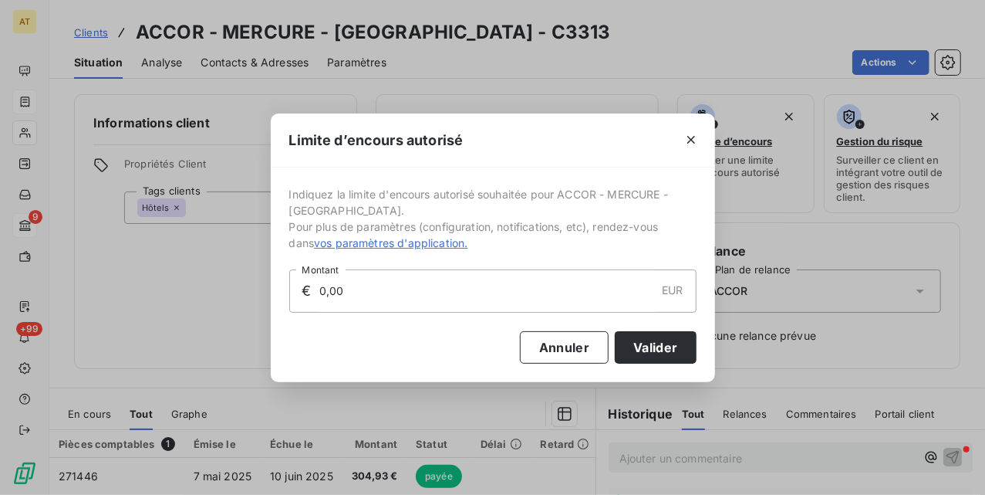
drag, startPoint x: 367, startPoint y: 289, endPoint x: 275, endPoint y: 297, distance: 93.0
click at [275, 297] on div "Indiquez la limite d'encours autorisé souhaitée pour ACCOR - MERCURE - [GEOGRAP…" at bounding box center [493, 274] width 444 height 215
type input "2 000,00"
click at [643, 350] on button "Valider" at bounding box center [655, 347] width 81 height 32
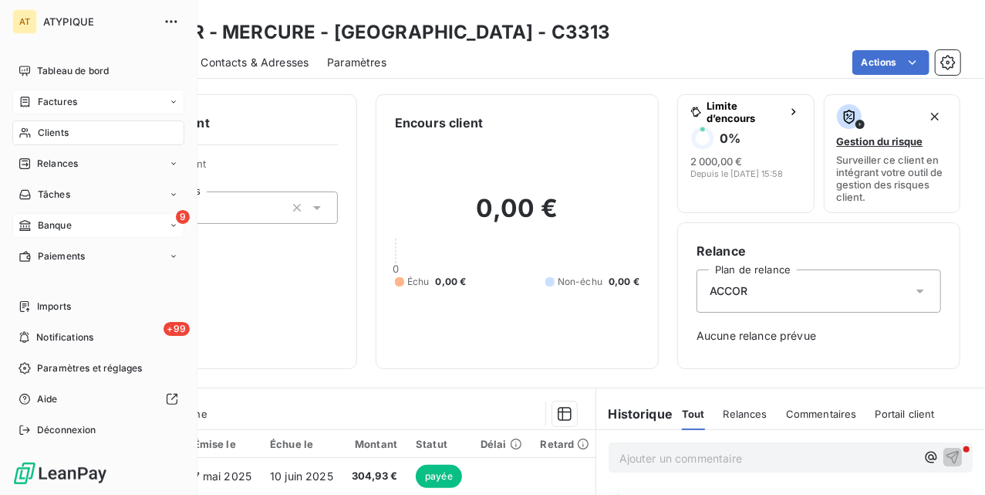
click at [29, 134] on icon at bounding box center [25, 133] width 13 height 12
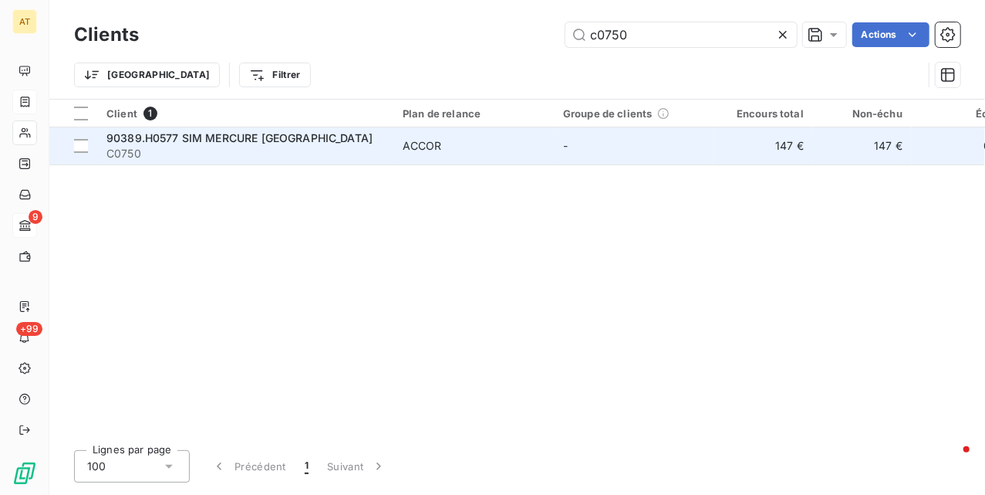
type input "c0750"
click at [331, 160] on span "C0750" at bounding box center [245, 153] width 278 height 15
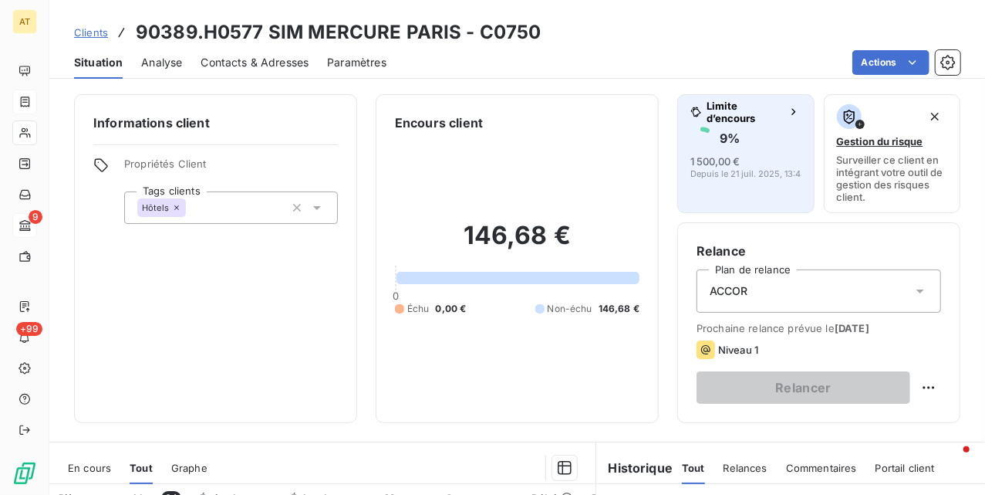
click at [721, 176] on span "Depuis le 21 juil. 2025, 13:48" at bounding box center [749, 173] width 116 height 9
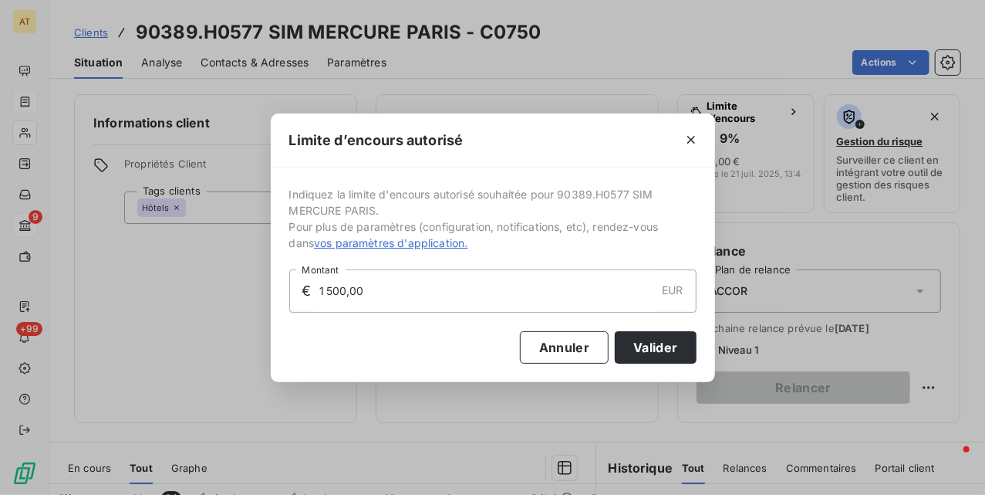
drag, startPoint x: 520, startPoint y: 295, endPoint x: 245, endPoint y: 303, distance: 275.6
click at [245, 303] on div "Limite d’encours autorisé Indiquez la limite d'encours autorisé souhaitée pour …" at bounding box center [492, 247] width 985 height 495
type input "4 000,00"
click at [653, 344] on button "Valider" at bounding box center [655, 347] width 81 height 32
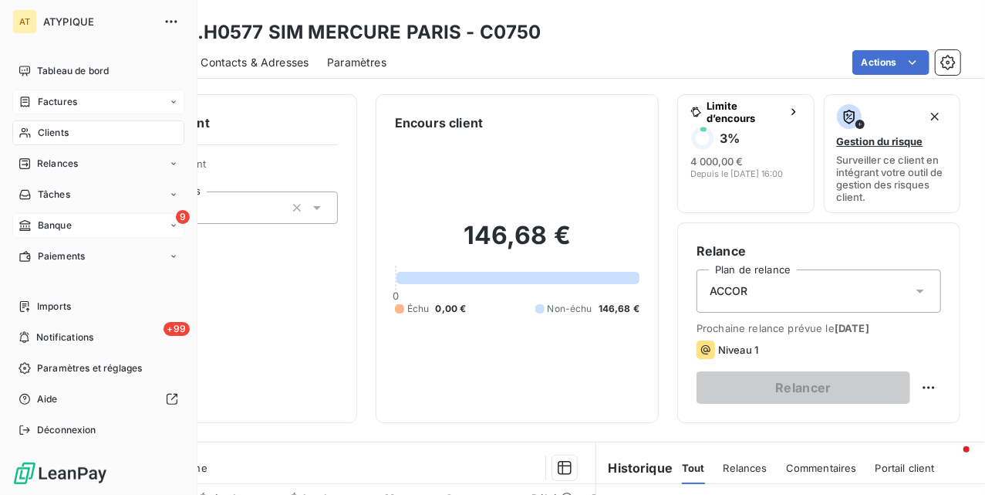
drag, startPoint x: 37, startPoint y: 133, endPoint x: 159, endPoint y: 130, distance: 121.9
click at [40, 133] on span "Clients" at bounding box center [53, 133] width 31 height 14
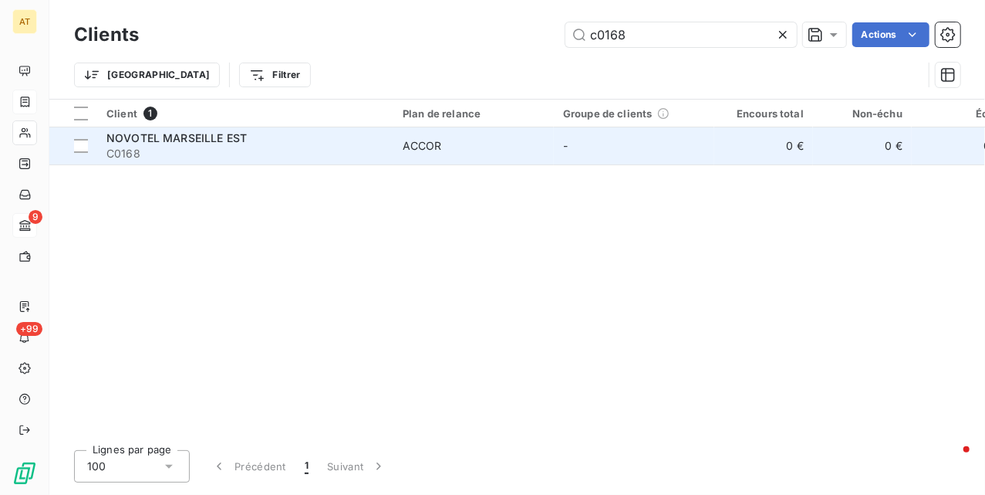
type input "c0168"
click at [301, 137] on div "NOVOTEL MARSEILLE EST" at bounding box center [245, 137] width 278 height 15
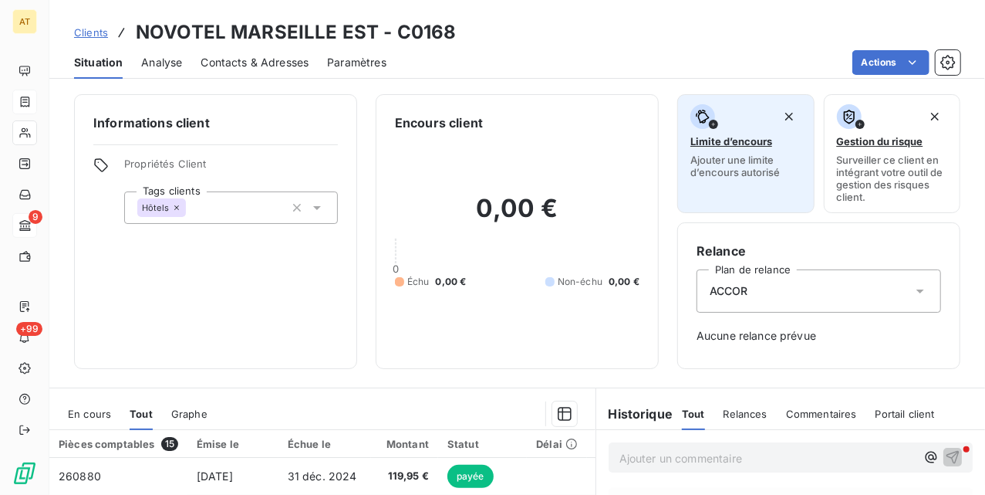
click at [714, 142] on span "Limite d’encours" at bounding box center [732, 141] width 82 height 12
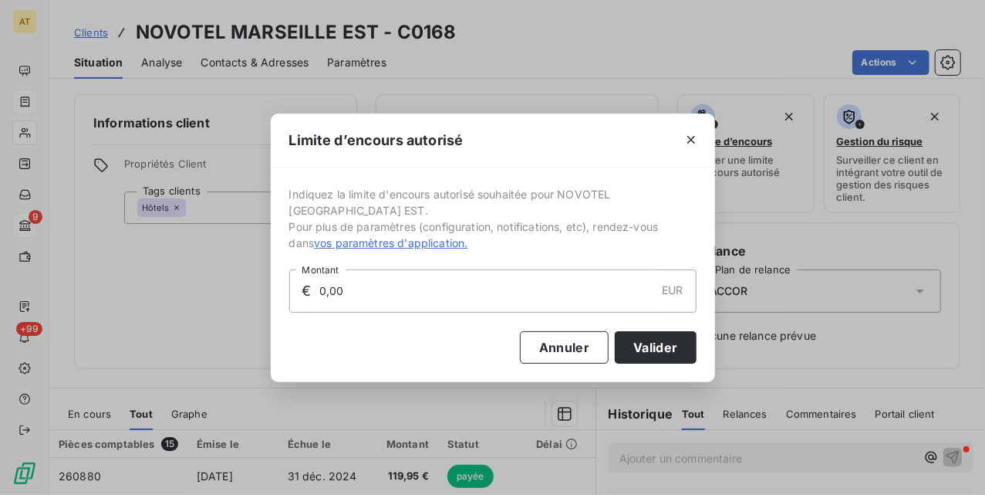
drag, startPoint x: 368, startPoint y: 299, endPoint x: 285, endPoint y: 301, distance: 82.6
click at [285, 301] on div "Indiquez la limite d'encours autorisé souhaitée pour NOVOTEL [GEOGRAPHIC_DATA] …" at bounding box center [493, 274] width 444 height 215
type input "2 000,00"
click at [652, 349] on button "Valider" at bounding box center [655, 347] width 81 height 32
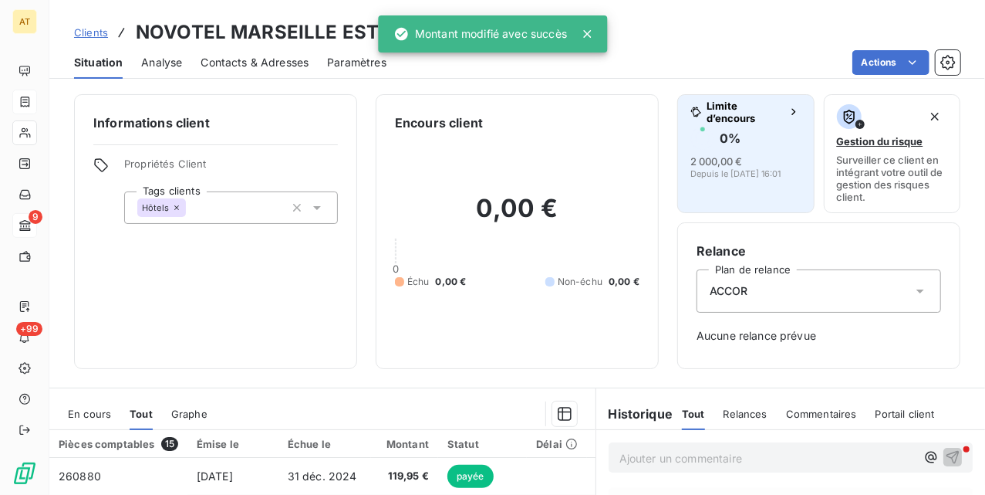
click at [716, 181] on button "Limite d’encours 0 % 2 000,00 € Depuis le [DATE] 16:01" at bounding box center [745, 153] width 137 height 119
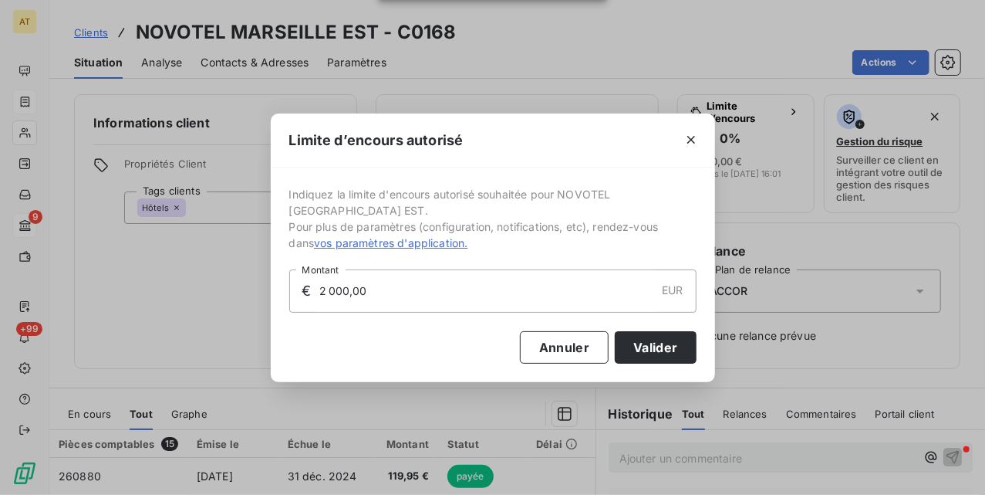
drag, startPoint x: 458, startPoint y: 292, endPoint x: 188, endPoint y: 309, distance: 270.6
click at [213, 309] on div "Limite d’encours autorisé Indiquez la limite d'encours autorisé souhaitée pour …" at bounding box center [492, 247] width 985 height 495
type input "1 500,00"
click at [645, 338] on button "Valider" at bounding box center [655, 347] width 81 height 32
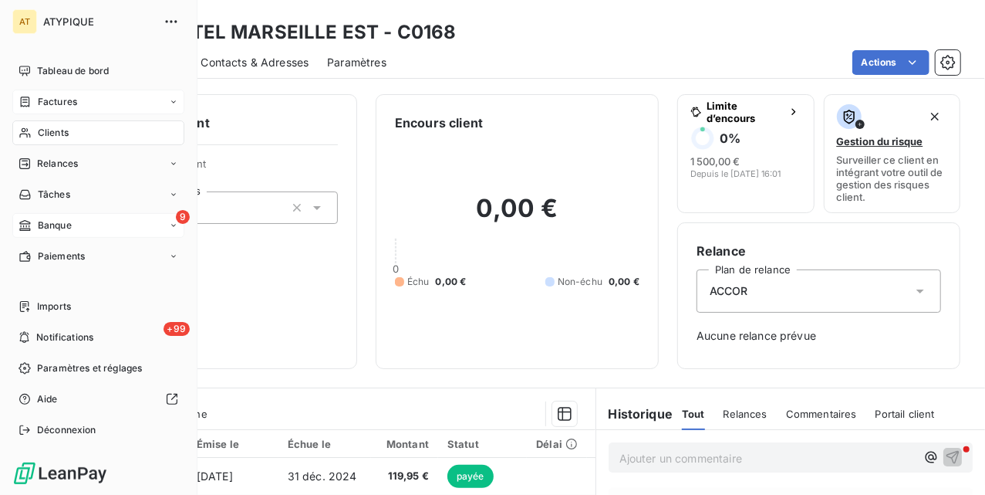
drag, startPoint x: 47, startPoint y: 122, endPoint x: 164, endPoint y: 115, distance: 116.7
click at [47, 122] on div "Clients" at bounding box center [98, 132] width 172 height 25
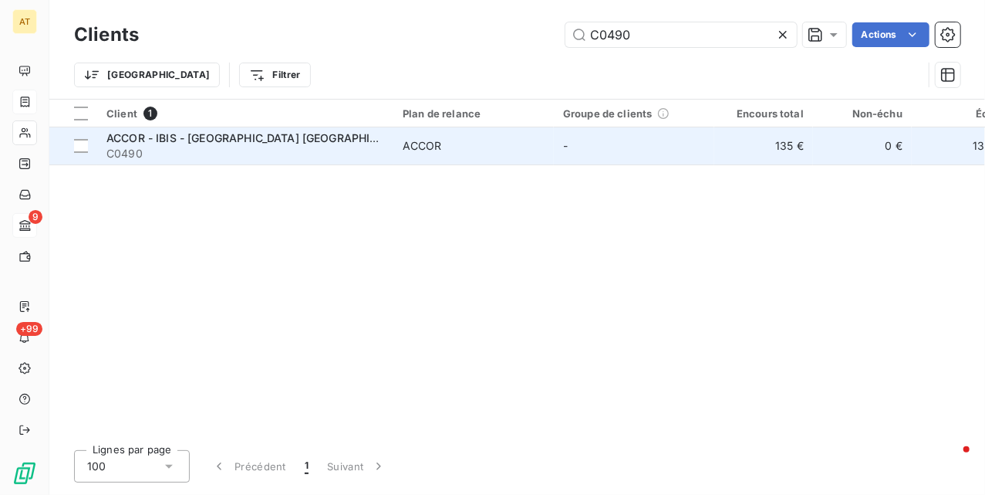
type input "C0490"
click at [164, 142] on span "ACCOR - IBIS - [GEOGRAPHIC_DATA] [GEOGRAPHIC_DATA]" at bounding box center [260, 137] width 308 height 13
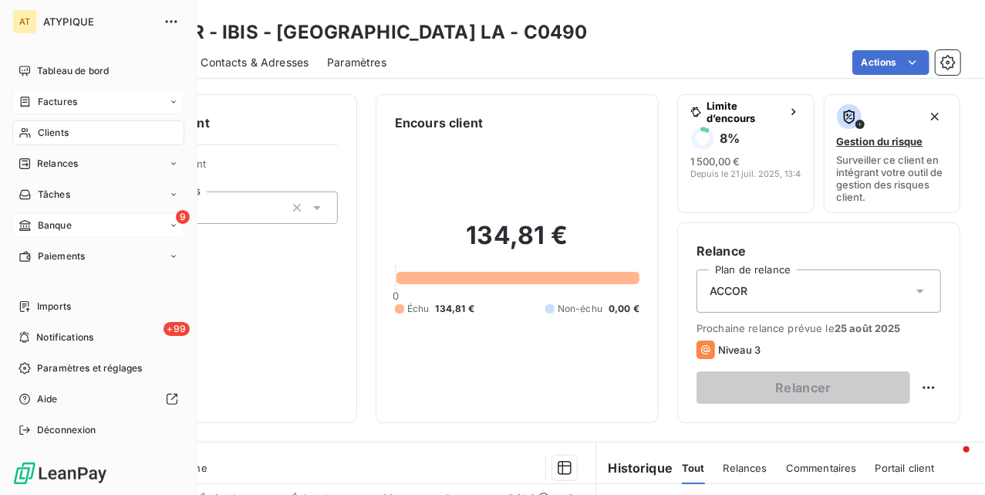
drag, startPoint x: 28, startPoint y: 137, endPoint x: 94, endPoint y: 136, distance: 66.4
click at [29, 137] on icon at bounding box center [25, 133] width 13 height 12
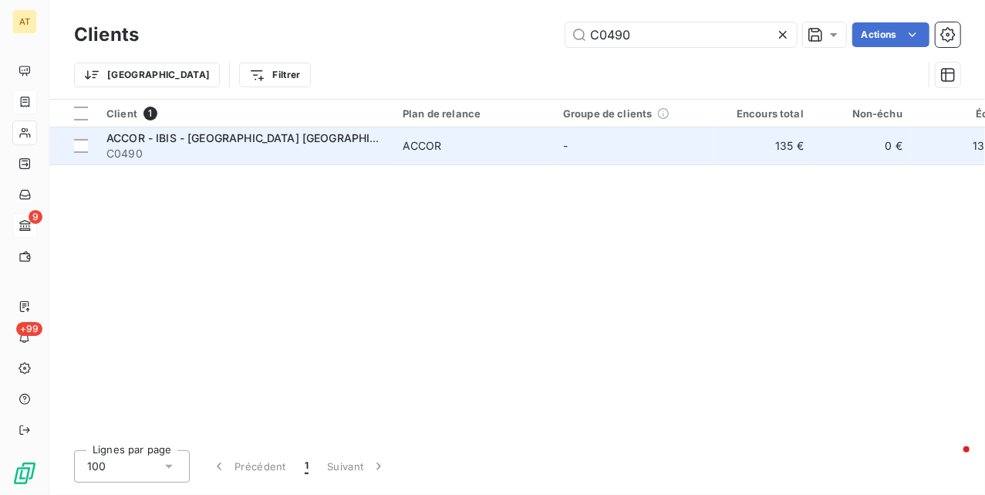
click at [364, 146] on span "C0490" at bounding box center [245, 153] width 278 height 15
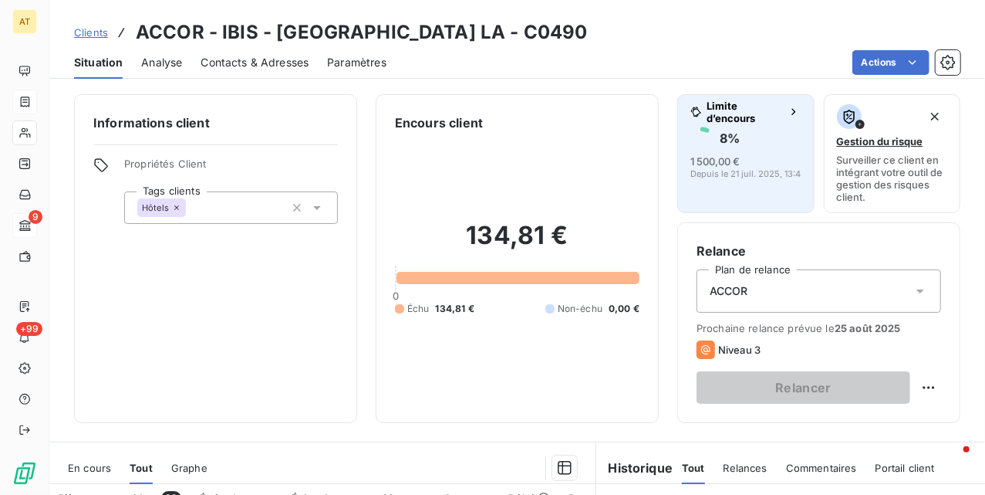
click at [759, 128] on div "8 %" at bounding box center [746, 138] width 111 height 25
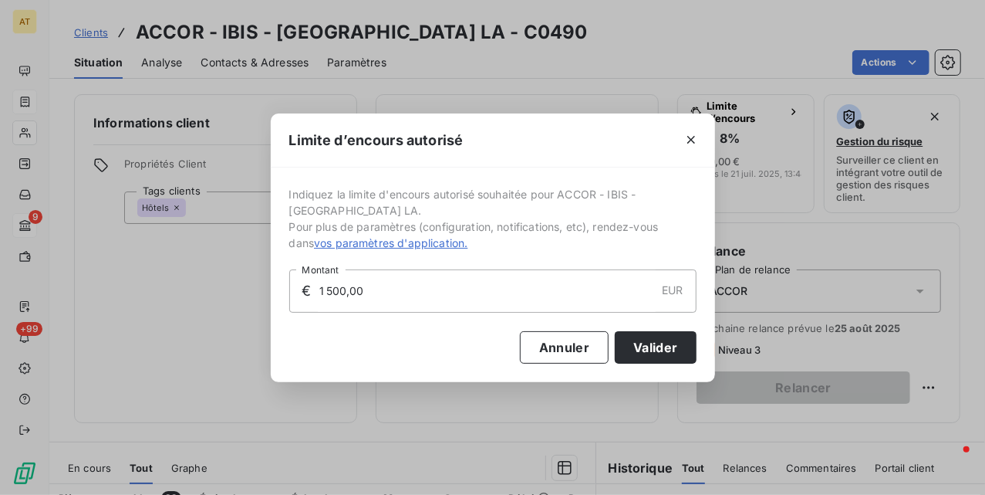
drag, startPoint x: 414, startPoint y: 289, endPoint x: 207, endPoint y: 312, distance: 208.8
click at [216, 307] on div "Limite d’encours autorisé Indiquez la limite d'encours autorisé souhaitée pour …" at bounding box center [492, 247] width 985 height 495
type input "2 000,00"
click at [670, 336] on button "Valider" at bounding box center [655, 347] width 81 height 32
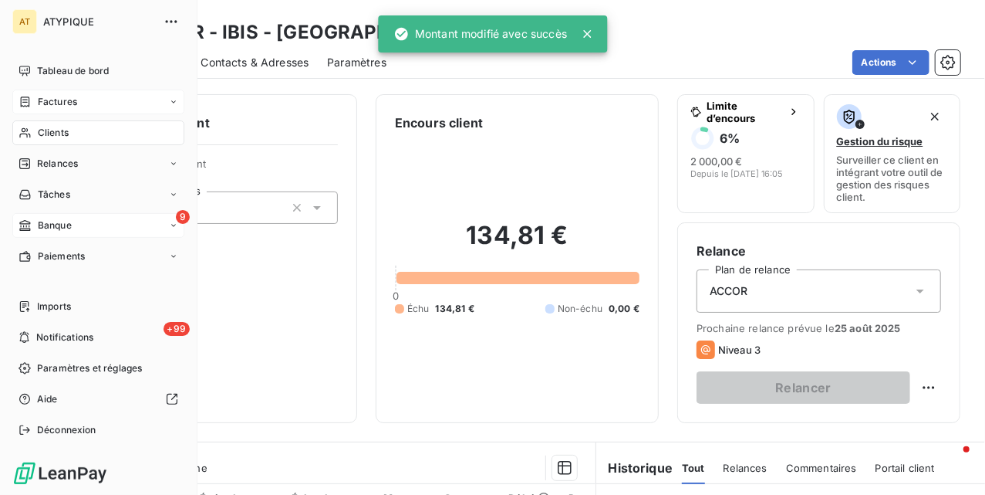
drag, startPoint x: 45, startPoint y: 136, endPoint x: 153, endPoint y: 122, distance: 108.9
click at [47, 136] on span "Clients" at bounding box center [53, 133] width 31 height 14
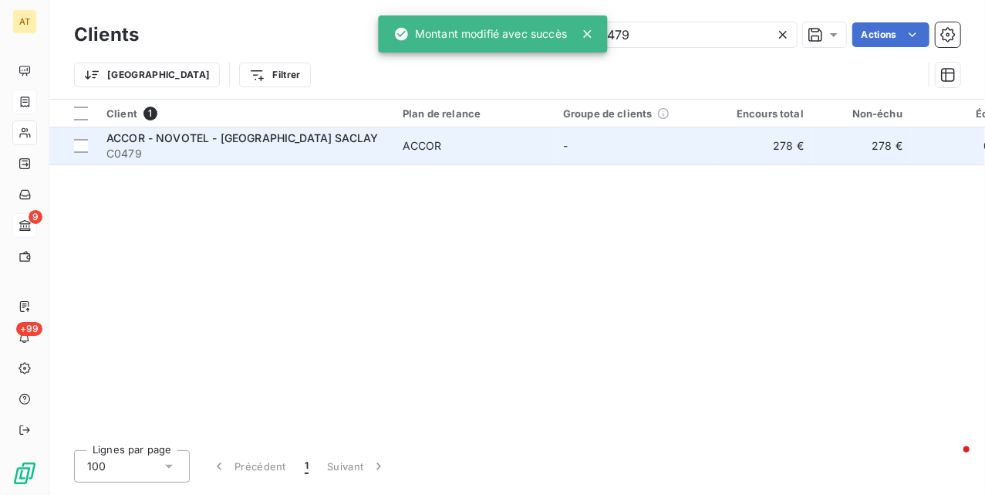
type input "C0479"
click at [196, 145] on div "ACCOR - NOVOTEL - [GEOGRAPHIC_DATA] SACLAY C0479" at bounding box center [245, 145] width 278 height 31
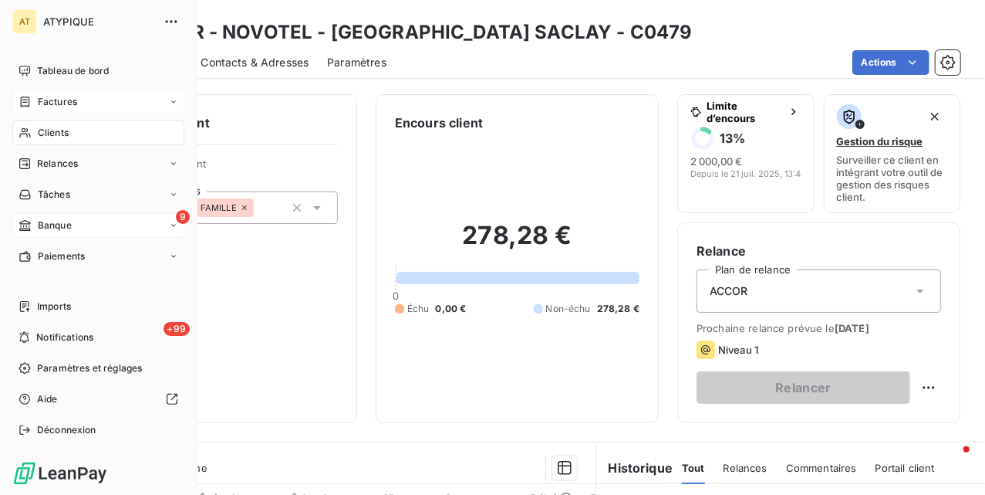
click at [44, 136] on span "Clients" at bounding box center [53, 133] width 31 height 14
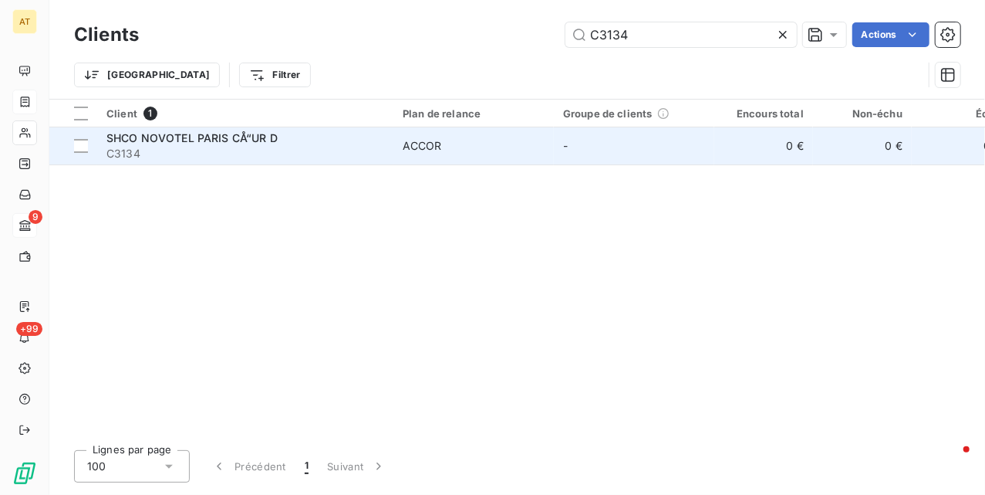
type input "C3134"
click at [208, 142] on span "SHCO NOVOTEL PARIS CÅ“UR D" at bounding box center [191, 137] width 171 height 13
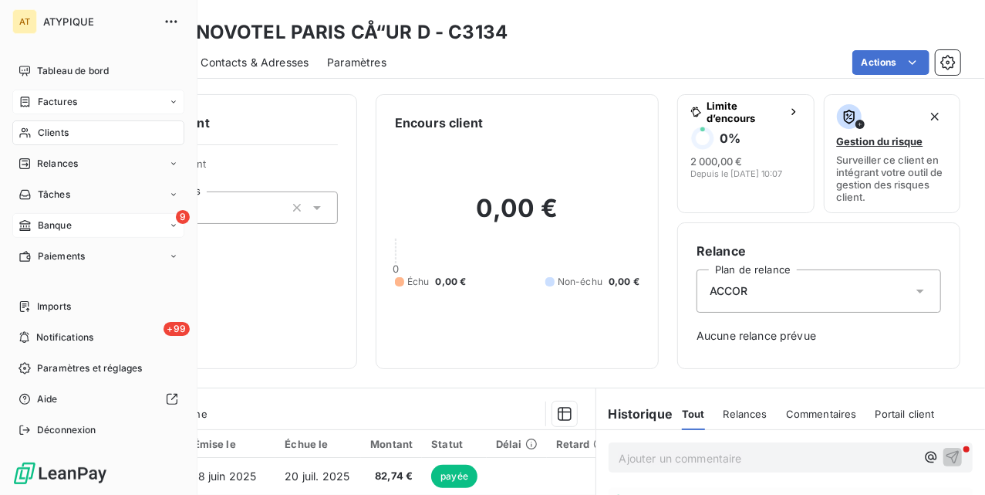
click at [29, 127] on icon at bounding box center [25, 133] width 13 height 12
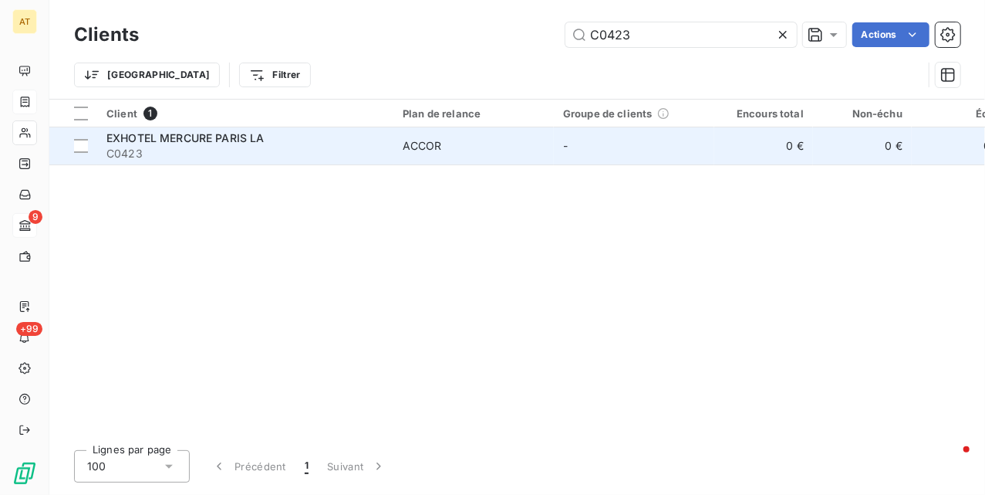
type input "C0423"
click at [346, 155] on span "C0423" at bounding box center [245, 153] width 278 height 15
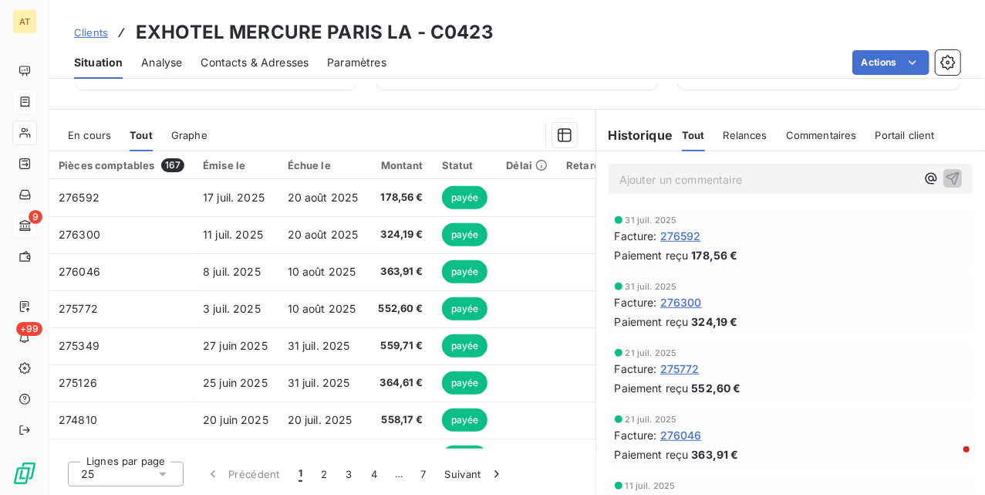
click at [158, 59] on span "Analyse" at bounding box center [161, 62] width 41 height 15
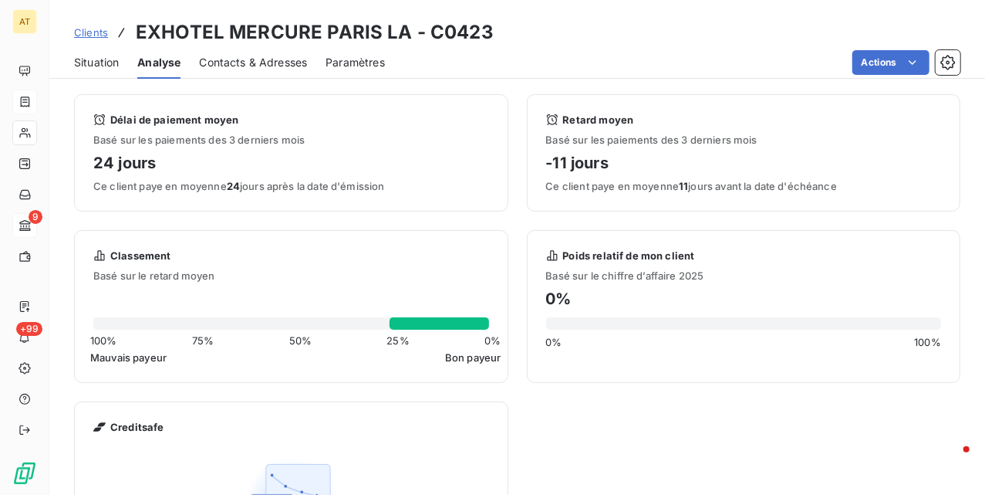
click at [83, 62] on span "Situation" at bounding box center [96, 62] width 45 height 15
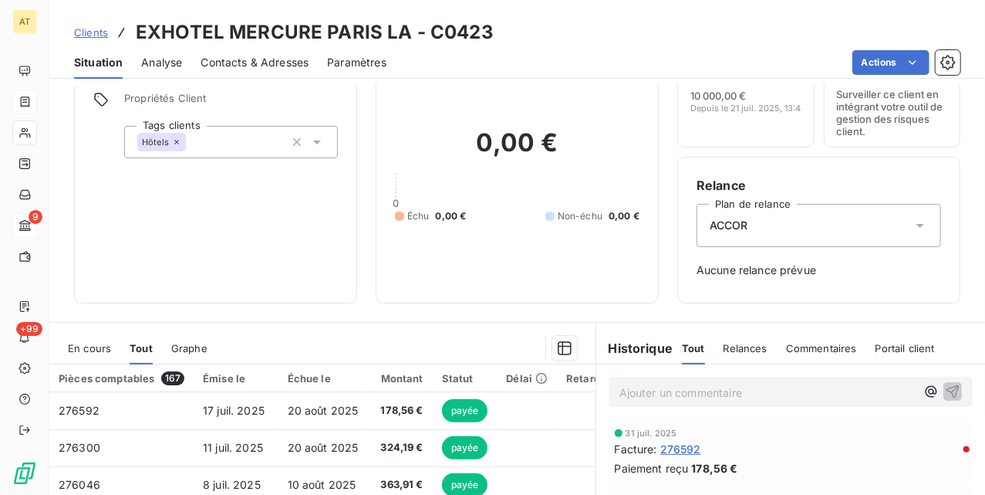
scroll to position [103, 0]
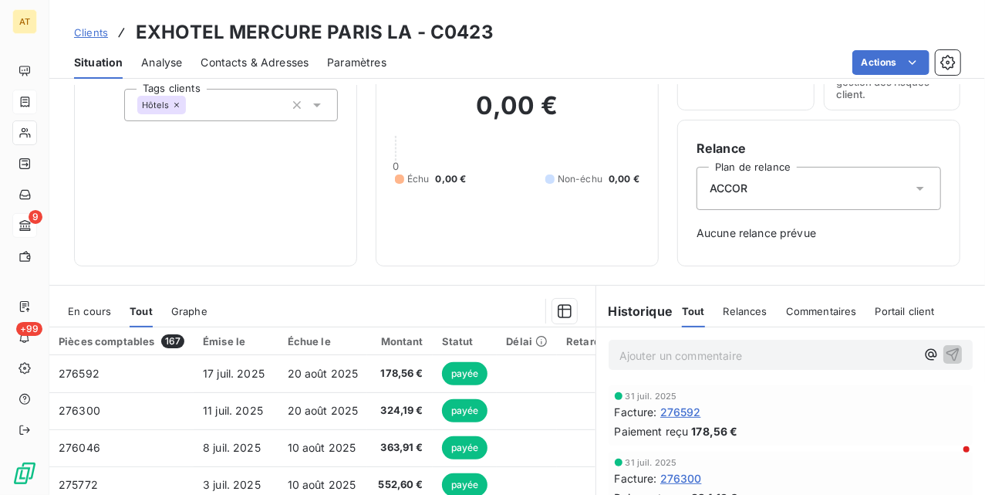
click at [171, 313] on span "Graphe" at bounding box center [189, 311] width 36 height 12
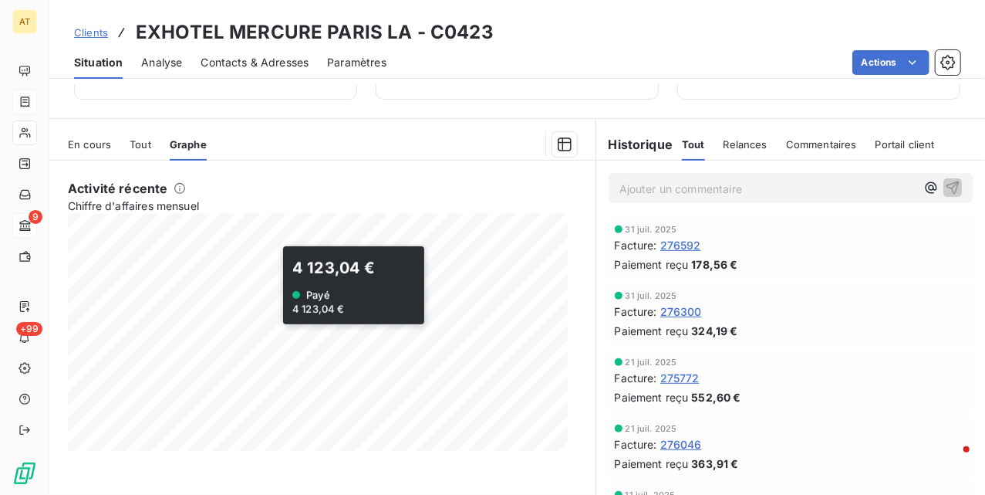
scroll to position [279, 0]
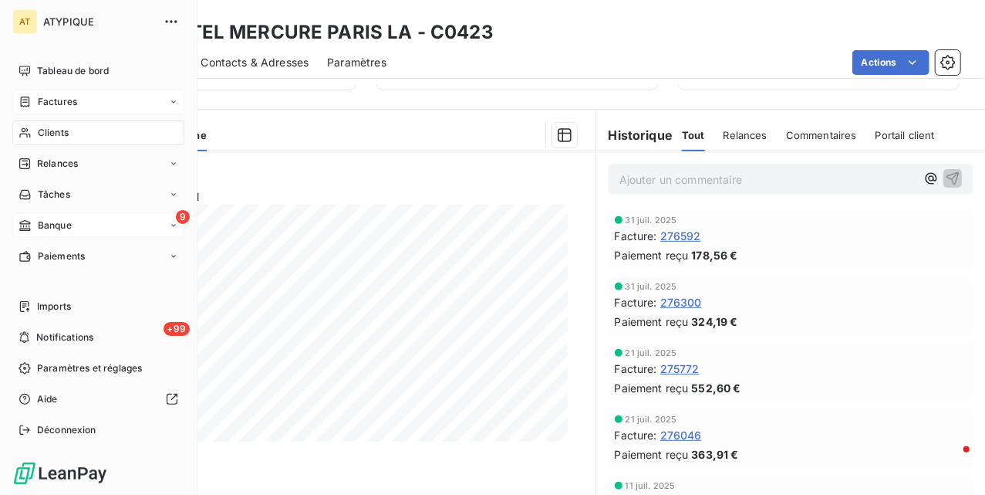
click at [38, 128] on span "Clients" at bounding box center [53, 133] width 31 height 14
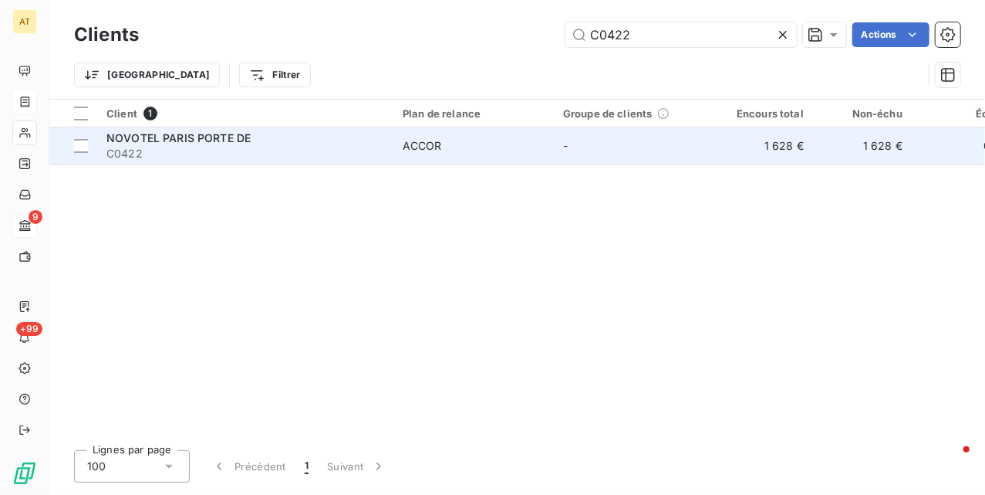
type input "C0422"
click at [202, 148] on span "C0422" at bounding box center [245, 153] width 278 height 15
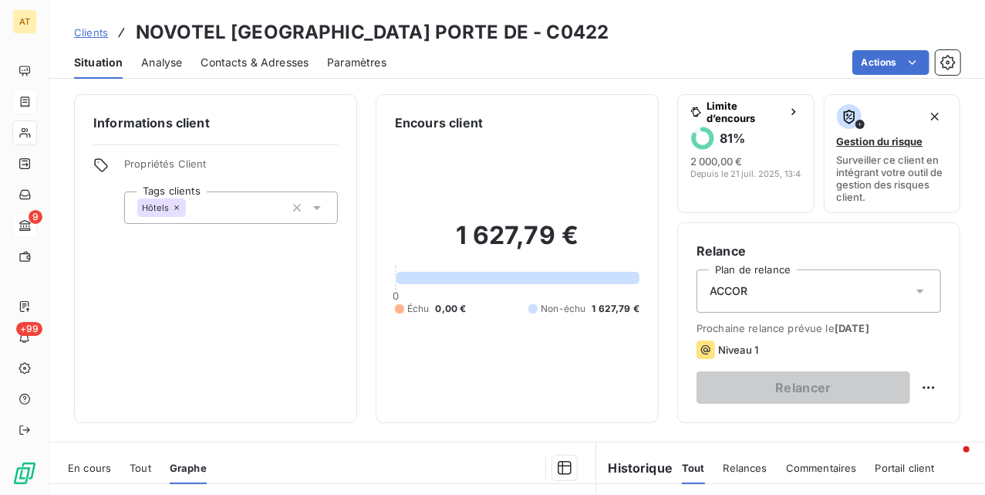
click at [171, 62] on span "Analyse" at bounding box center [161, 62] width 41 height 15
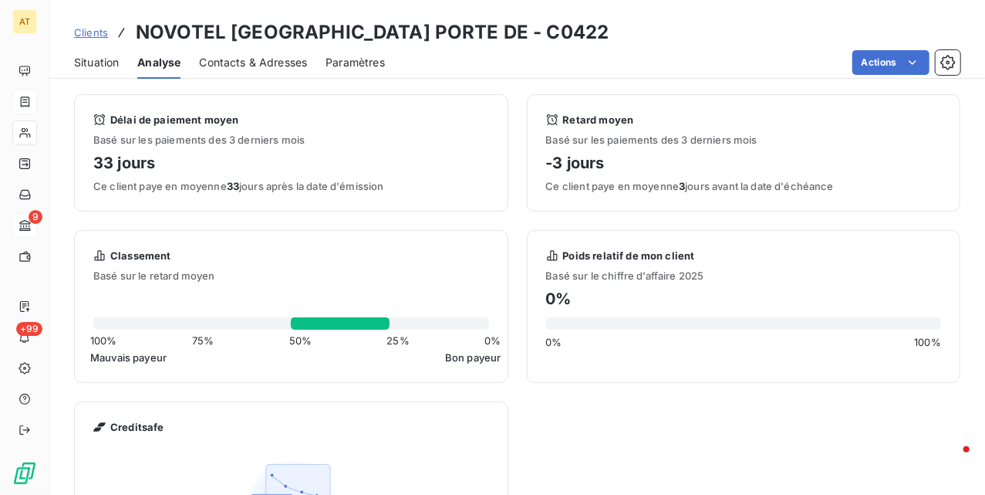
click at [100, 62] on span "Situation" at bounding box center [96, 62] width 45 height 15
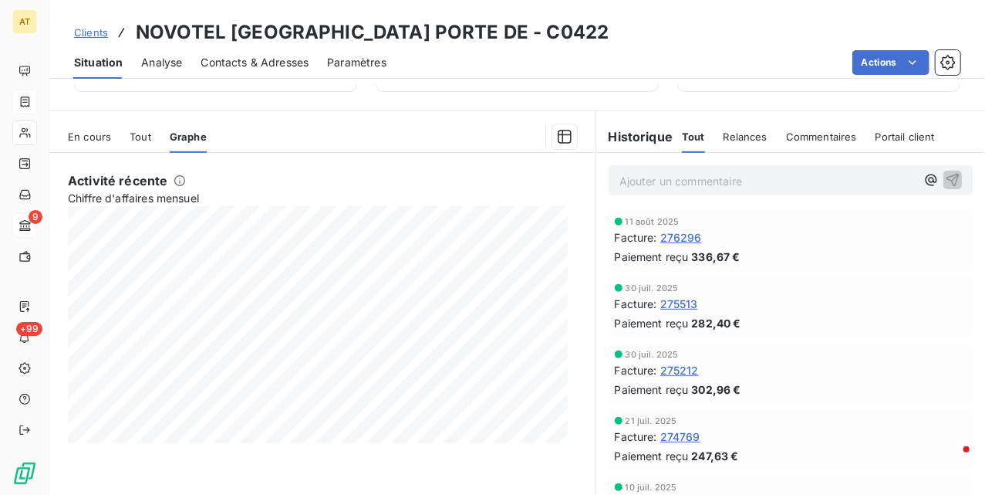
scroll to position [333, 0]
click at [177, 133] on span "Graphe" at bounding box center [188, 135] width 37 height 12
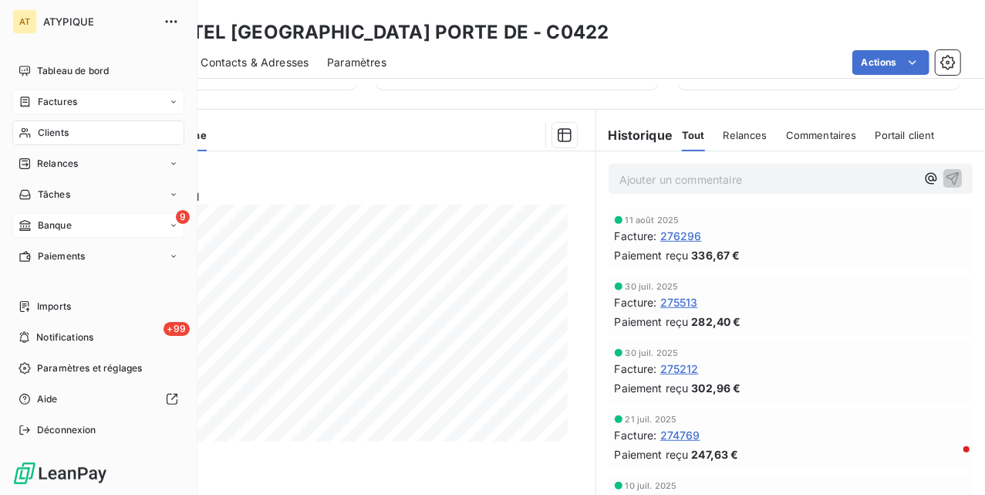
click at [25, 134] on icon at bounding box center [25, 133] width 13 height 12
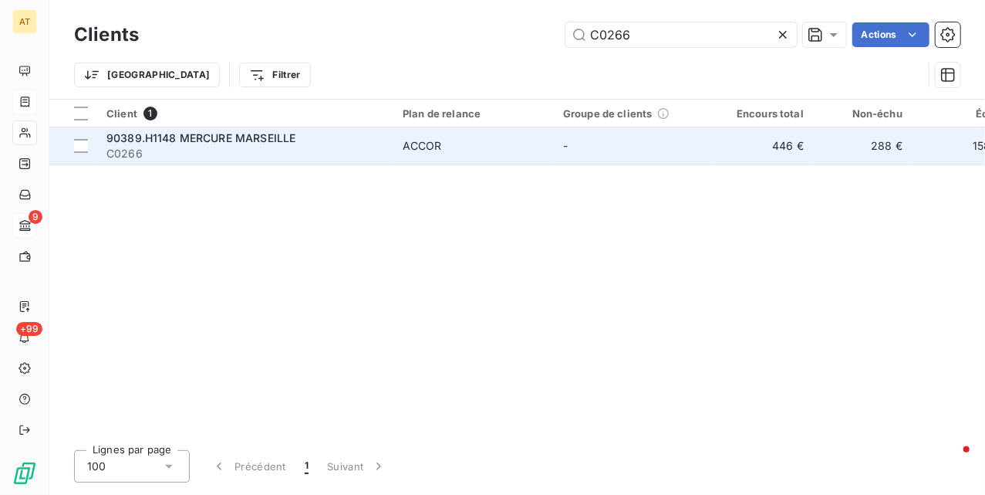
type input "C0266"
click at [177, 146] on span "C0266" at bounding box center [245, 153] width 278 height 15
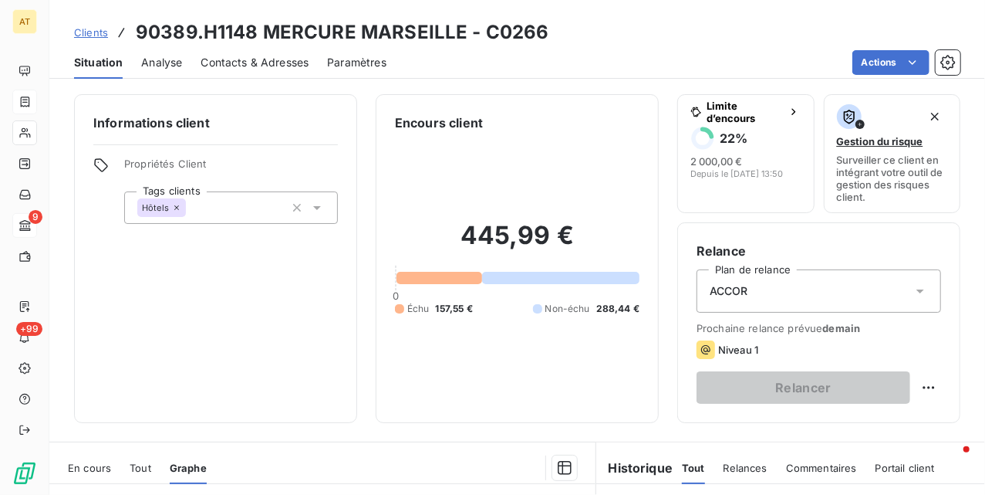
scroll to position [333, 0]
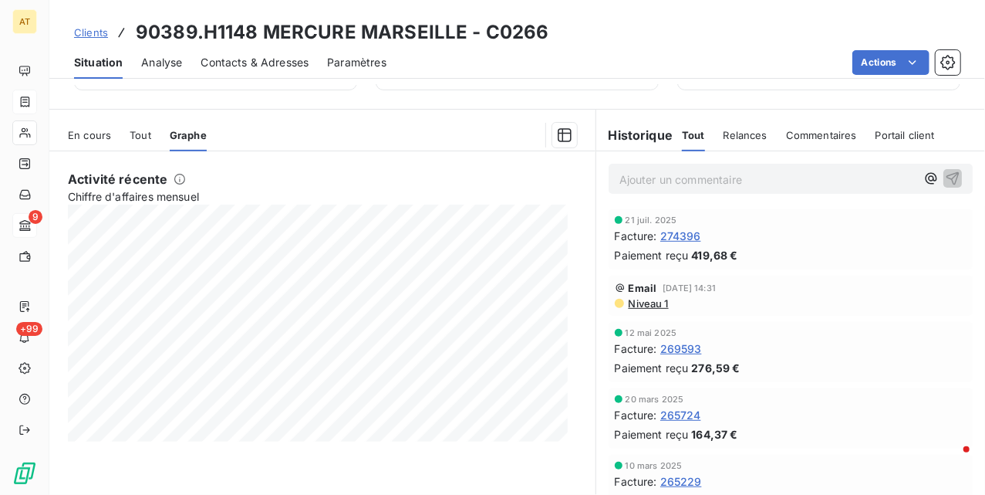
click at [187, 136] on span "Graphe" at bounding box center [188, 135] width 37 height 12
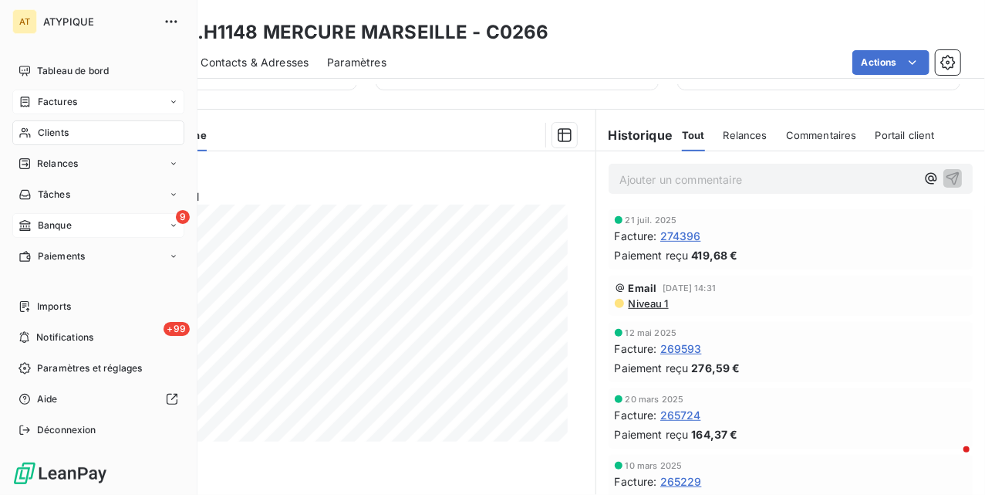
click at [32, 127] on div "Clients" at bounding box center [98, 132] width 172 height 25
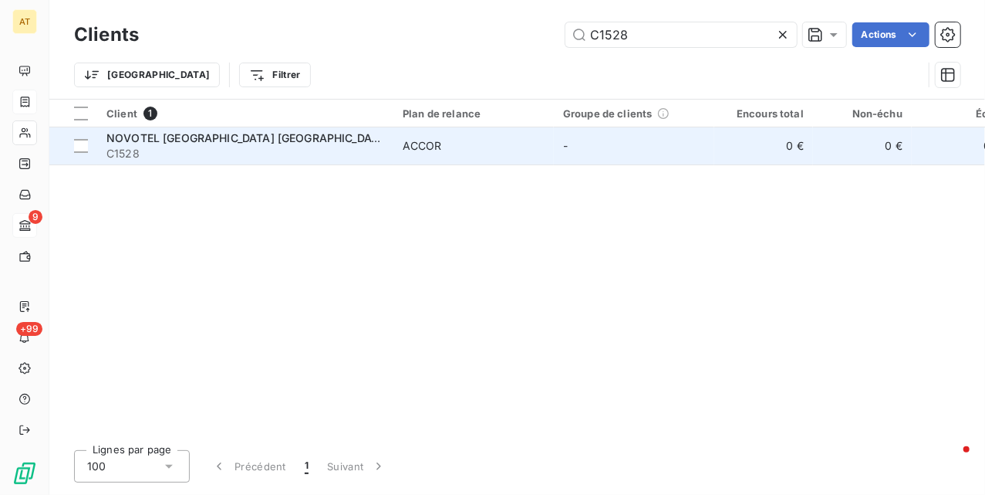
type input "C1528"
click at [186, 148] on span "C1528" at bounding box center [245, 153] width 278 height 15
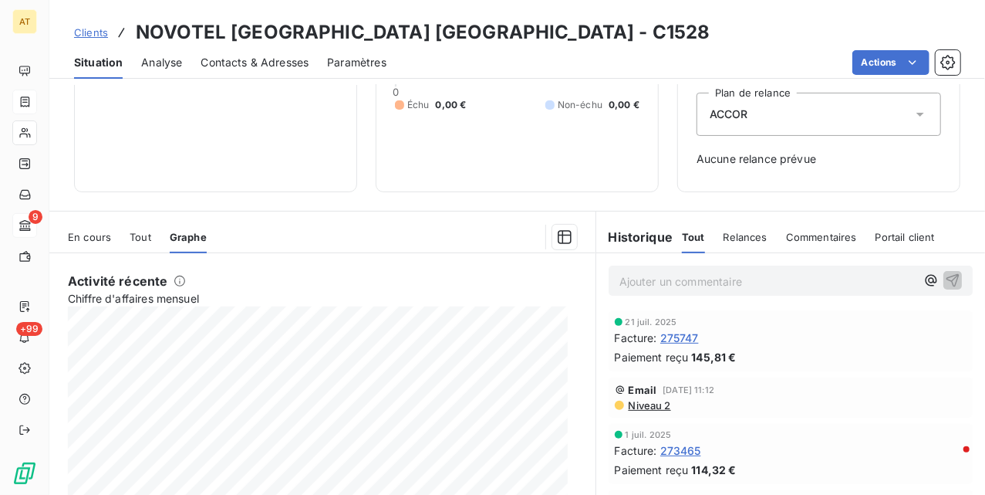
scroll to position [279, 0]
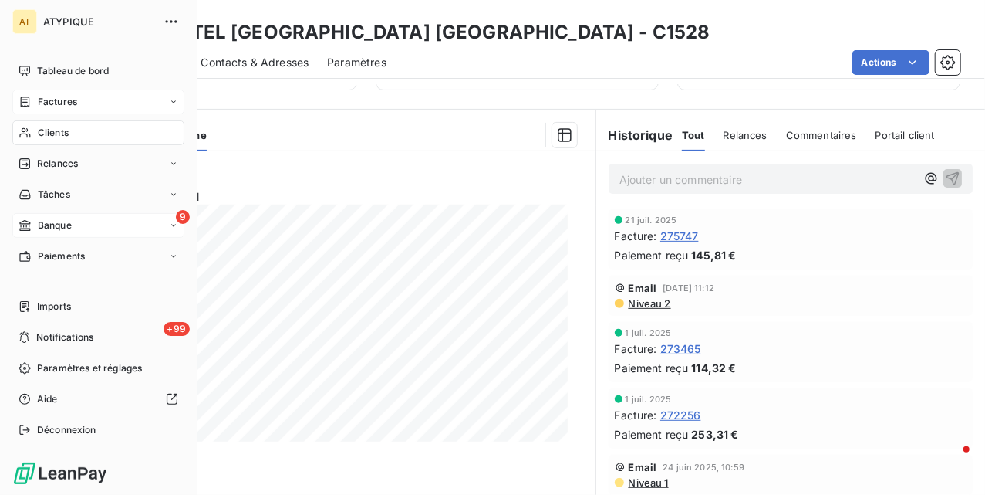
click at [77, 133] on div "Clients" at bounding box center [98, 132] width 172 height 25
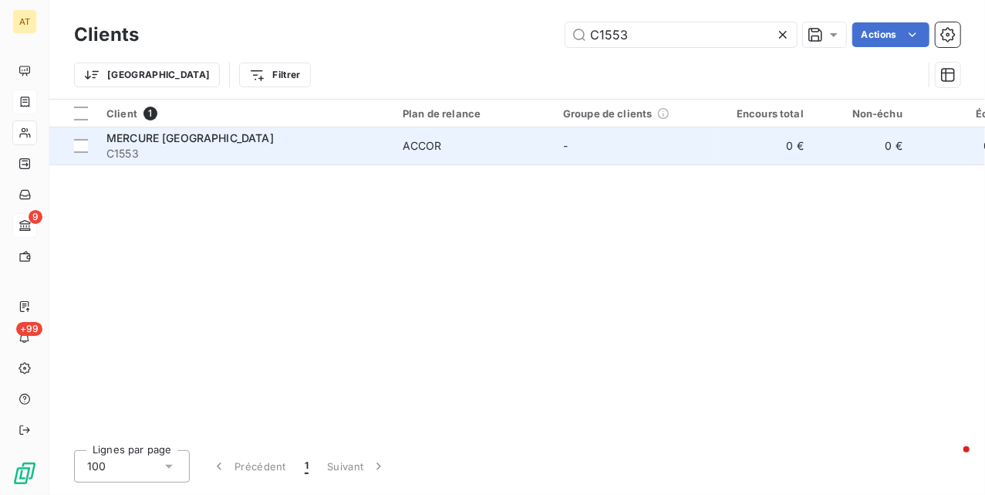
type input "C1553"
click at [188, 146] on span "C1553" at bounding box center [245, 153] width 278 height 15
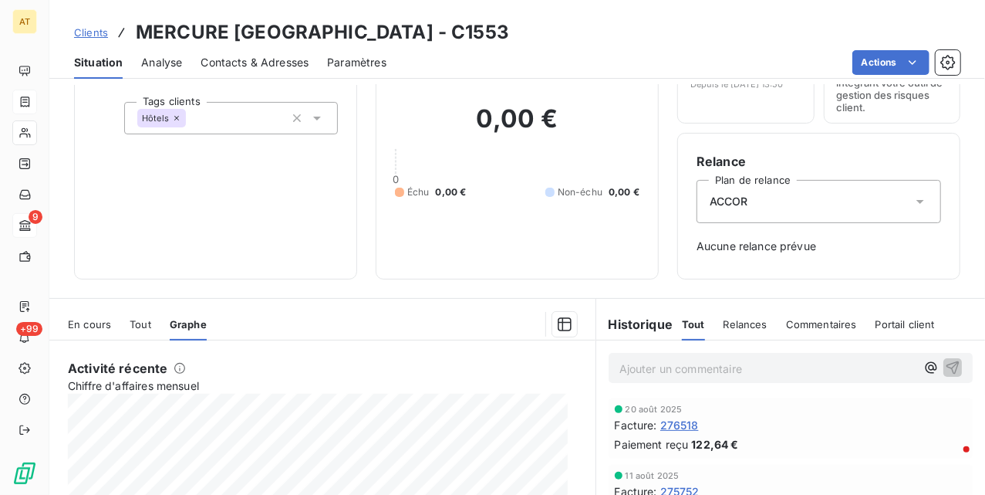
scroll to position [279, 0]
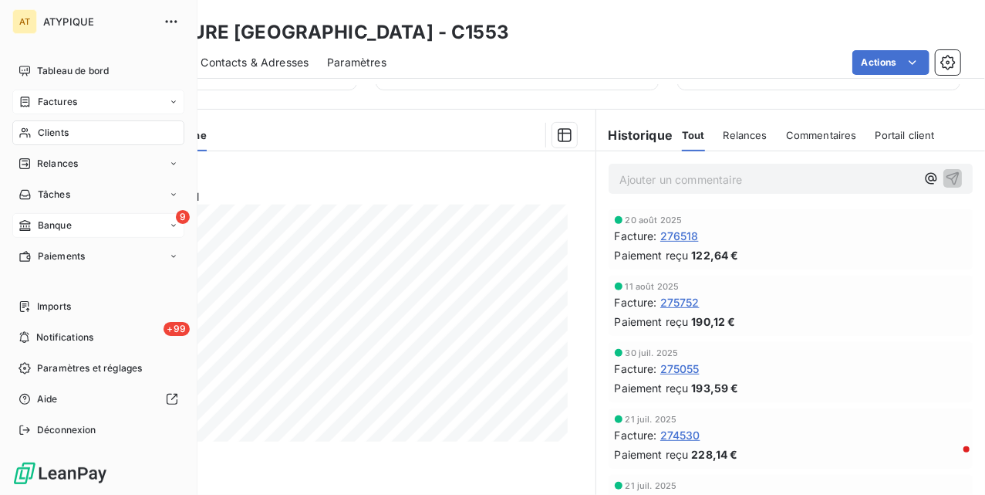
drag, startPoint x: 39, startPoint y: 133, endPoint x: 174, endPoint y: 108, distance: 138.2
click at [39, 133] on span "Clients" at bounding box center [53, 133] width 31 height 14
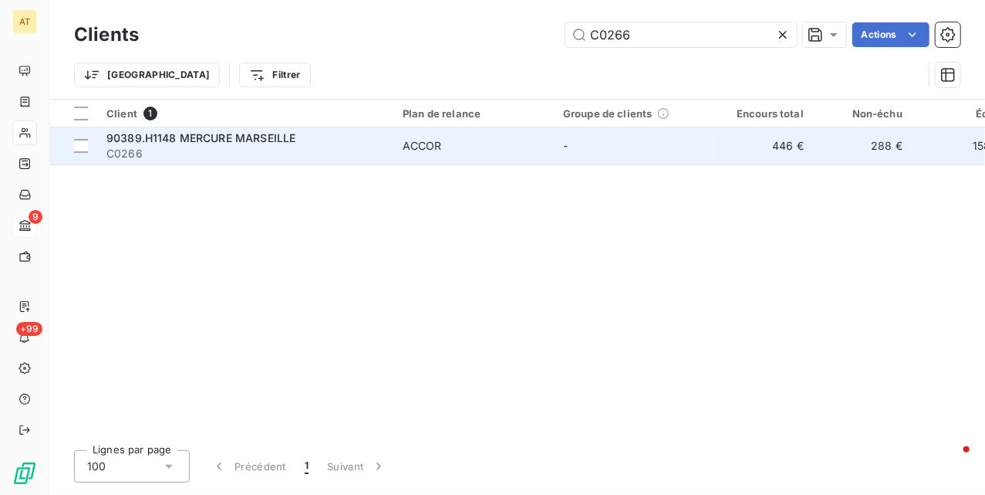
type input "C0266"
click at [259, 146] on span "C0266" at bounding box center [245, 153] width 278 height 15
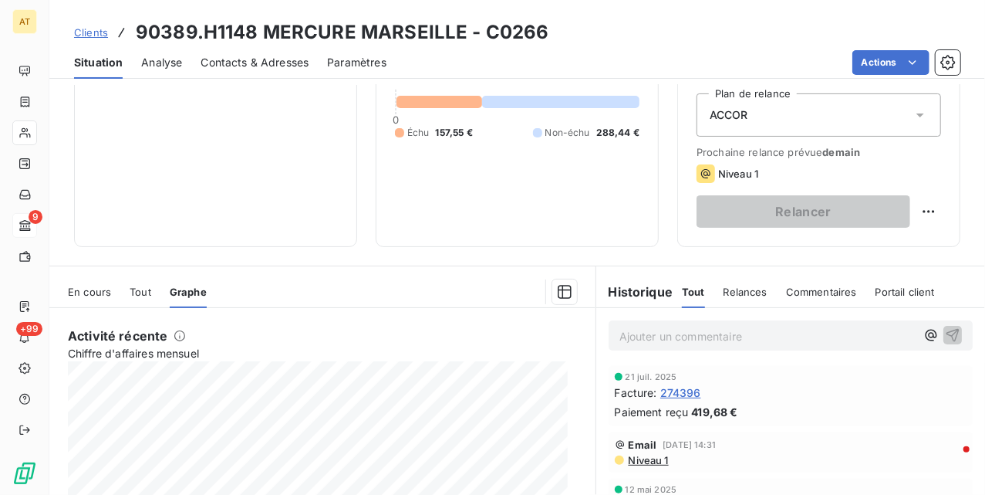
scroll to position [333, 0]
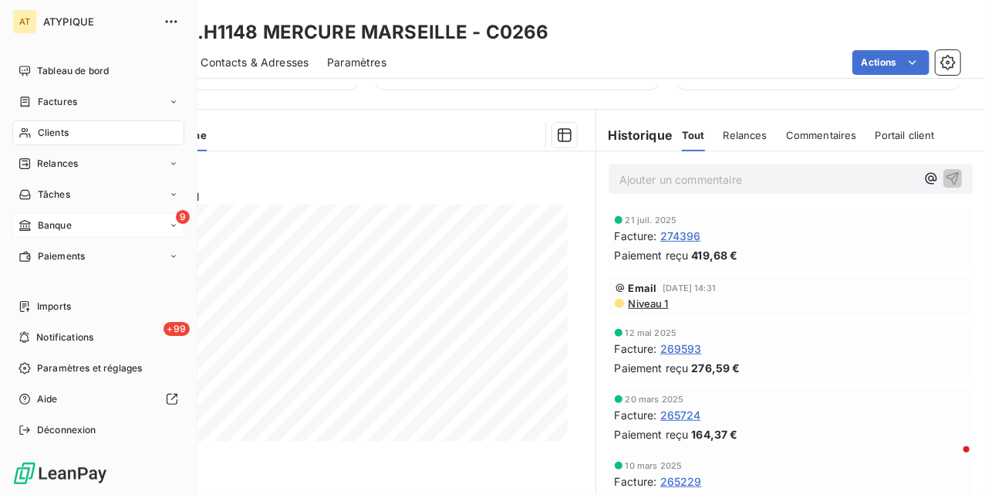
drag, startPoint x: 49, startPoint y: 136, endPoint x: 150, endPoint y: 125, distance: 100.9
click at [50, 134] on span "Clients" at bounding box center [53, 133] width 31 height 14
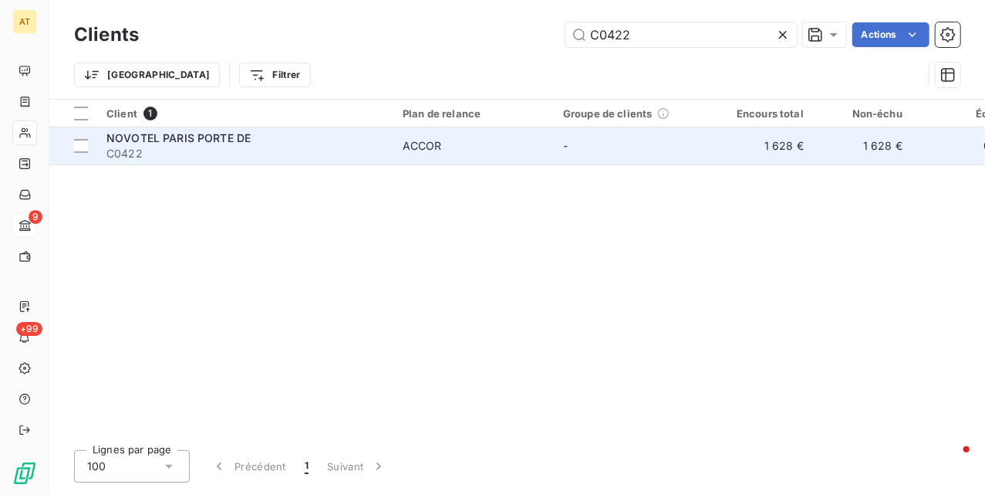
type input "C0422"
click at [224, 150] on span "C0422" at bounding box center [245, 153] width 278 height 15
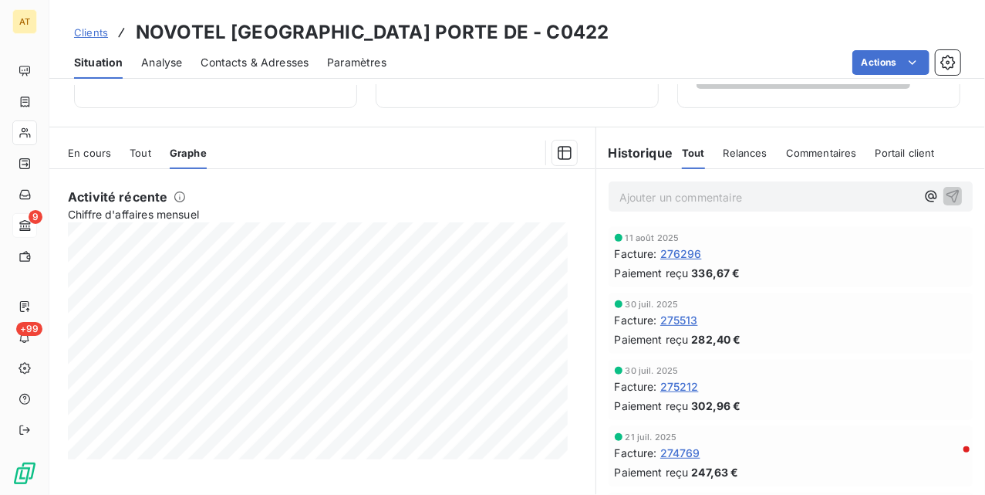
scroll to position [333, 0]
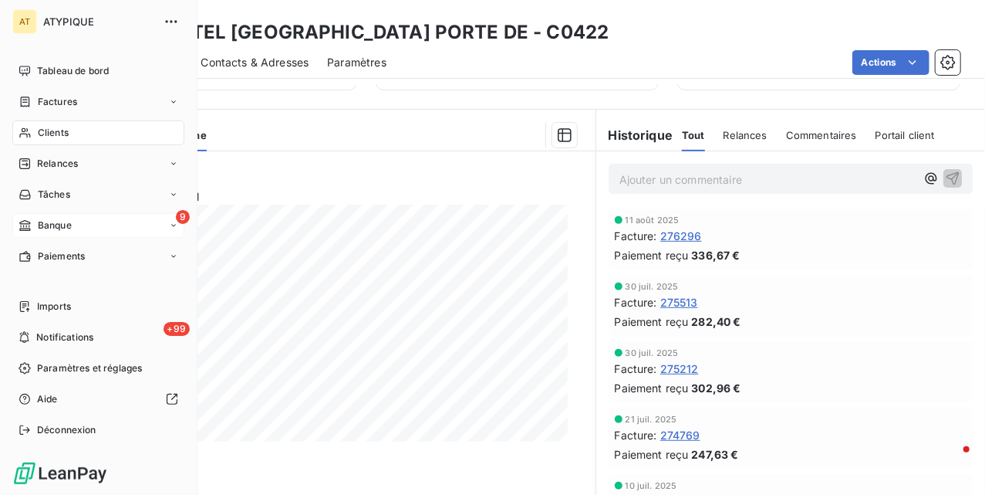
click at [31, 127] on icon at bounding box center [25, 133] width 13 height 12
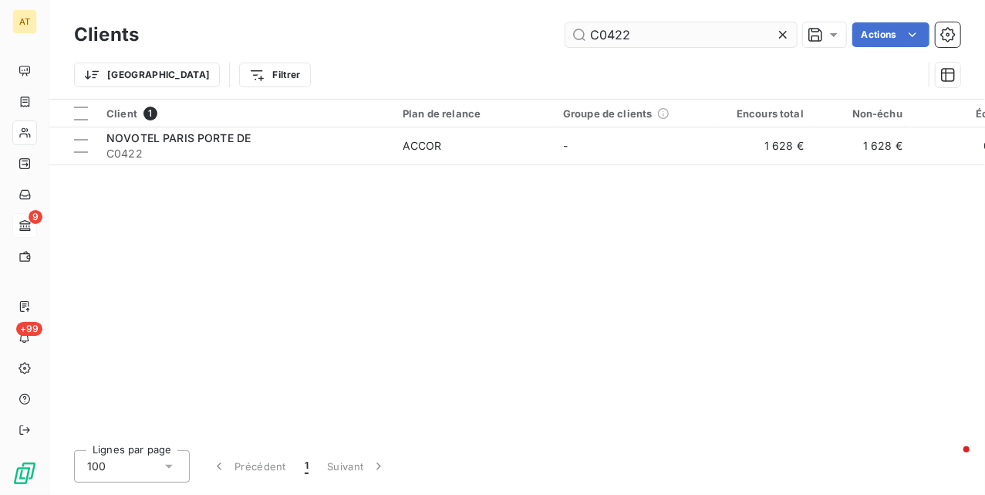
click at [643, 35] on input "C0422" at bounding box center [681, 34] width 231 height 25
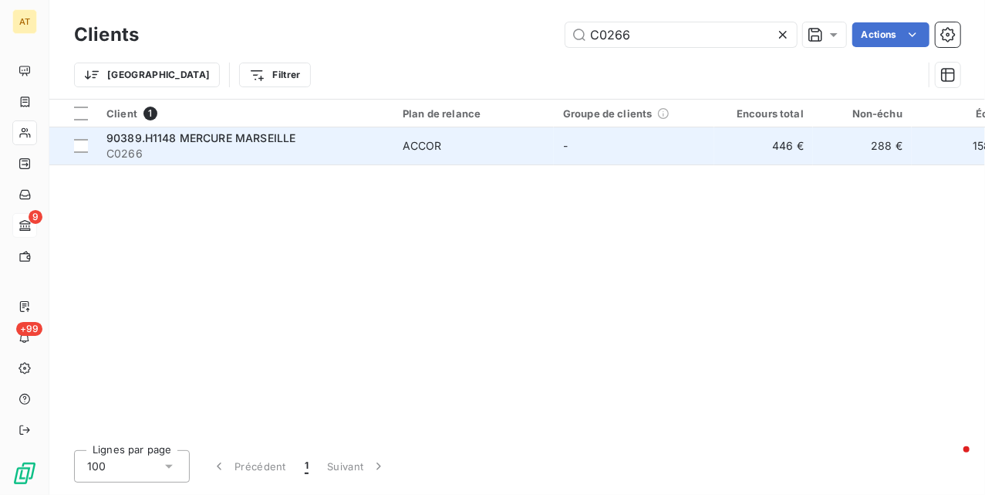
type input "C0266"
click at [276, 143] on span "90389.H1148 MERCURE MARSEILLE" at bounding box center [200, 137] width 189 height 13
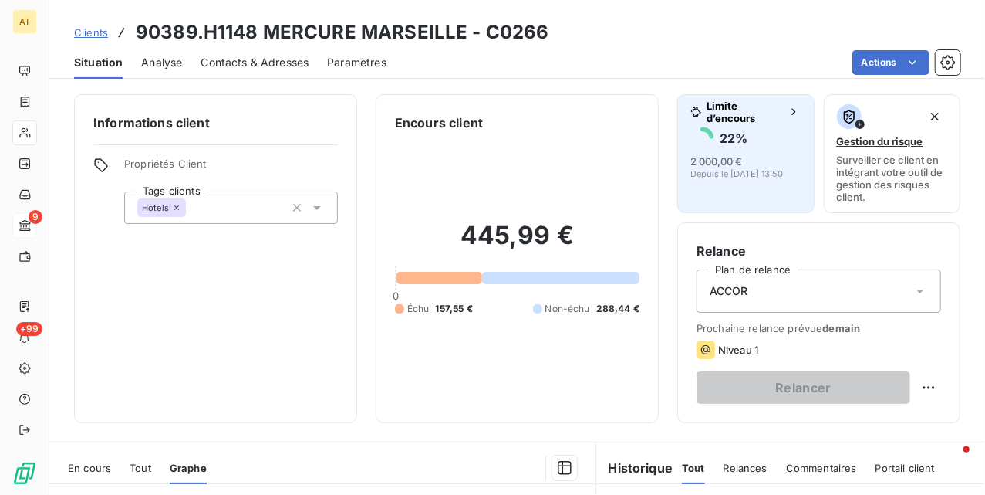
click at [725, 183] on button "Limite d’encours 22 % 2 000,00 € Depuis le [DATE] 13:50" at bounding box center [745, 153] width 137 height 119
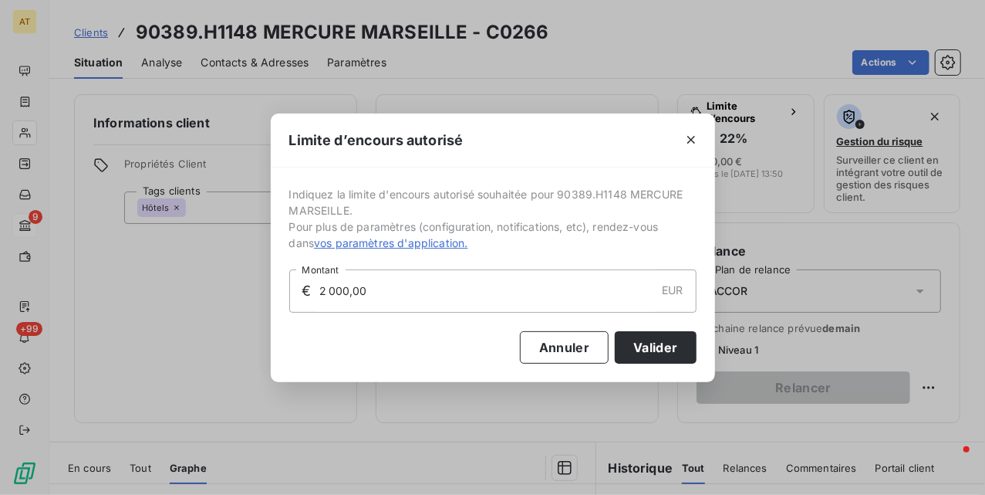
drag, startPoint x: 430, startPoint y: 275, endPoint x: 194, endPoint y: 290, distance: 235.8
click at [222, 288] on div "Limite d’encours autorisé Indiquez la limite d'encours autorisé souhaitée pour …" at bounding box center [492, 247] width 985 height 495
type input "1 500,00"
click at [689, 346] on button "Valider" at bounding box center [655, 347] width 81 height 32
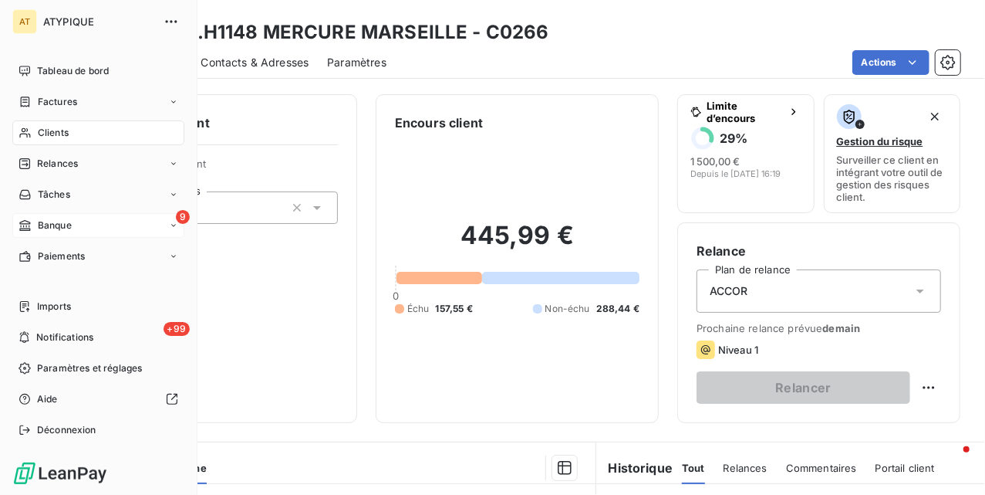
click at [22, 134] on icon at bounding box center [25, 133] width 13 height 12
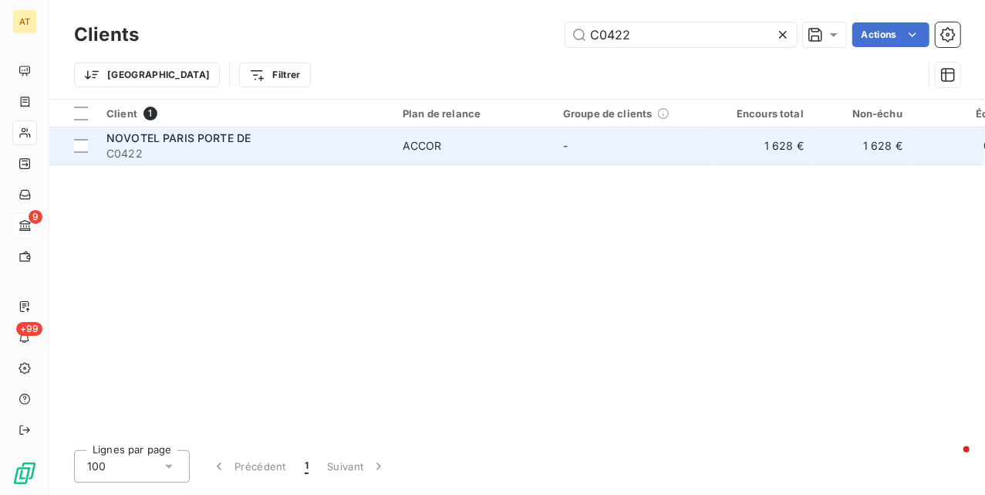
type input "C0422"
click at [204, 146] on span "C0422" at bounding box center [245, 153] width 278 height 15
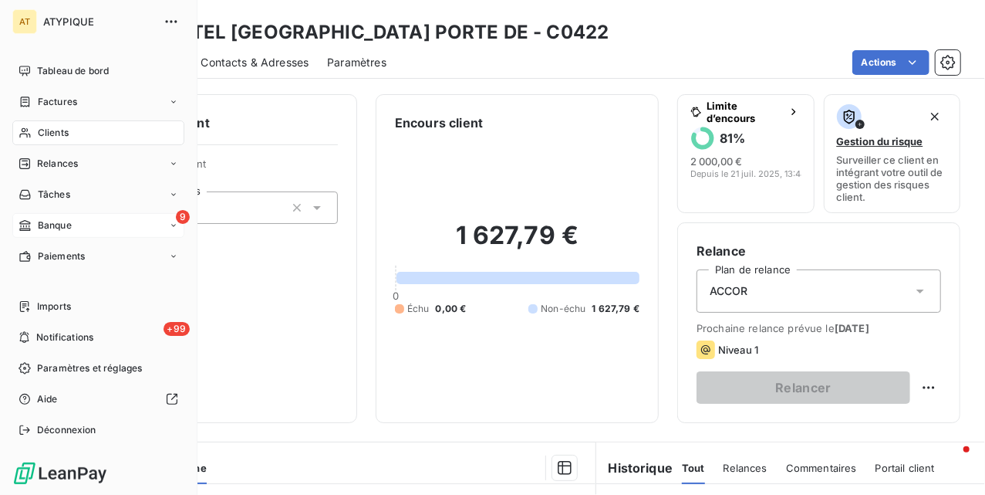
drag, startPoint x: 41, startPoint y: 136, endPoint x: 80, endPoint y: 128, distance: 40.1
click at [43, 136] on span "Clients" at bounding box center [53, 133] width 31 height 14
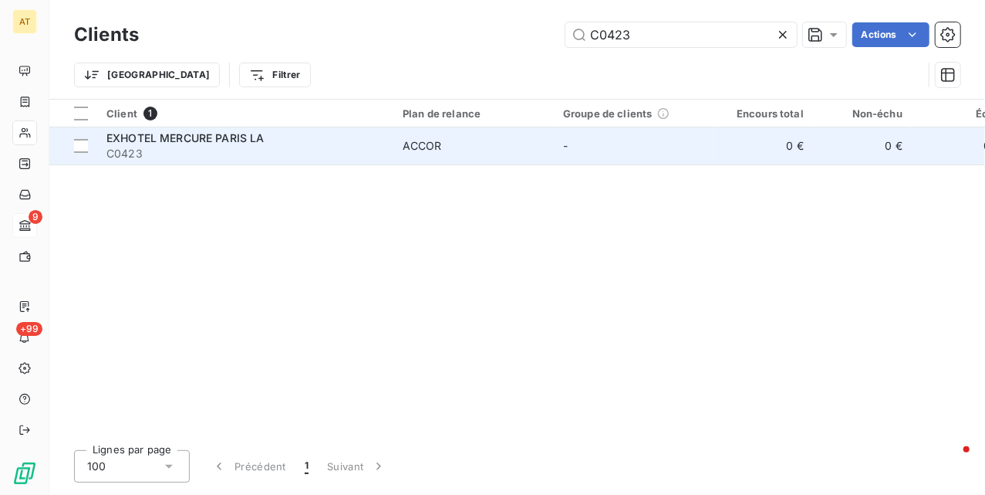
type input "C0423"
click at [177, 148] on span "C0423" at bounding box center [245, 153] width 278 height 15
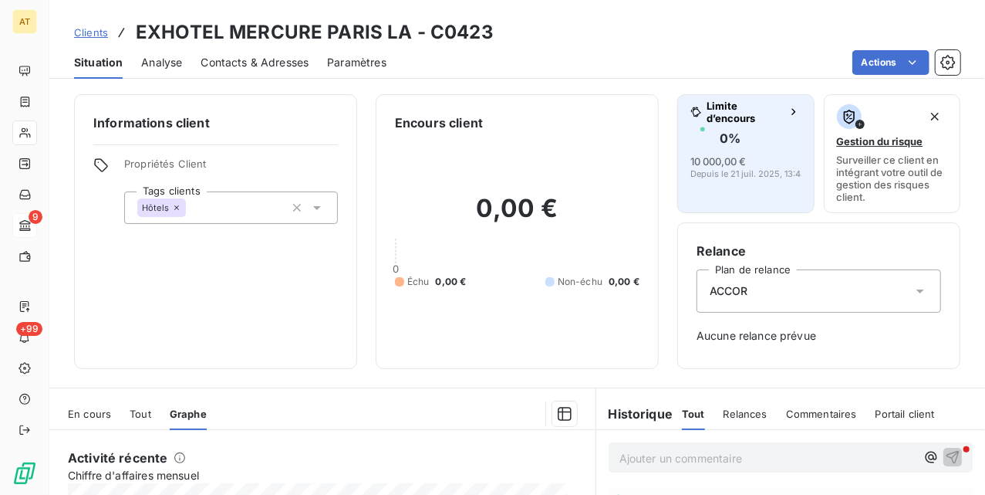
click at [721, 154] on div "10 000,00 €" at bounding box center [719, 161] width 56 height 15
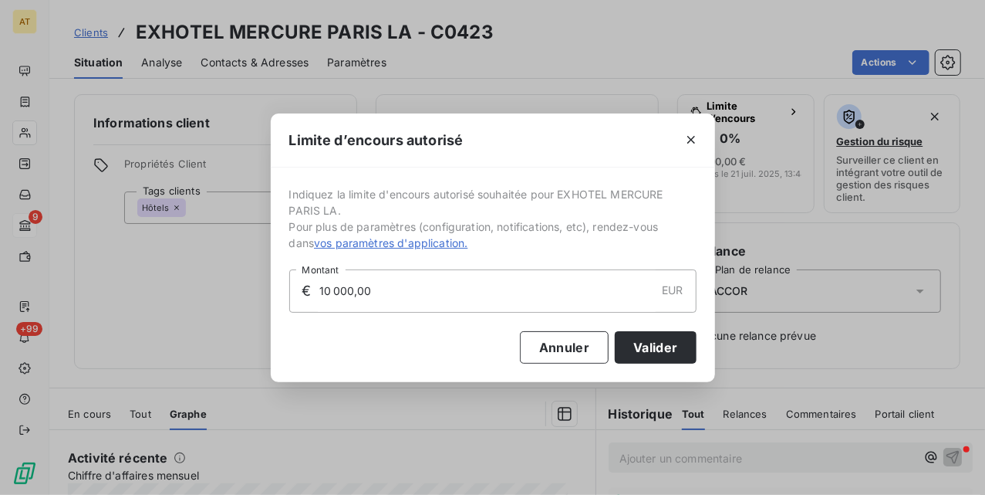
drag, startPoint x: 201, startPoint y: 309, endPoint x: 233, endPoint y: 309, distance: 32.4
click at [233, 309] on div "Limite d’encours autorisé Indiquez la limite d'encours autorisé souhaitée pour …" at bounding box center [492, 247] width 985 height 495
drag, startPoint x: 360, startPoint y: 290, endPoint x: 229, endPoint y: 297, distance: 130.6
click at [229, 297] on div "Limite d’encours autorisé Indiquez la limite d'encours autorisé souhaitée pour …" at bounding box center [492, 247] width 985 height 495
type input "6 000,00"
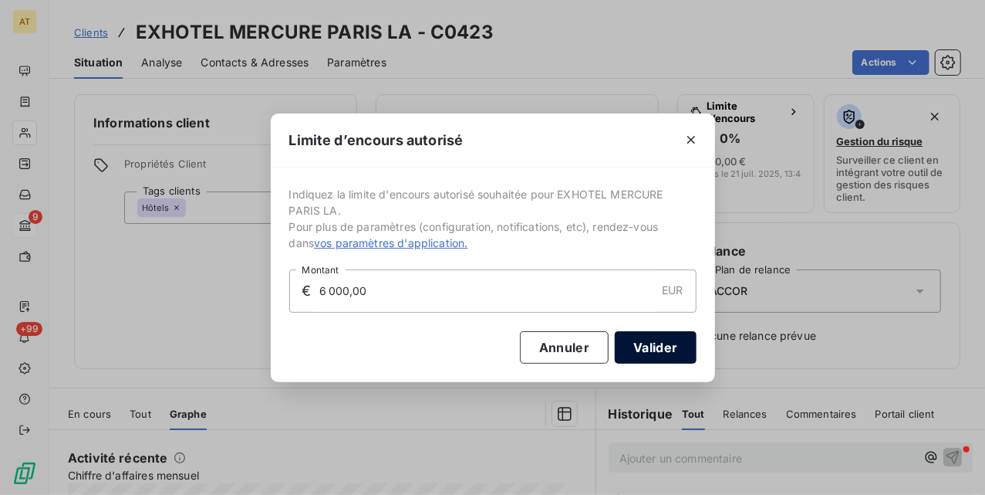
click at [660, 356] on button "Valider" at bounding box center [655, 347] width 81 height 32
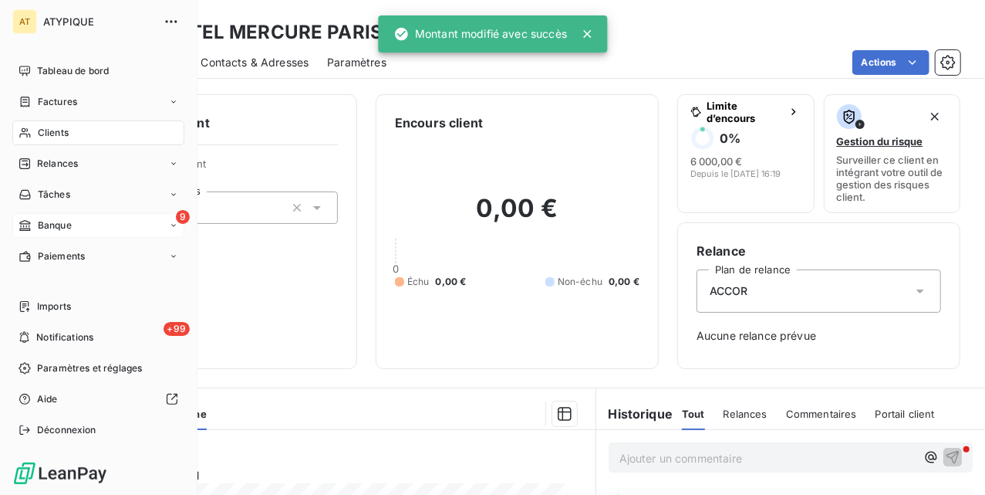
drag, startPoint x: 32, startPoint y: 125, endPoint x: 148, endPoint y: 128, distance: 116.6
click at [34, 128] on div "Clients" at bounding box center [98, 132] width 172 height 25
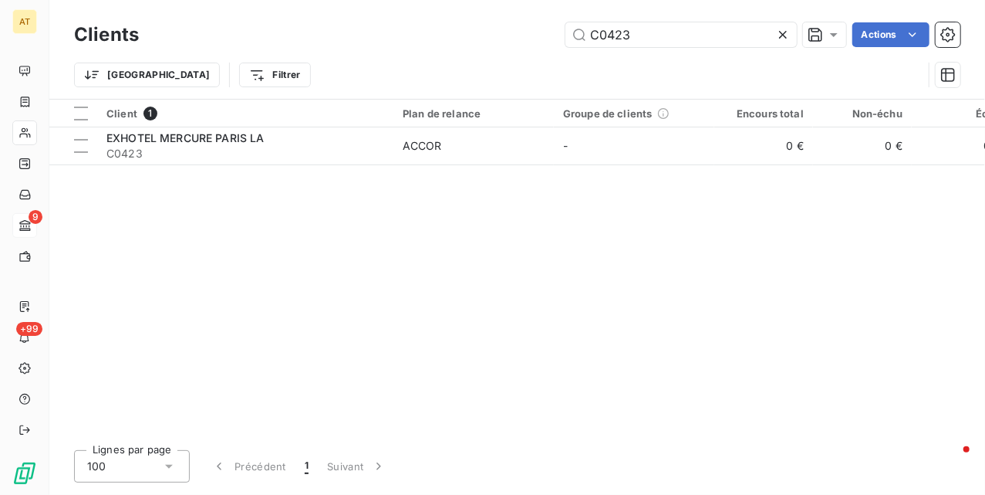
click at [381, 164] on table "Client 1 Plan de relance Groupe de clients Encours total Non-échu Échu Limite d…" at bounding box center [722, 133] width 1346 height 66
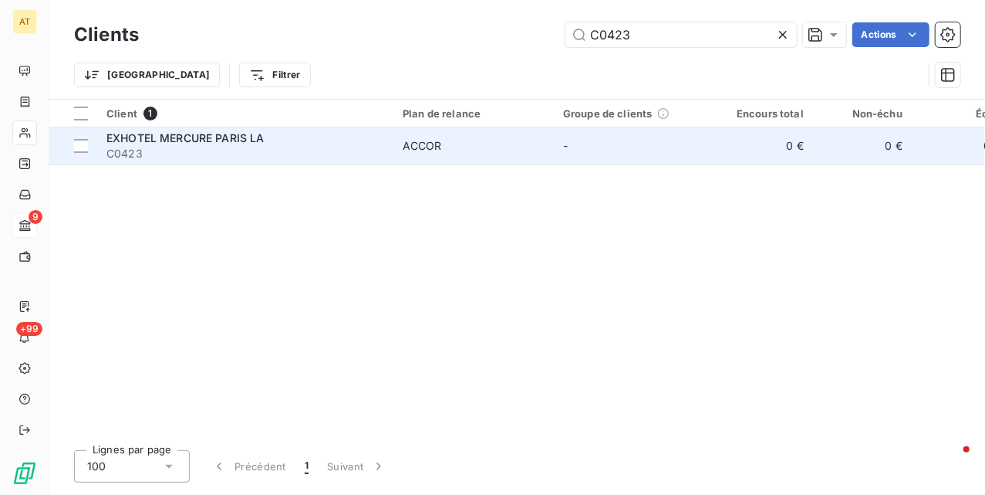
click at [389, 154] on td "EXHOTEL MERCURE PARIS LA C0423" at bounding box center [245, 145] width 296 height 37
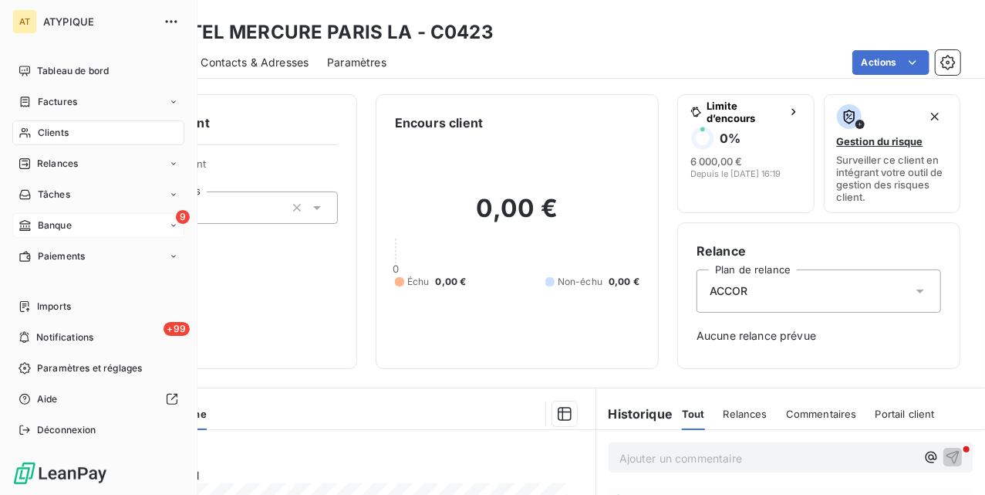
click at [31, 134] on icon at bounding box center [25, 133] width 13 height 12
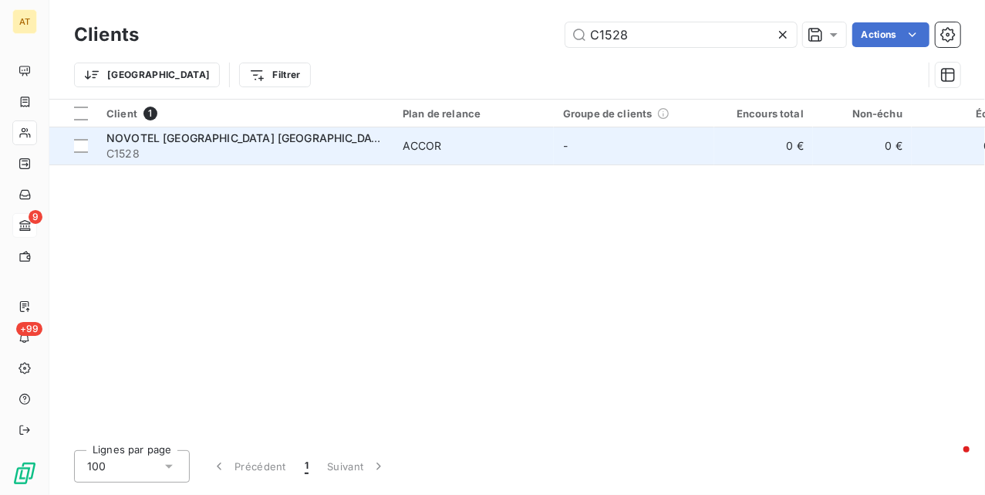
type input "C1528"
click at [242, 148] on span "C1528" at bounding box center [245, 153] width 278 height 15
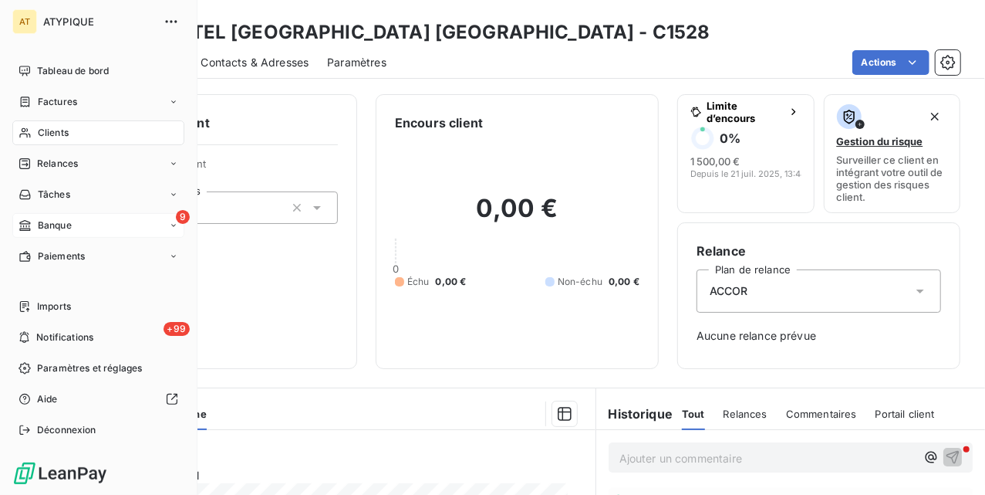
click at [38, 133] on span "Clients" at bounding box center [53, 133] width 31 height 14
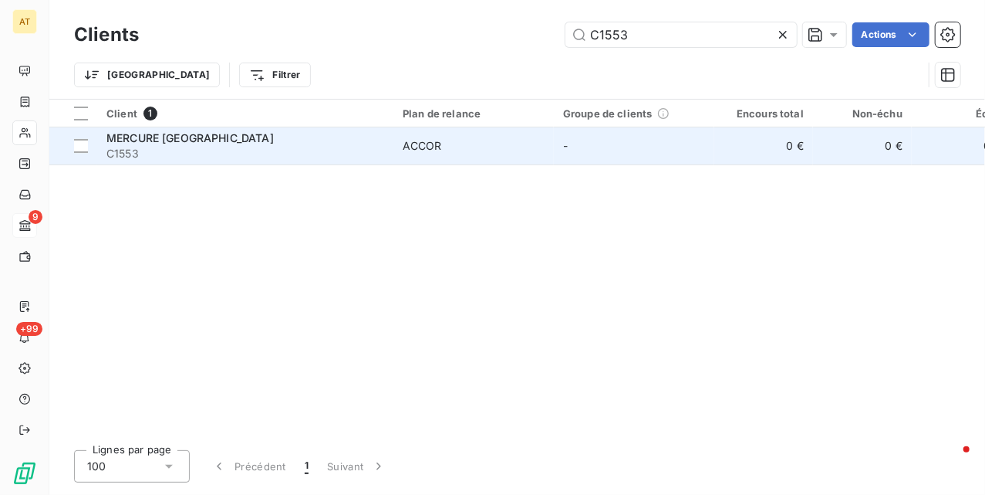
type input "C1553"
click at [255, 152] on span "C1553" at bounding box center [245, 153] width 278 height 15
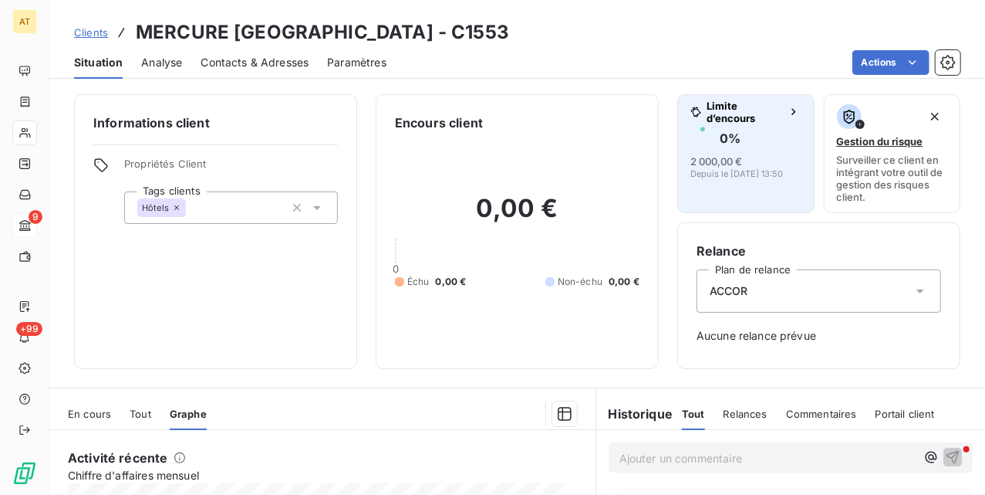
click at [729, 174] on span "Depuis le [DATE] 13:50" at bounding box center [737, 173] width 93 height 9
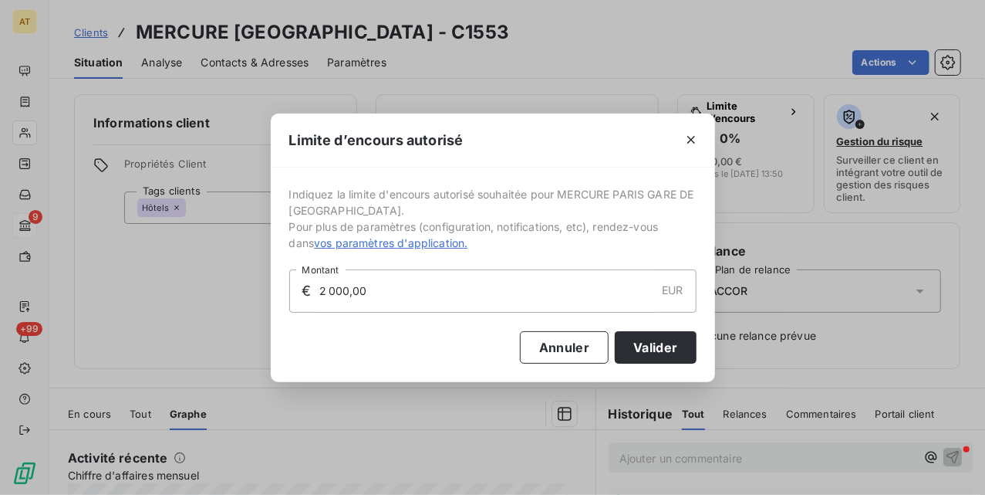
drag, startPoint x: 235, startPoint y: 301, endPoint x: 204, endPoint y: 309, distance: 32.0
click at [218, 303] on div "Limite d’encours autorisé Indiquez la limite d'encours autorisé souhaitée pour …" at bounding box center [492, 247] width 985 height 495
type input "1 500,00"
click at [687, 346] on button "Valider" at bounding box center [655, 347] width 81 height 32
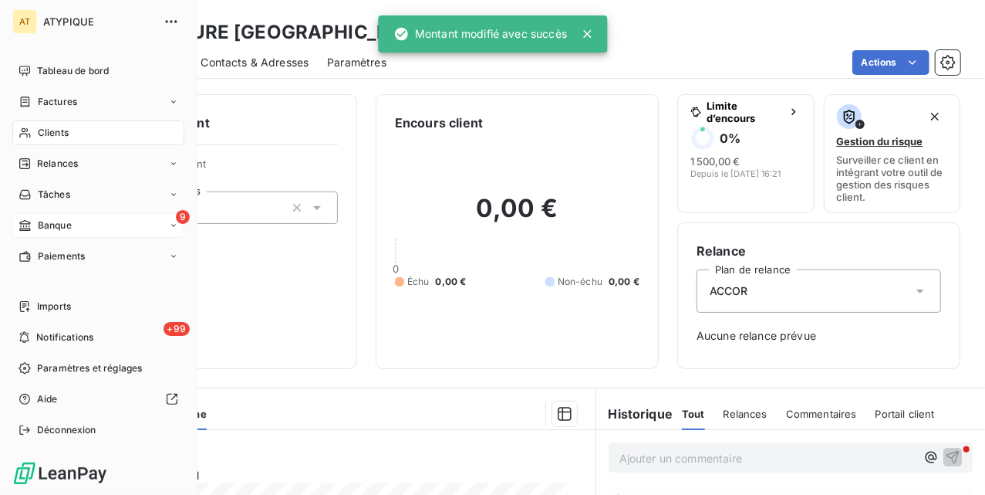
drag, startPoint x: 34, startPoint y: 124, endPoint x: 43, endPoint y: 122, distance: 9.5
click at [35, 124] on div "Clients" at bounding box center [98, 132] width 172 height 25
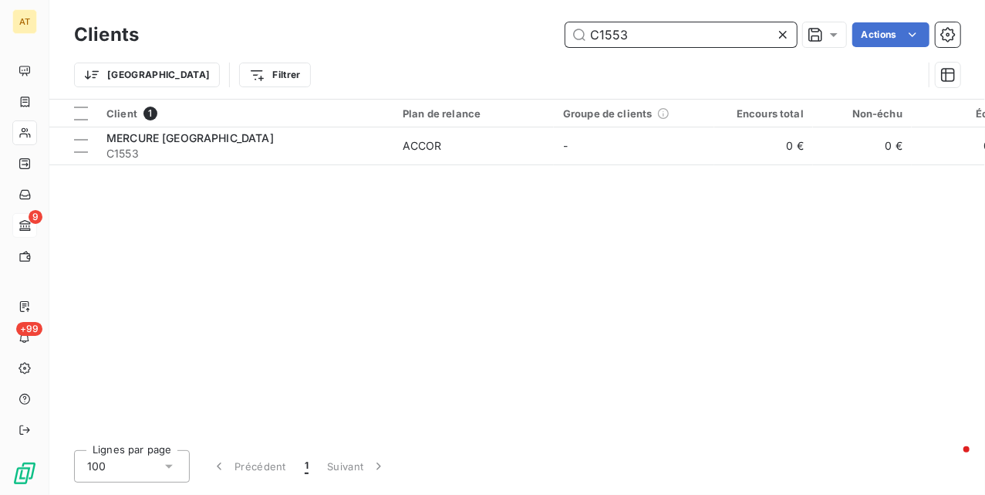
click at [650, 42] on input "C1553" at bounding box center [681, 34] width 231 height 25
paste input "882"
type input "C1882"
click at [544, 247] on div "Client 1 Plan de relance Groupe de clients Encours total Non-échu Échu Limite d…" at bounding box center [517, 269] width 936 height 338
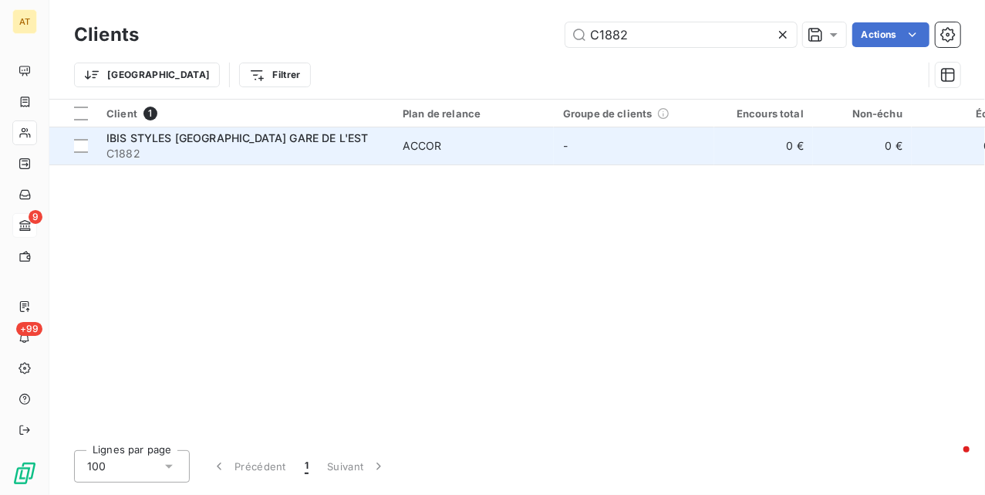
click at [455, 139] on span "ACCOR" at bounding box center [474, 145] width 142 height 15
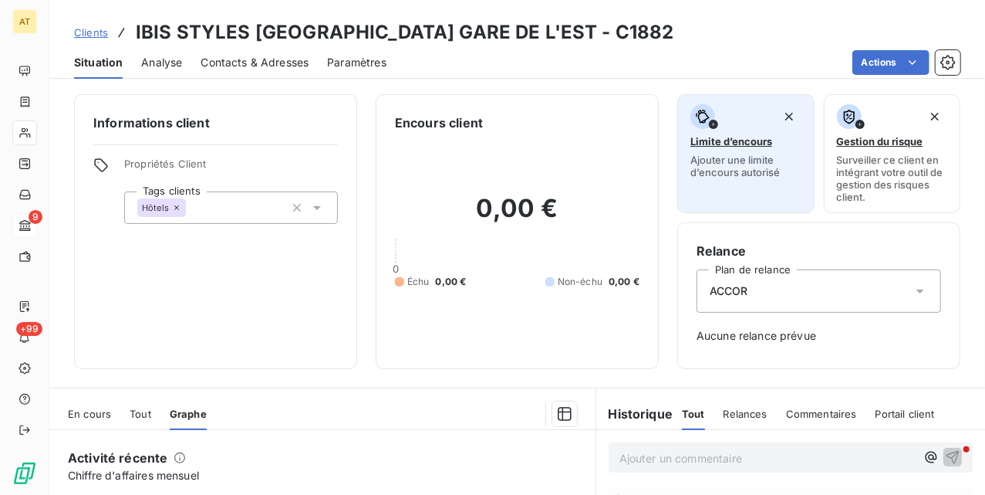
click at [738, 174] on span "Ajouter une limite d’encours autorisé" at bounding box center [746, 166] width 111 height 25
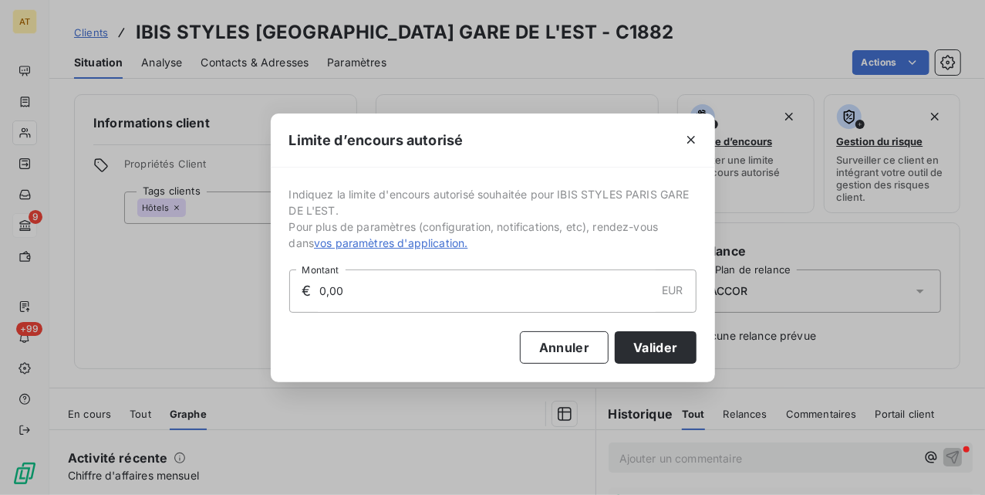
drag, startPoint x: 452, startPoint y: 289, endPoint x: 242, endPoint y: 306, distance: 210.6
click at [245, 304] on div "Limite d’encours autorisé Indiquez la limite d'encours autorisé souhaitée pour …" at bounding box center [492, 247] width 985 height 495
type input "1 500,00"
click at [684, 346] on button "Valider" at bounding box center [655, 347] width 81 height 32
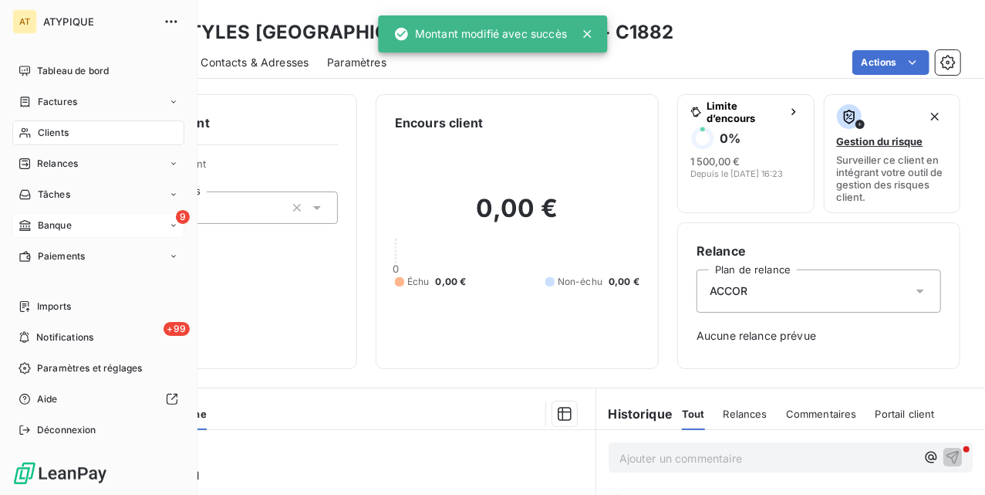
drag, startPoint x: 35, startPoint y: 130, endPoint x: 151, endPoint y: 130, distance: 115.7
click at [35, 130] on div "Clients" at bounding box center [98, 132] width 172 height 25
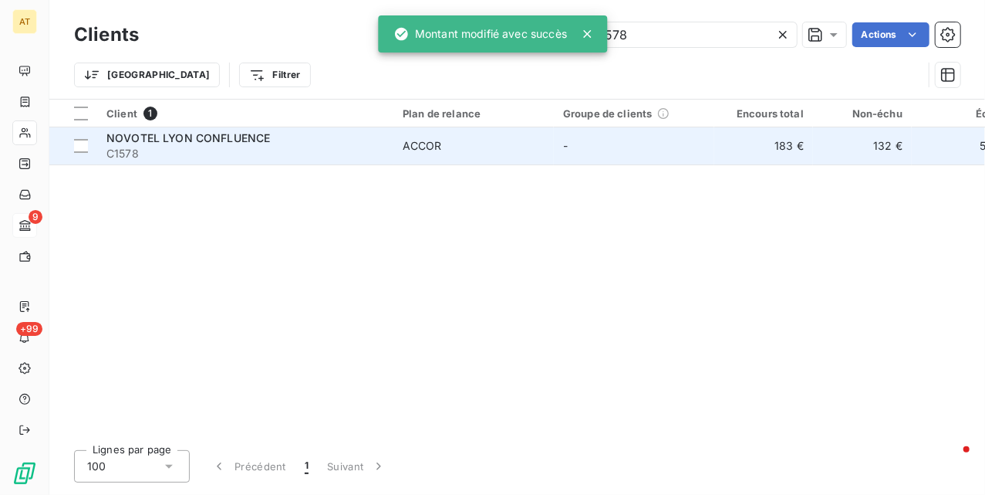
type input "C1578"
click at [213, 144] on span "NOVOTEL LYON CONFLUENCE" at bounding box center [188, 137] width 164 height 13
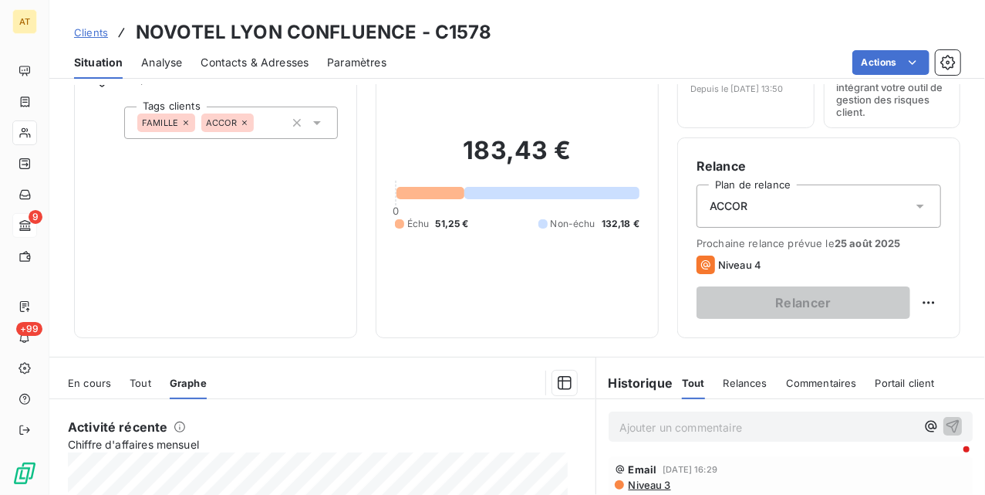
scroll to position [25, 0]
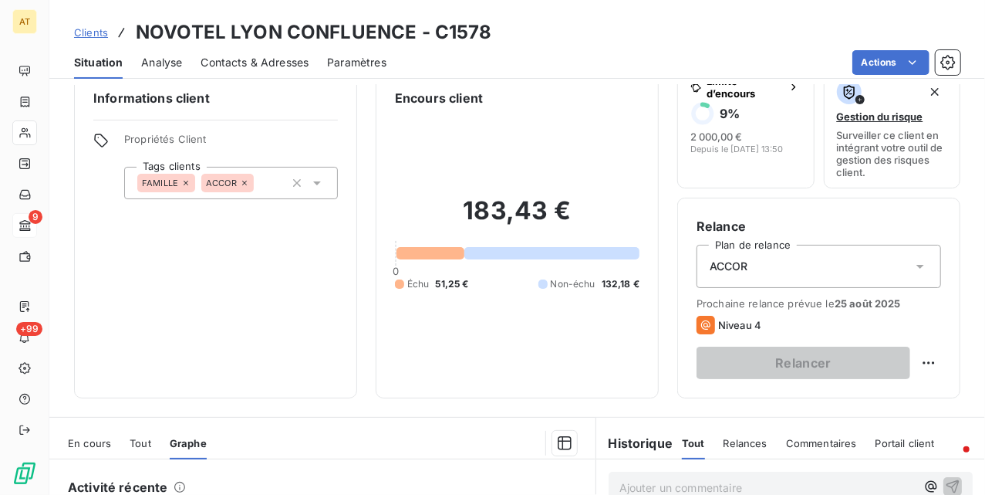
click at [538, 350] on div "183,43 € 0 Échu 51,25 € Non-échu 132,18 €" at bounding box center [517, 243] width 245 height 272
click at [293, 293] on div "Informations client Propriétés Client Tags clients FAMILLE ACCOR" at bounding box center [215, 233] width 283 height 329
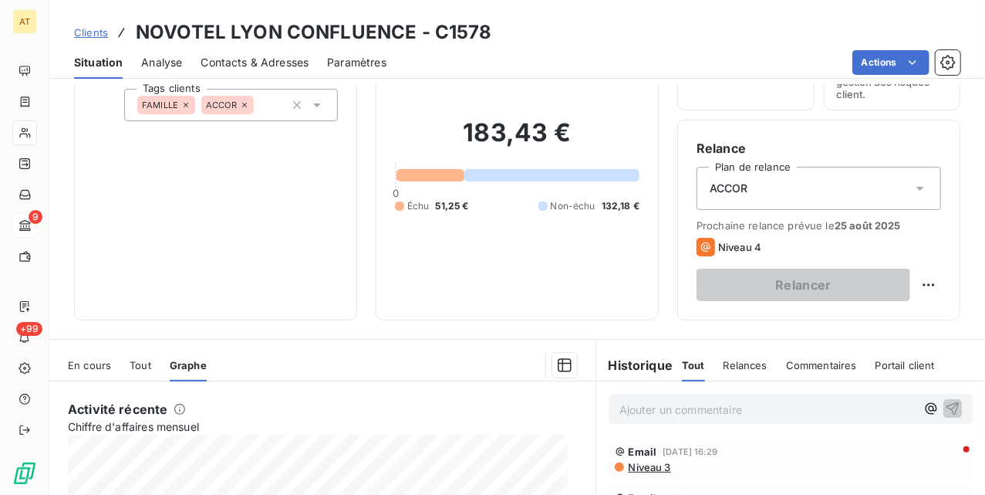
scroll to position [0, 0]
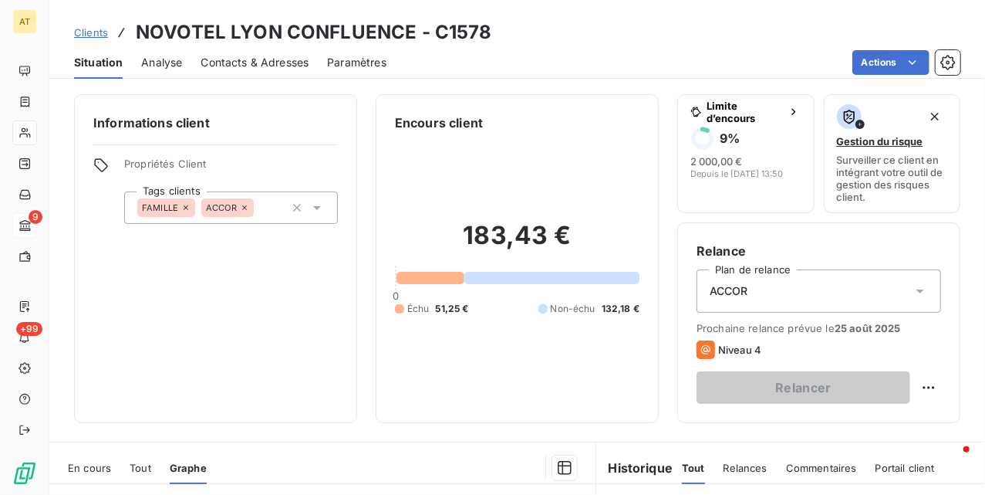
click at [401, 384] on div "183,43 € 0 Échu 51,25 € Non-échu 132,18 €" at bounding box center [517, 268] width 245 height 272
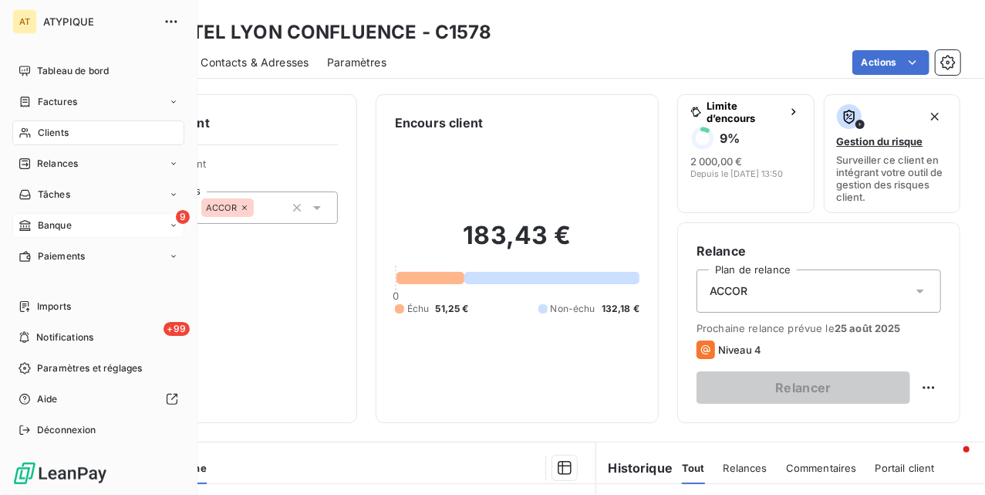
click at [44, 136] on span "Clients" at bounding box center [53, 133] width 31 height 14
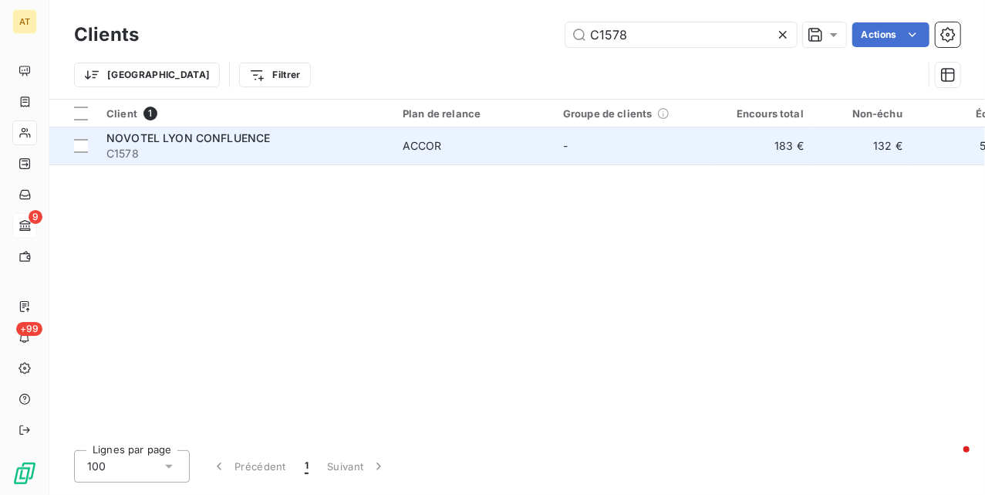
click at [375, 140] on div "NOVOTEL LYON CONFLUENCE" at bounding box center [245, 137] width 278 height 15
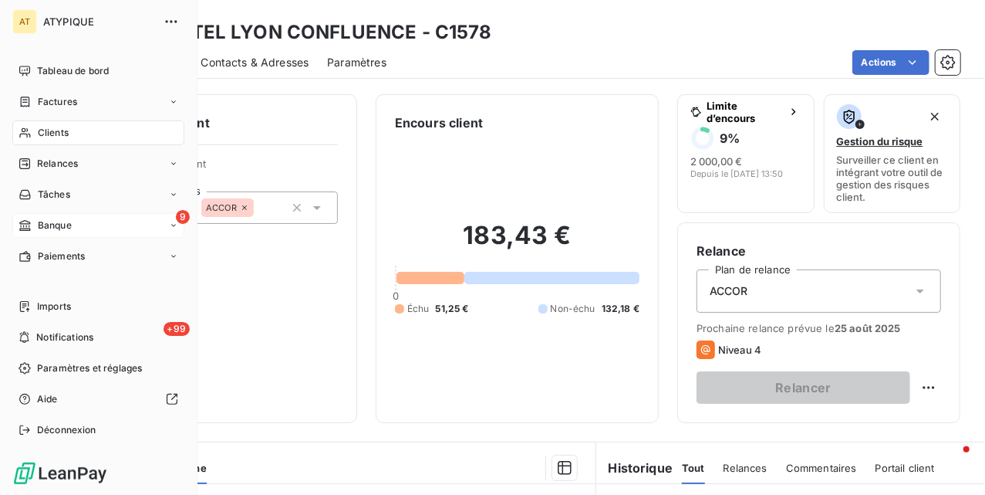
drag, startPoint x: 49, startPoint y: 133, endPoint x: 62, endPoint y: 136, distance: 13.3
click at [49, 133] on span "Clients" at bounding box center [53, 133] width 31 height 14
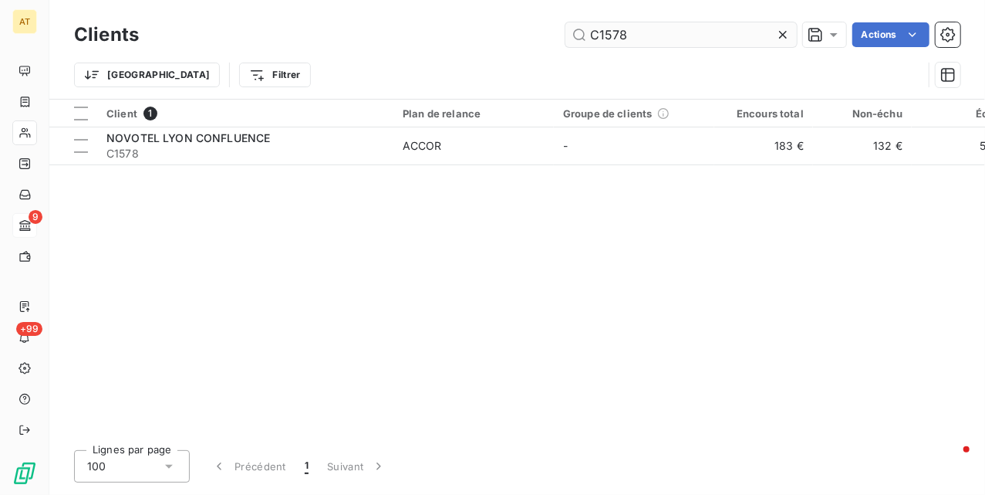
click at [676, 44] on input "C1578" at bounding box center [681, 34] width 231 height 25
type input "C3286"
drag, startPoint x: 278, startPoint y: 159, endPoint x: 223, endPoint y: 149, distance: 55.7
click at [223, 149] on span "C3286" at bounding box center [245, 153] width 278 height 15
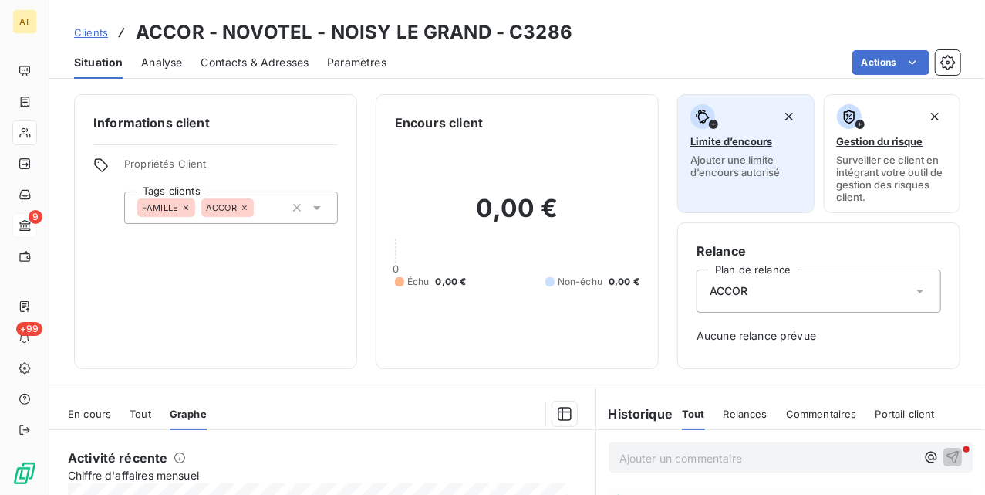
click at [725, 154] on span "Ajouter une limite d’encours autorisé" at bounding box center [746, 166] width 111 height 25
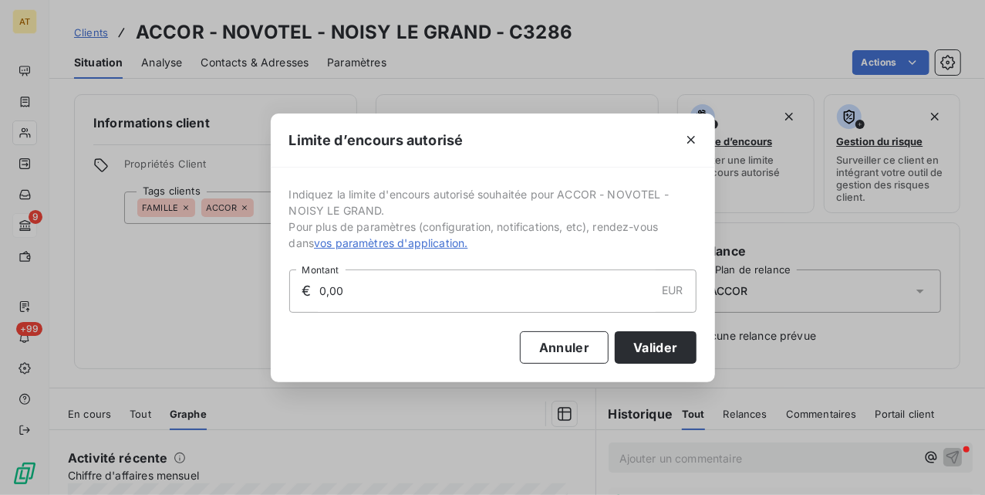
drag, startPoint x: 372, startPoint y: 285, endPoint x: 214, endPoint y: 261, distance: 160.1
click at [275, 269] on div "Indiquez la limite d'encours autorisé souhaitée pour ACCOR - NOVOTEL - NOISY LE…" at bounding box center [493, 274] width 444 height 215
type input "1 000,00"
click at [673, 346] on button "Valider" at bounding box center [655, 347] width 81 height 32
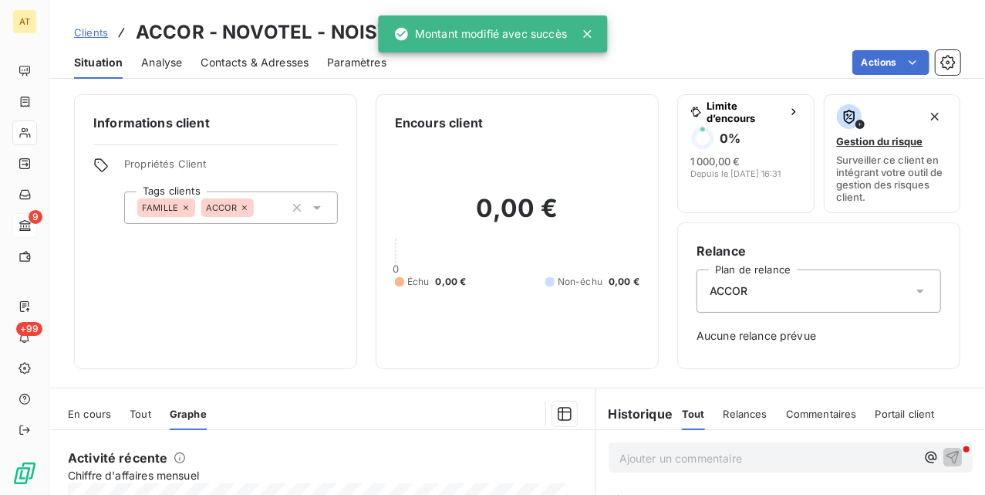
click at [340, 330] on div "Informations client Propriétés Client Tags clients FAMILLE ACCOR" at bounding box center [215, 231] width 283 height 275
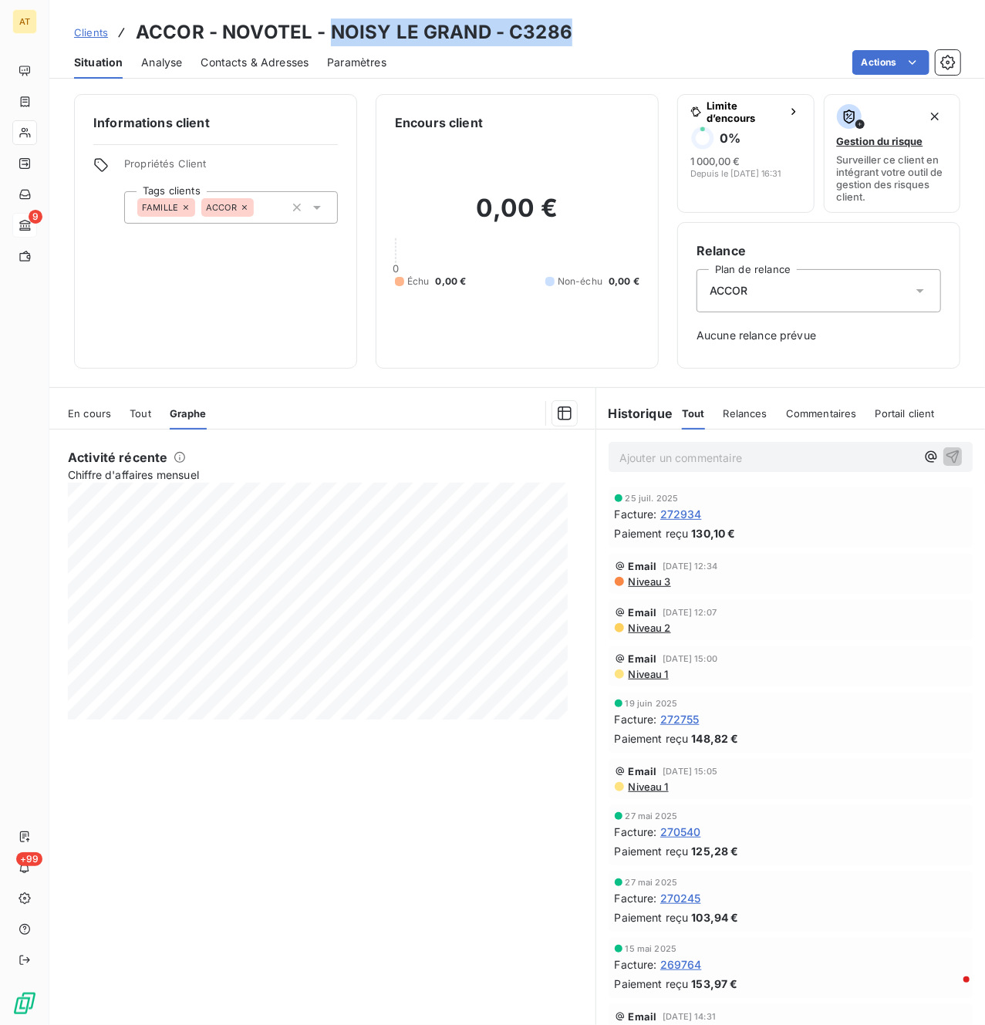
drag, startPoint x: 577, startPoint y: 32, endPoint x: 334, endPoint y: 32, distance: 243.1
click at [334, 32] on div "Clients ACCOR - NOVOTEL - NOISY LE GRAND - C3286" at bounding box center [517, 33] width 936 height 28
copy h3 "NOISY LE GRAND - C3286"
click at [593, 389] on section "En cours Tout Graphe Activité récente Chiffre d'affaires mensuel" at bounding box center [322, 706] width 546 height 637
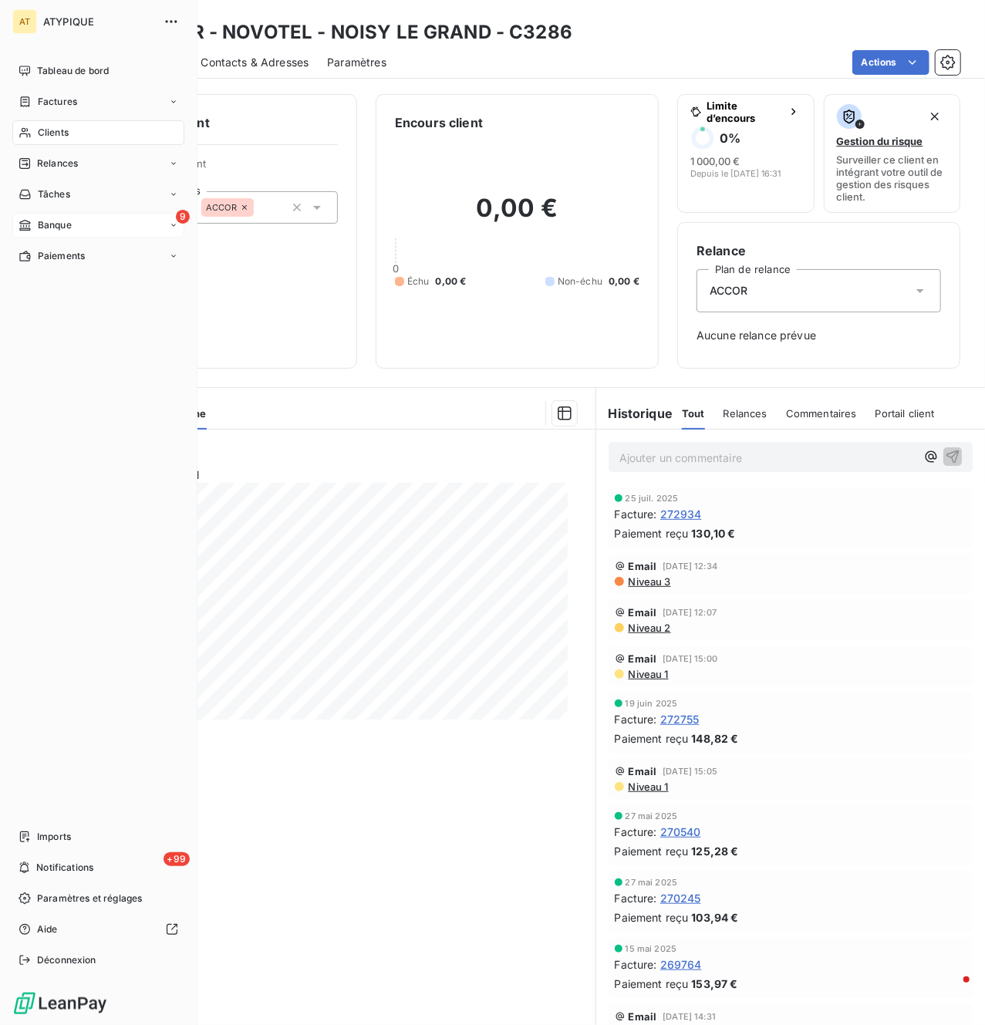
drag, startPoint x: 42, startPoint y: 136, endPoint x: 52, endPoint y: 133, distance: 11.2
click at [42, 134] on span "Clients" at bounding box center [53, 133] width 31 height 14
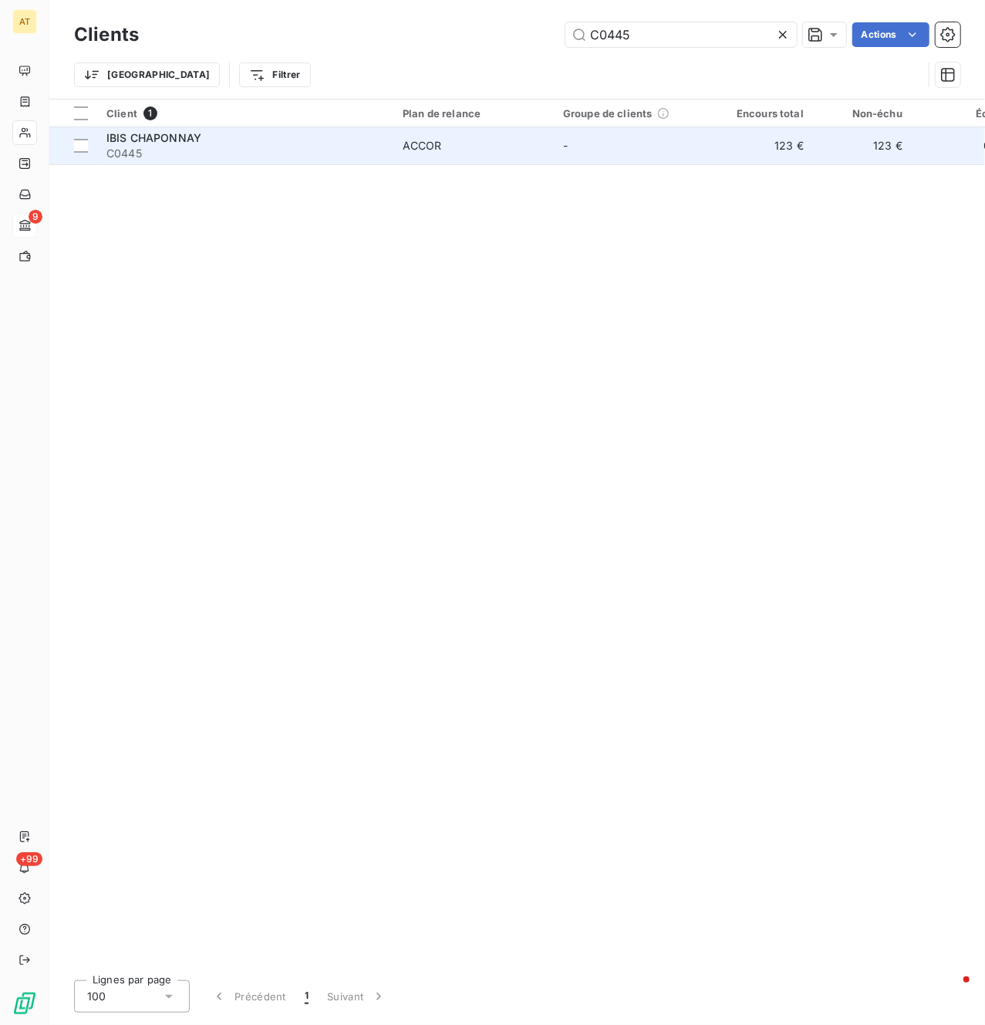
type input "C0445"
click at [192, 153] on span "C0445" at bounding box center [245, 153] width 278 height 15
